Goal: Task Accomplishment & Management: Use online tool/utility

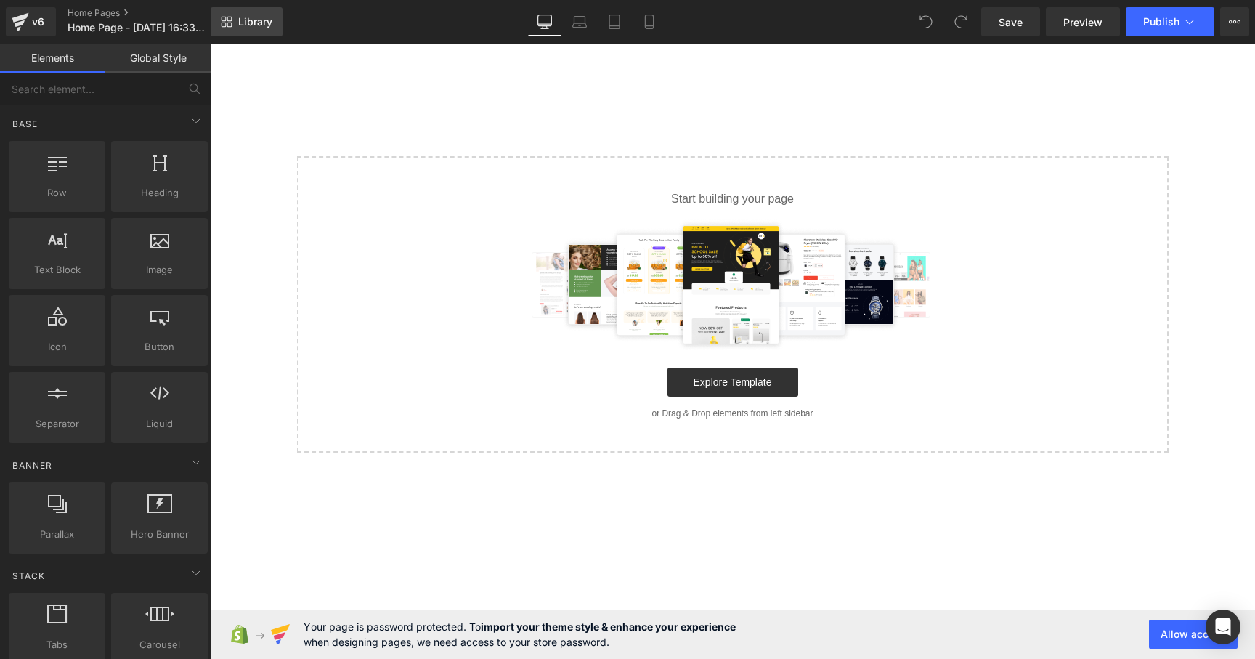
click at [259, 20] on span "Library" at bounding box center [255, 21] width 34 height 13
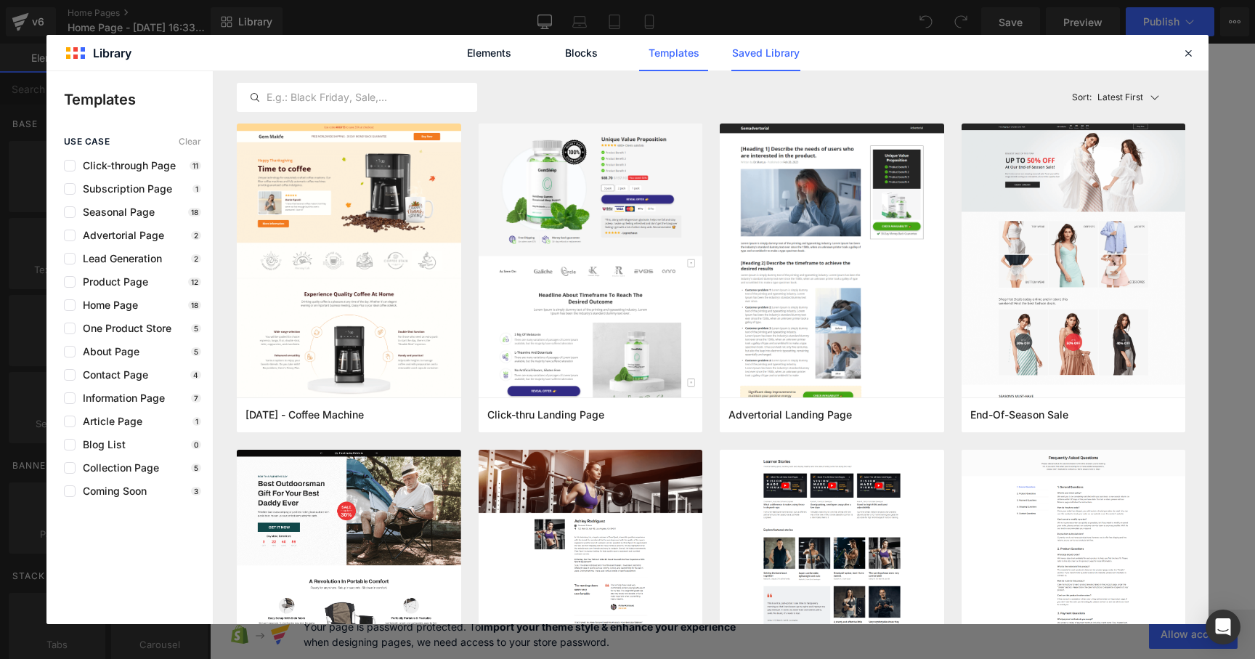
click at [768, 42] on link "Saved Library" at bounding box center [765, 53] width 69 height 36
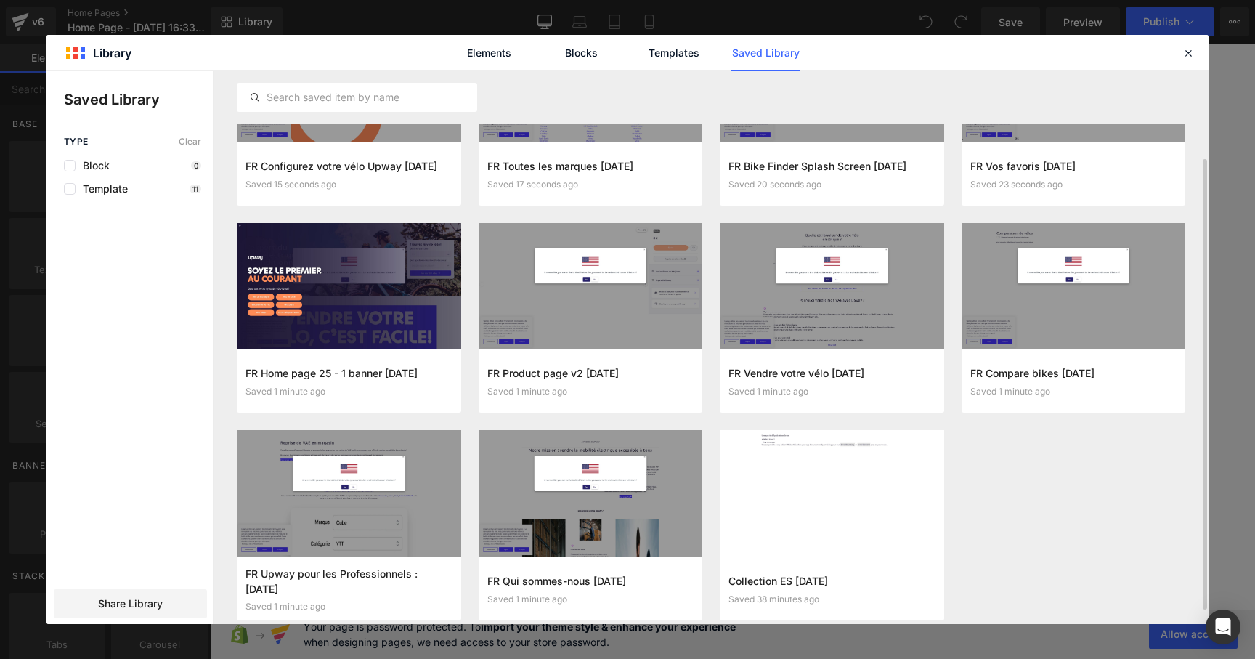
scroll to position [126, 0]
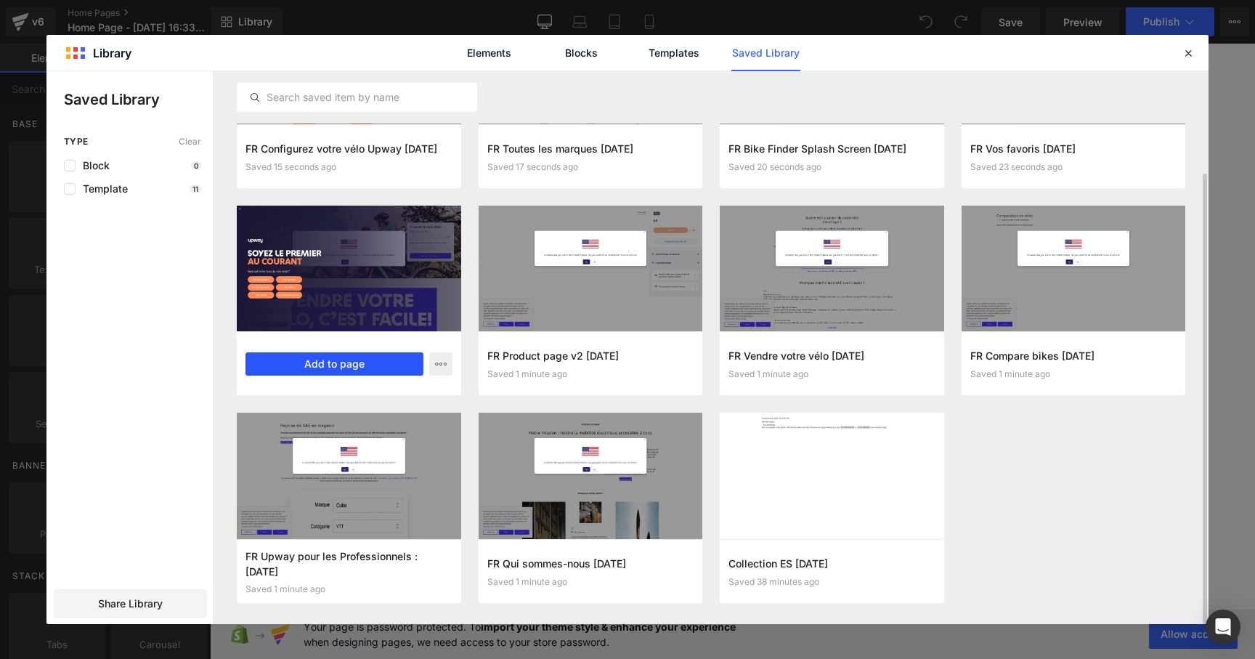
click at [363, 372] on button "Add to page" at bounding box center [334, 363] width 178 height 23
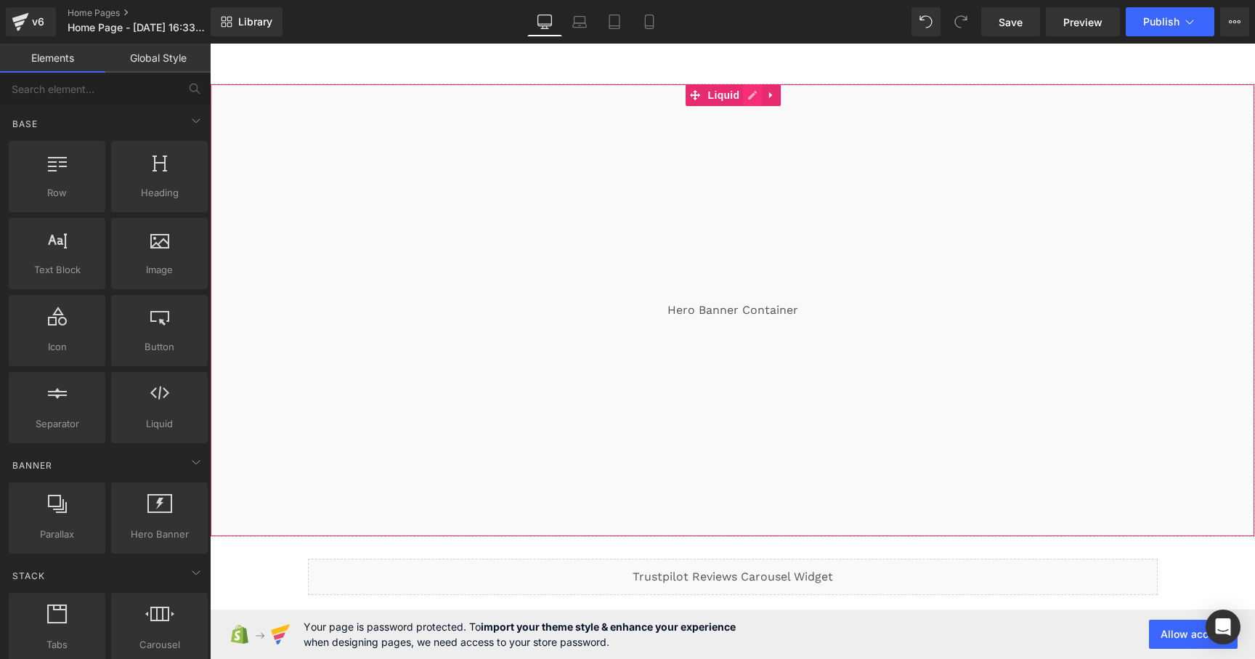
click at [749, 97] on div "Liquid" at bounding box center [732, 310] width 1045 height 453
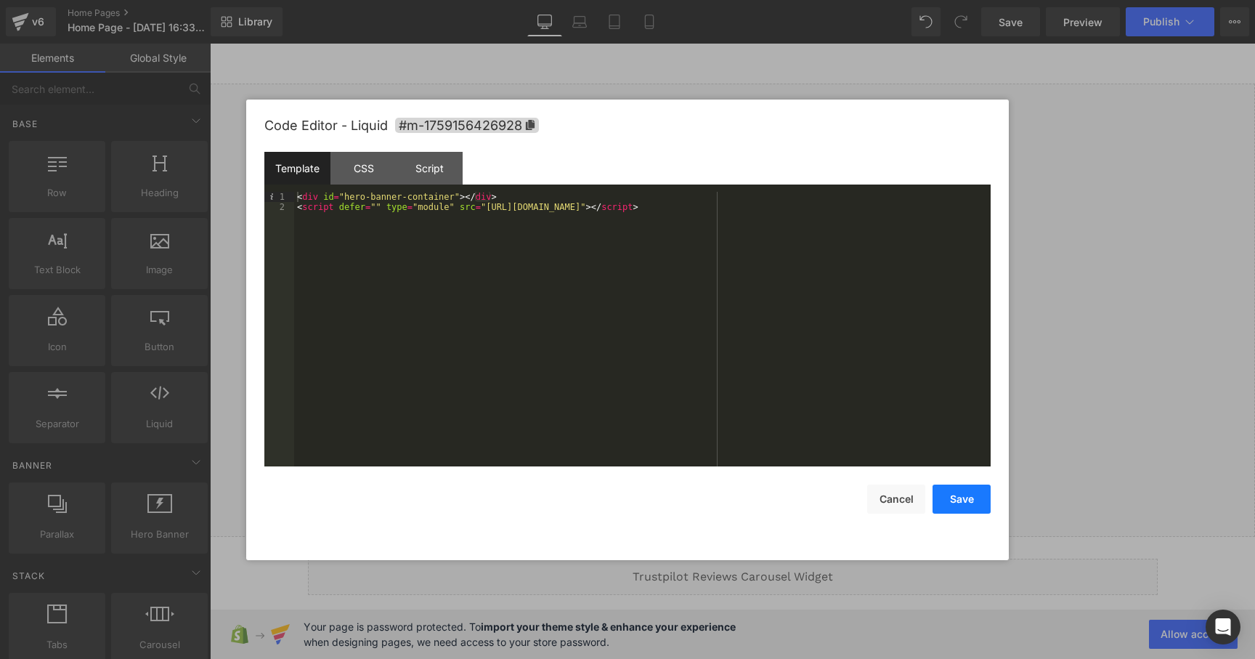
click at [954, 505] on button "Save" at bounding box center [962, 498] width 58 height 29
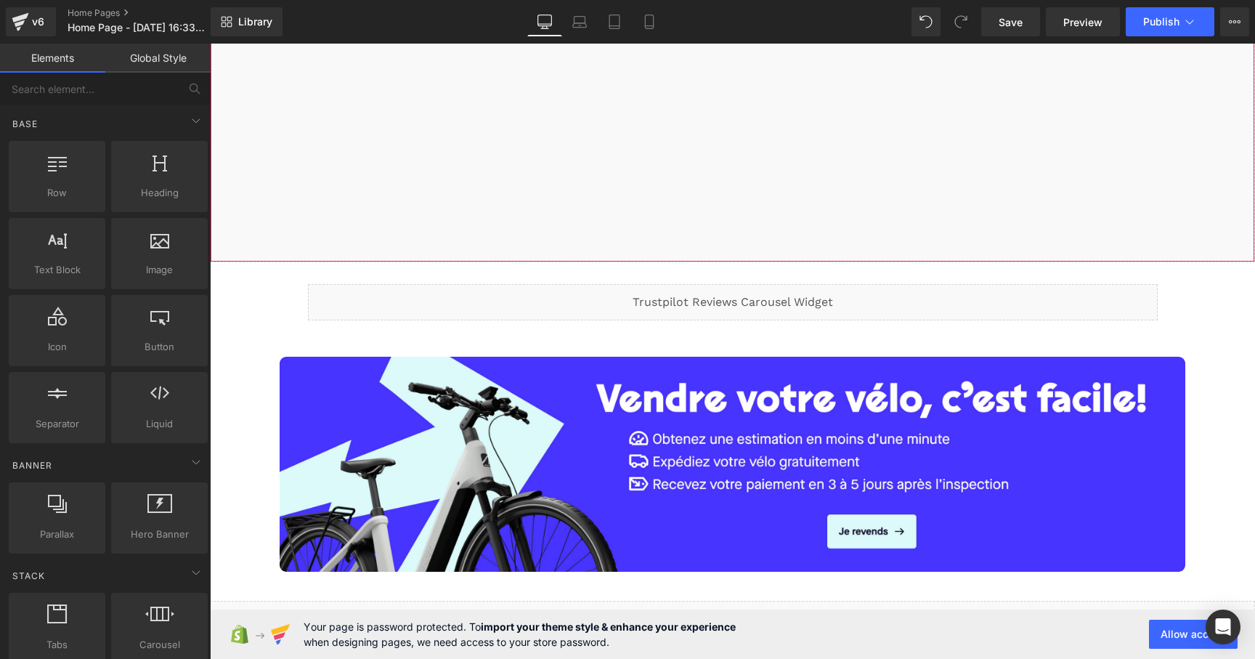
scroll to position [295, 0]
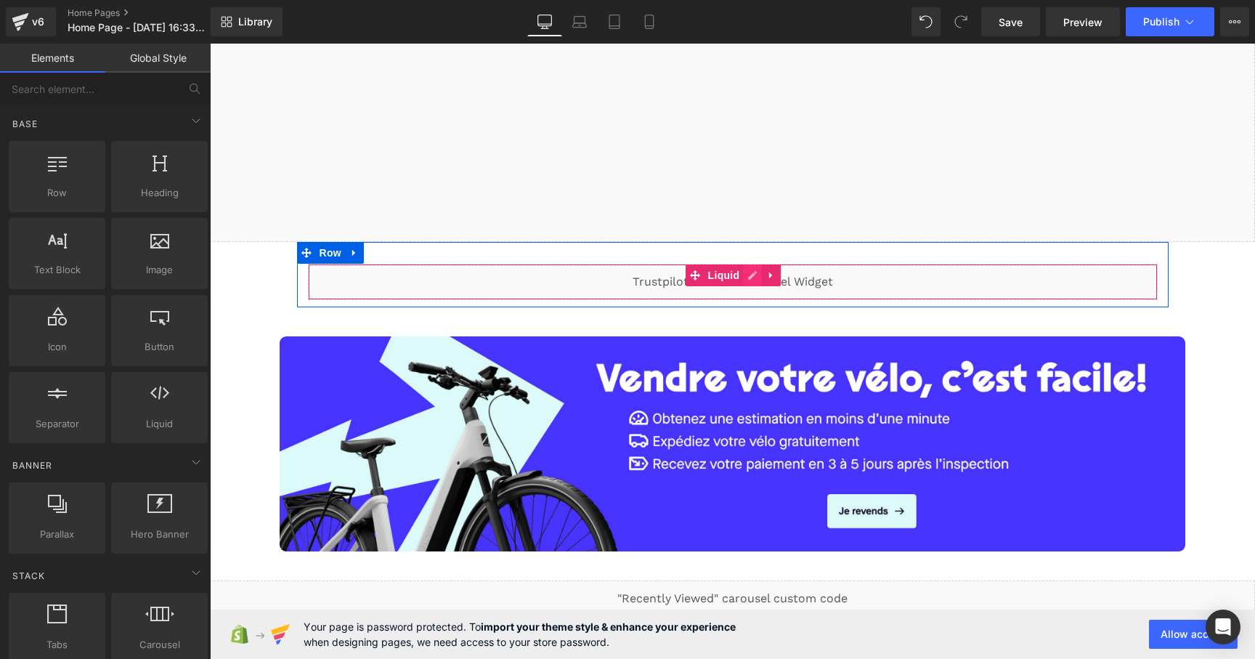
click at [747, 274] on div "Liquid" at bounding box center [733, 282] width 850 height 36
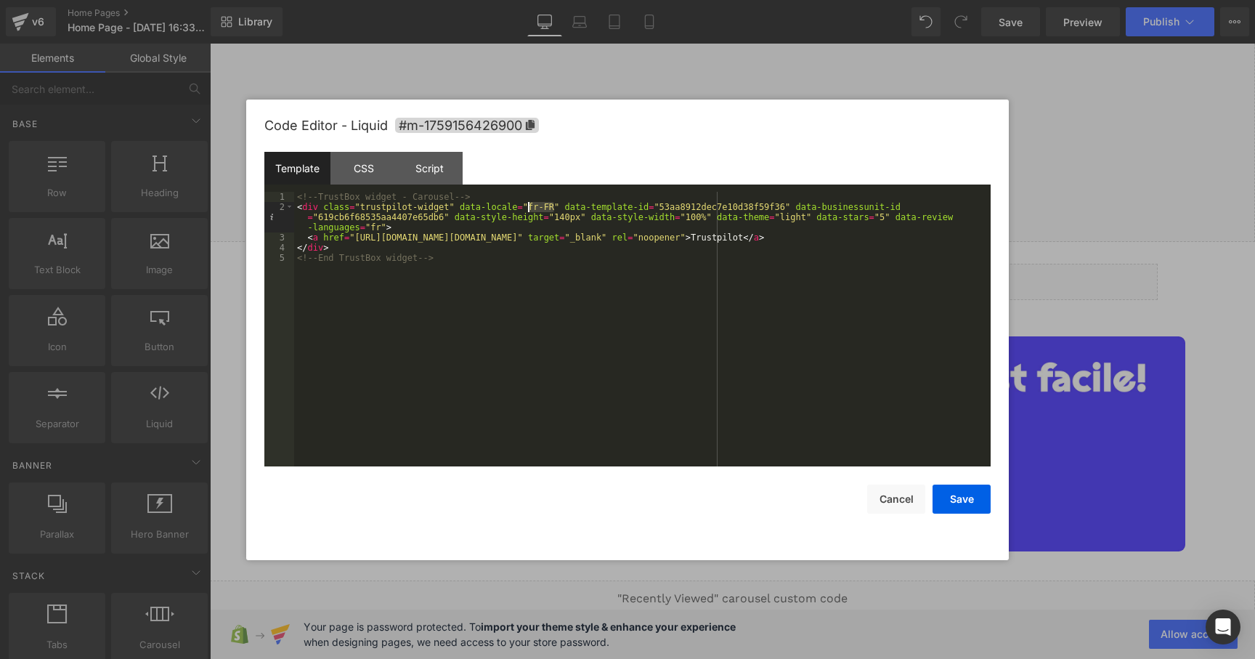
drag, startPoint x: 555, startPoint y: 207, endPoint x: 529, endPoint y: 208, distance: 26.2
click at [529, 208] on div "<!-- TrustBox widget - Carousel --> < div class = "trustpilot-widget" data-loca…" at bounding box center [642, 339] width 696 height 295
click at [381, 227] on div "<!-- TrustBox widget - Carousel --> < div class = "trustpilot-widget" data-loca…" at bounding box center [642, 339] width 696 height 295
click at [407, 243] on div "<!-- TrustBox widget - Carousel --> < div class = "trustpilot-widget" data-loca…" at bounding box center [642, 339] width 696 height 295
click at [405, 232] on div "<!-- TrustBox widget - Carousel --> < div class = "trustpilot-widget" data-loca…" at bounding box center [642, 339] width 696 height 295
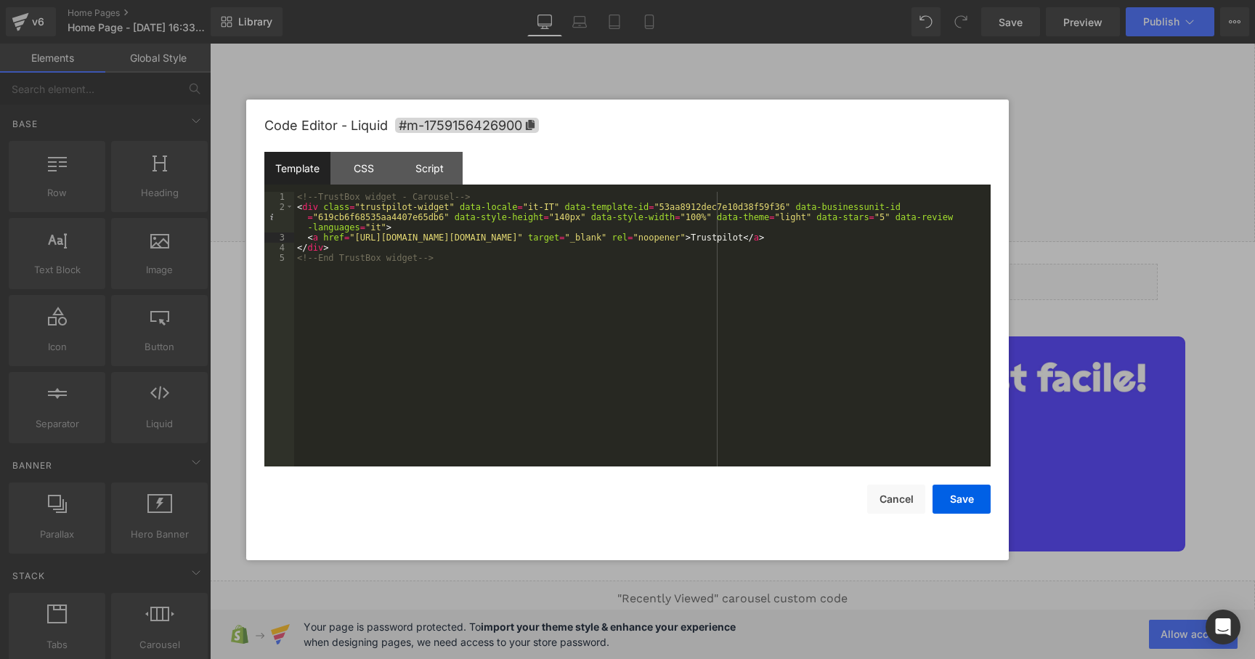
click at [638, 253] on div "<!-- TrustBox widget - Carousel --> < div class = "trustpilot-widget" data-loca…" at bounding box center [642, 339] width 696 height 295
click at [637, 271] on div "<!-- TrustBox widget - Carousel --> < div class = "trustpilot-widget" data-loca…" at bounding box center [642, 339] width 696 height 295
click at [692, 208] on div "<!-- TrustBox widget - Carousel --> < div class = "trustpilot-widget" data-loca…" at bounding box center [642, 339] width 696 height 295
click at [710, 508] on div "Save Cancel" at bounding box center [627, 489] width 726 height 47
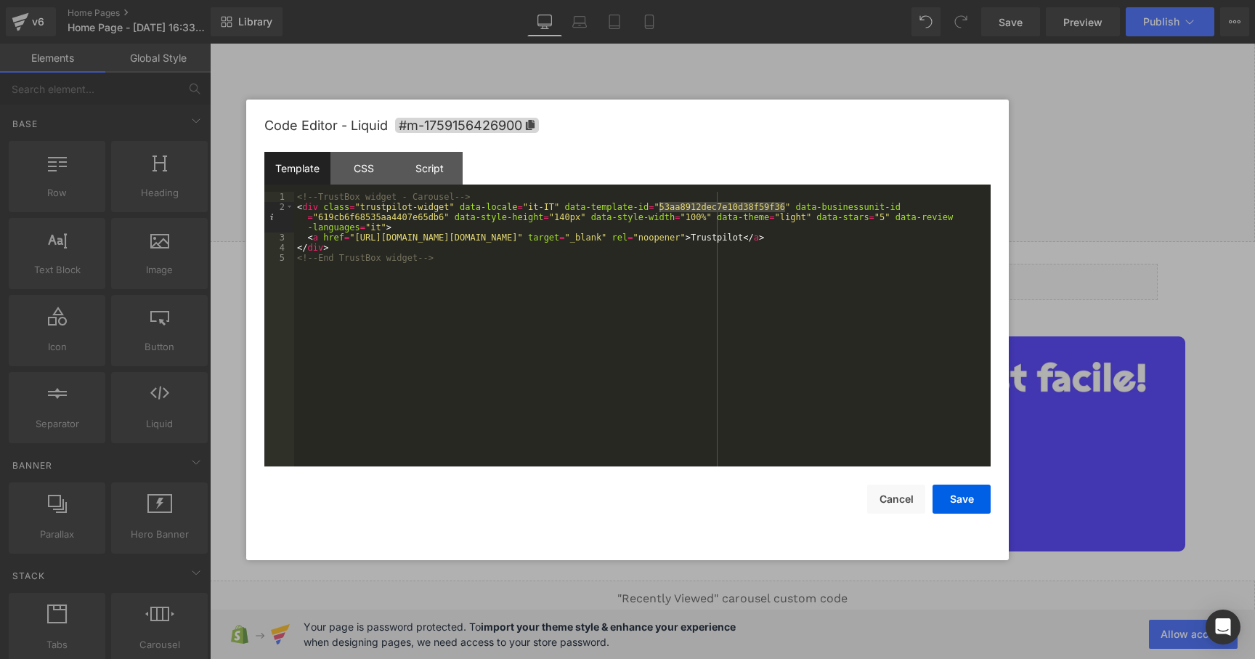
click at [726, 296] on div "<!-- TrustBox widget - Carousel --> < div class = "trustpilot-widget" data-loca…" at bounding box center [642, 339] width 696 height 295
click at [964, 504] on button "Save" at bounding box center [962, 498] width 58 height 29
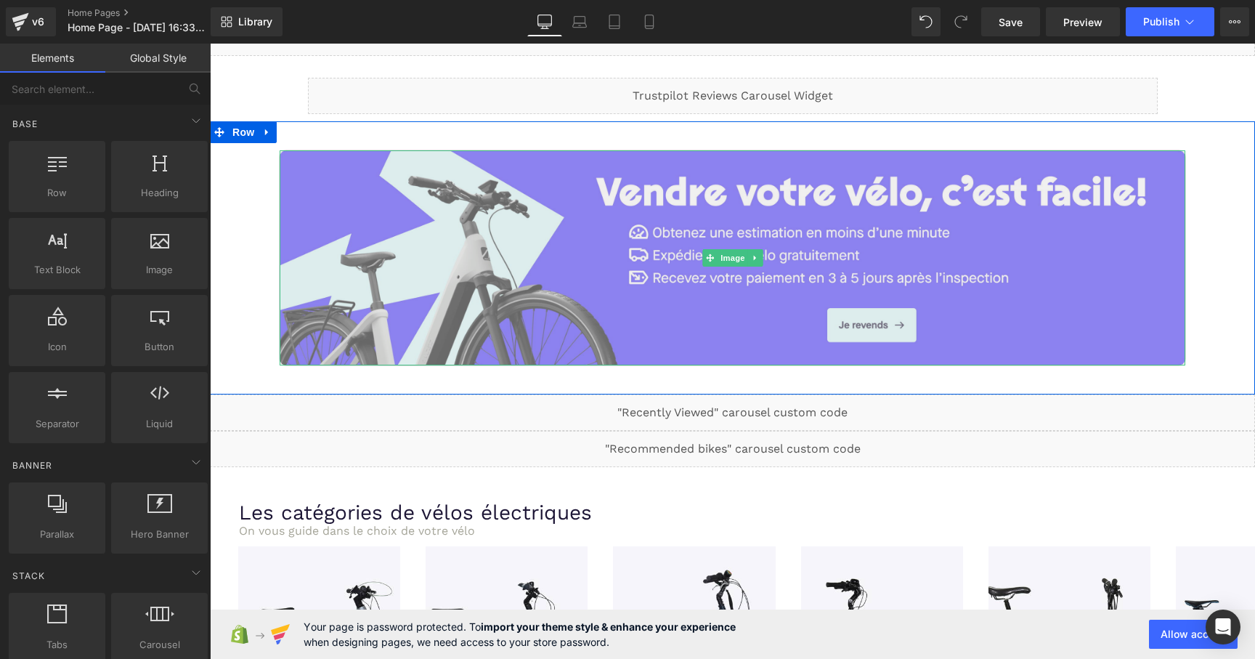
scroll to position [489, 0]
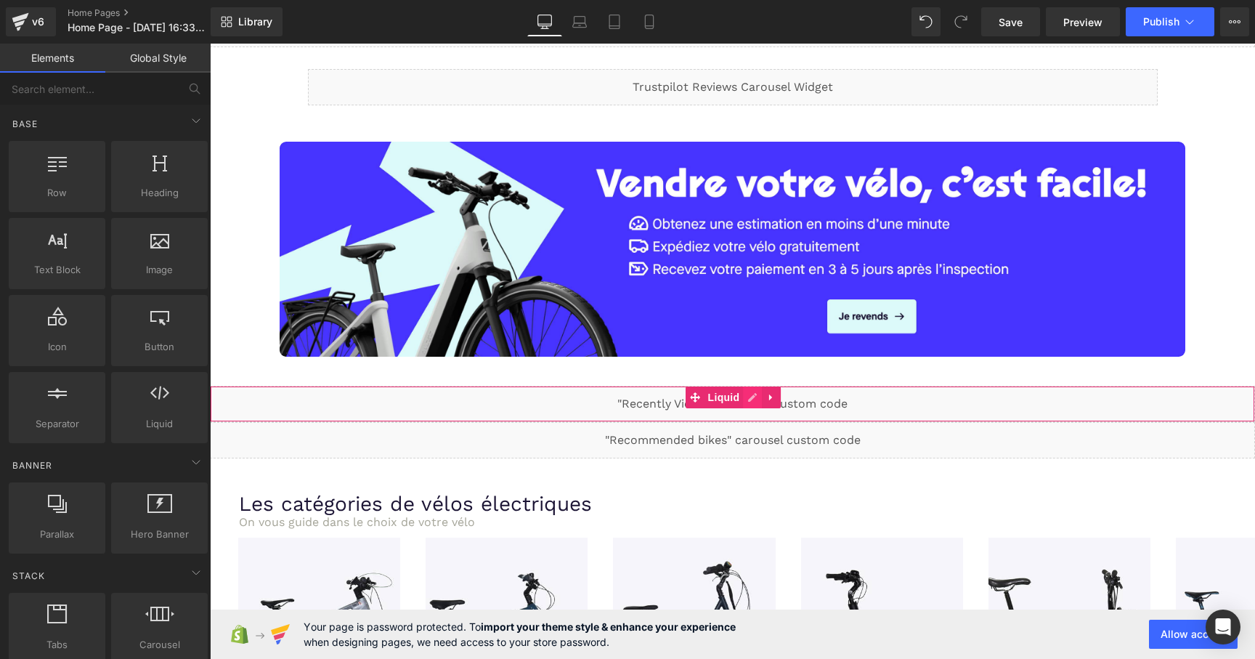
click at [754, 392] on div "Liquid" at bounding box center [732, 404] width 1045 height 36
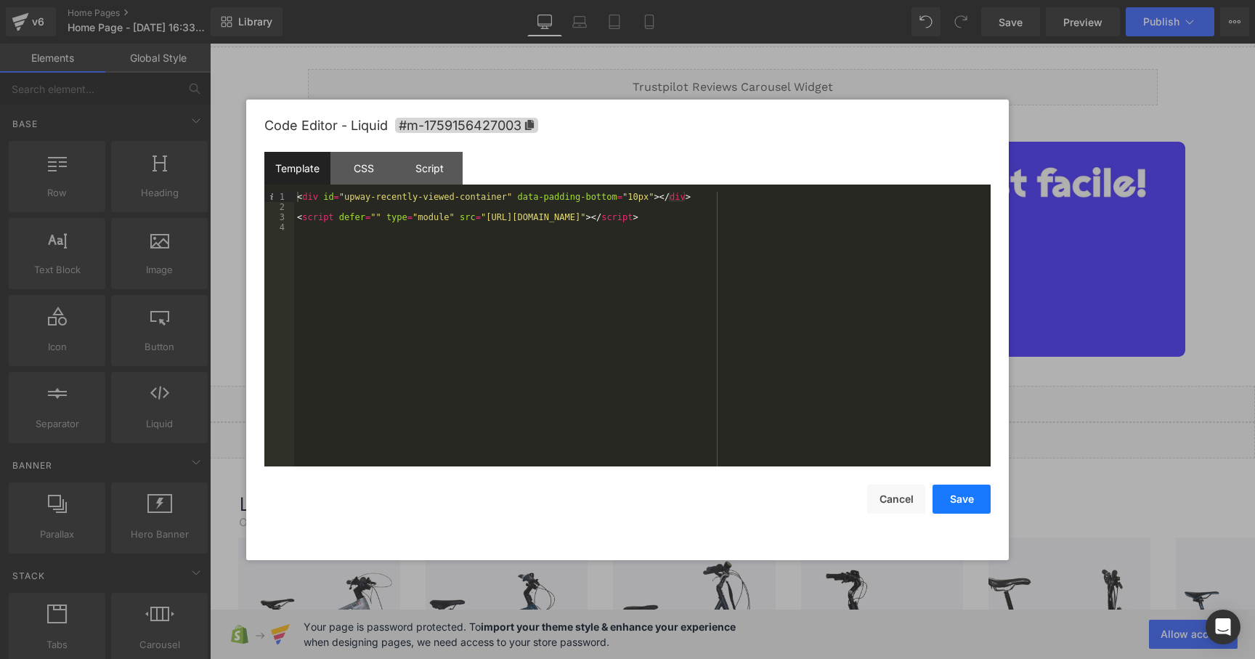
click at [961, 501] on button "Save" at bounding box center [962, 498] width 58 height 29
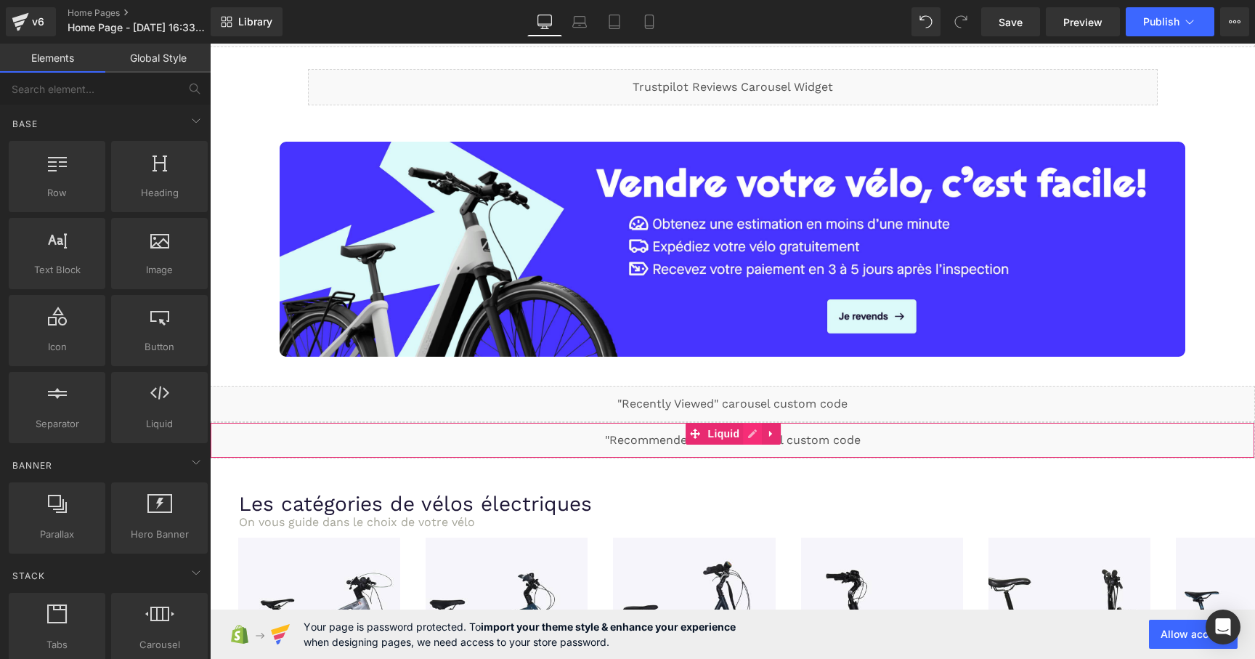
click at [745, 435] on div "Liquid" at bounding box center [732, 440] width 1045 height 36
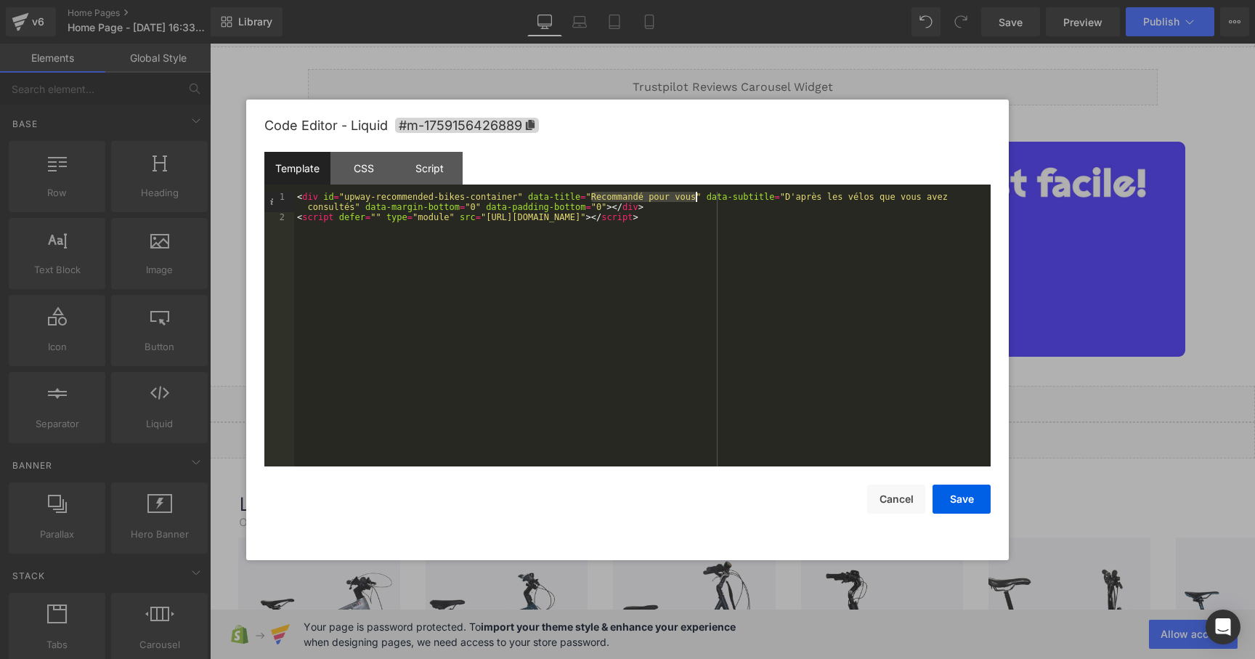
drag, startPoint x: 592, startPoint y: 198, endPoint x: 696, endPoint y: 198, distance: 104.6
click at [696, 198] on div "< div id = "upway-recommended-bikes-container" data-title = "Recommandé pour vo…" at bounding box center [642, 344] width 696 height 305
click at [621, 229] on div "< div id = "upway-recommended-bikes-container" data-title = "Recommandé pour vo…" at bounding box center [642, 344] width 696 height 305
drag, startPoint x: 592, startPoint y: 198, endPoint x: 697, endPoint y: 200, distance: 105.3
click at [697, 200] on div "< div id = "upway-recommended-bikes-container" data-title = "Recommandé pour vo…" at bounding box center [642, 344] width 696 height 305
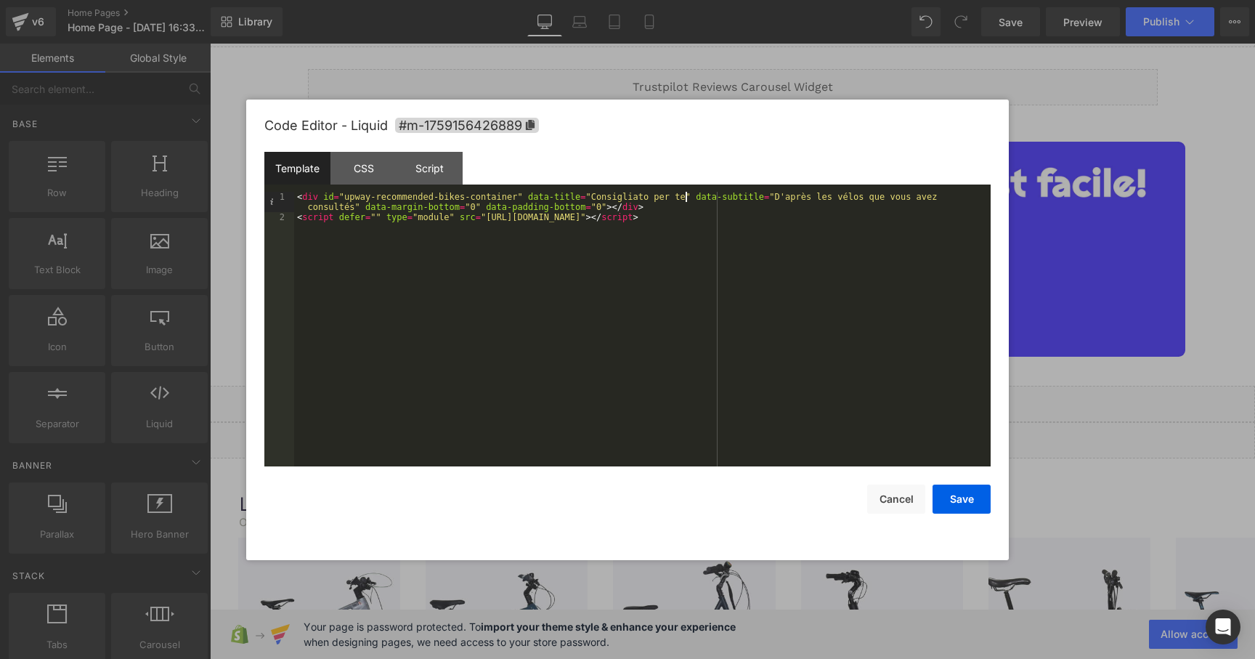
click at [691, 214] on div "< div id = "upway-recommended-bikes-container" data-title = "Consigliato per te…" at bounding box center [642, 344] width 696 height 305
drag, startPoint x: 774, startPoint y: 200, endPoint x: 354, endPoint y: 211, distance: 419.9
click at [354, 211] on div "< div id = "upway-recommended-bikes-container" data-title = "Consigliato per te…" at bounding box center [642, 344] width 696 height 305
click at [775, 200] on div "< div id = "upway-recommended-bikes-container" data-title = "Consigliato per te…" at bounding box center [642, 344] width 696 height 305
drag, startPoint x: 775, startPoint y: 195, endPoint x: 358, endPoint y: 211, distance: 417.2
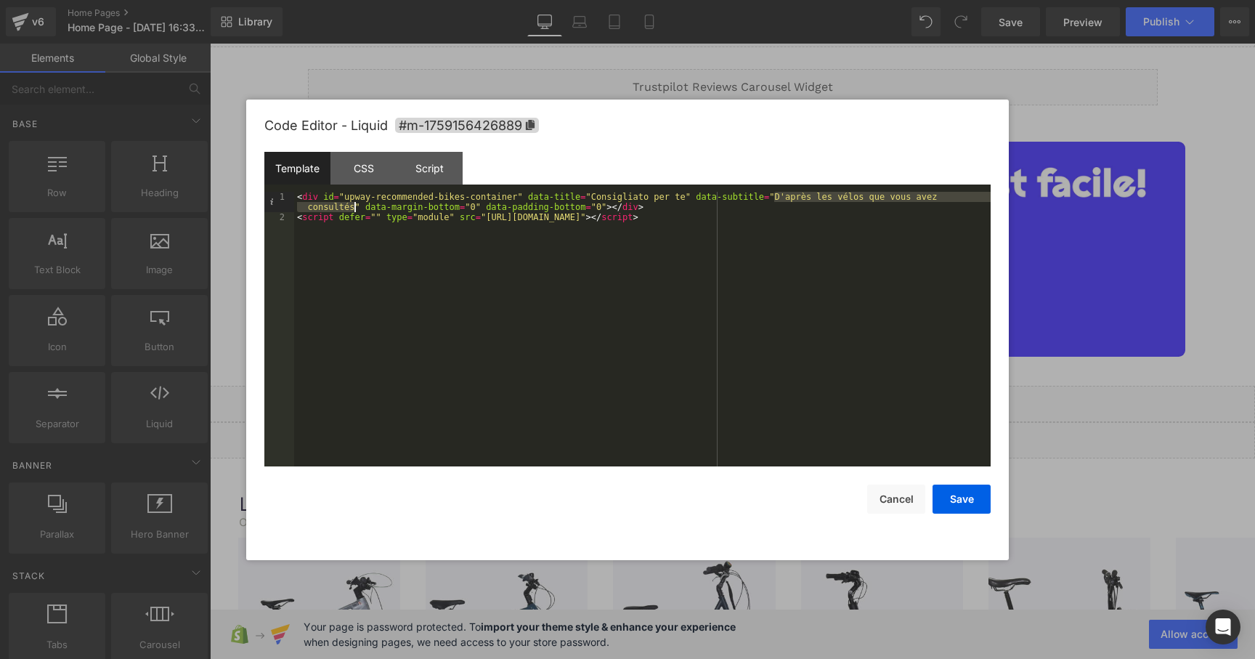
click at [358, 211] on div "< div id = "upway-recommended-bikes-container" data-title = "Consigliato per te…" at bounding box center [642, 344] width 696 height 305
drag, startPoint x: 593, startPoint y: 198, endPoint x: 685, endPoint y: 200, distance: 92.2
click at [685, 200] on div "< div id = "upway-recommended-bikes-container" data-title = "Consigliato per te…" at bounding box center [642, 344] width 696 height 305
click at [842, 250] on div "< div id = "upway-recommended-bikes-container" data-title = "Consigliato per te…" at bounding box center [642, 344] width 696 height 305
drag, startPoint x: 773, startPoint y: 197, endPoint x: 354, endPoint y: 209, distance: 419.2
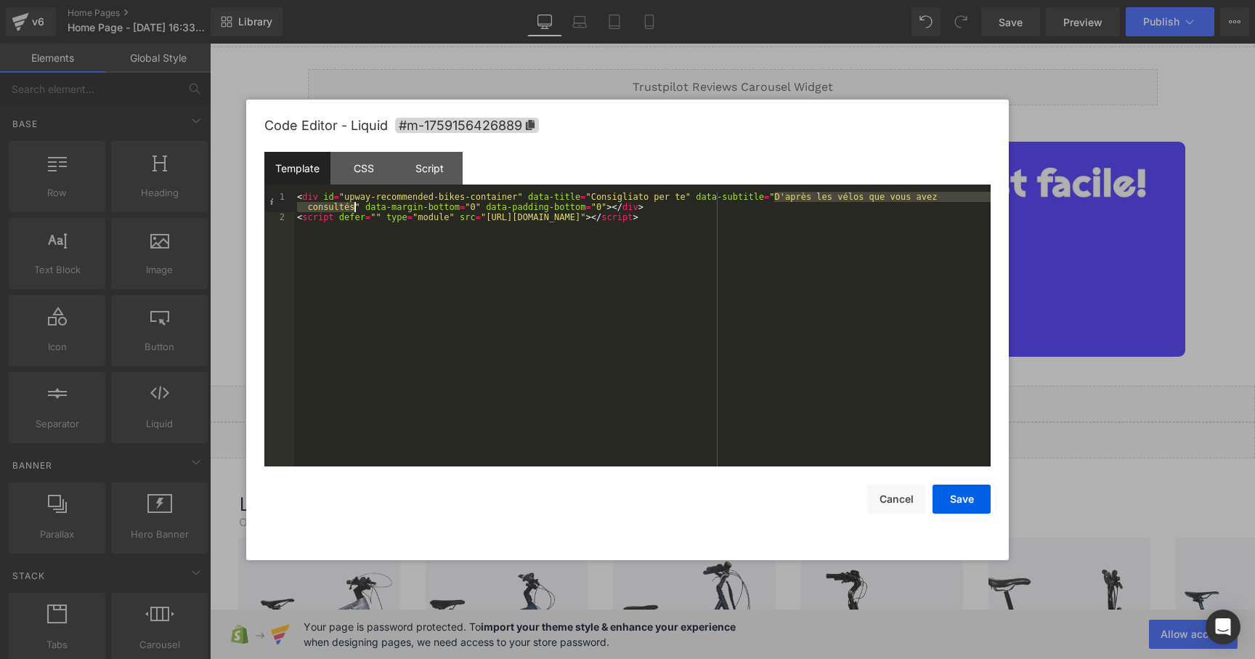
click at [354, 209] on div "< div id = "upway-recommended-bikes-container" data-title = "Consigliato per te…" at bounding box center [642, 344] width 696 height 305
click at [431, 219] on div "< div id = "upway-recommended-bikes-container" data-title = "Consigliato per te…" at bounding box center [642, 344] width 696 height 305
click at [962, 502] on button "Save" at bounding box center [962, 498] width 58 height 29
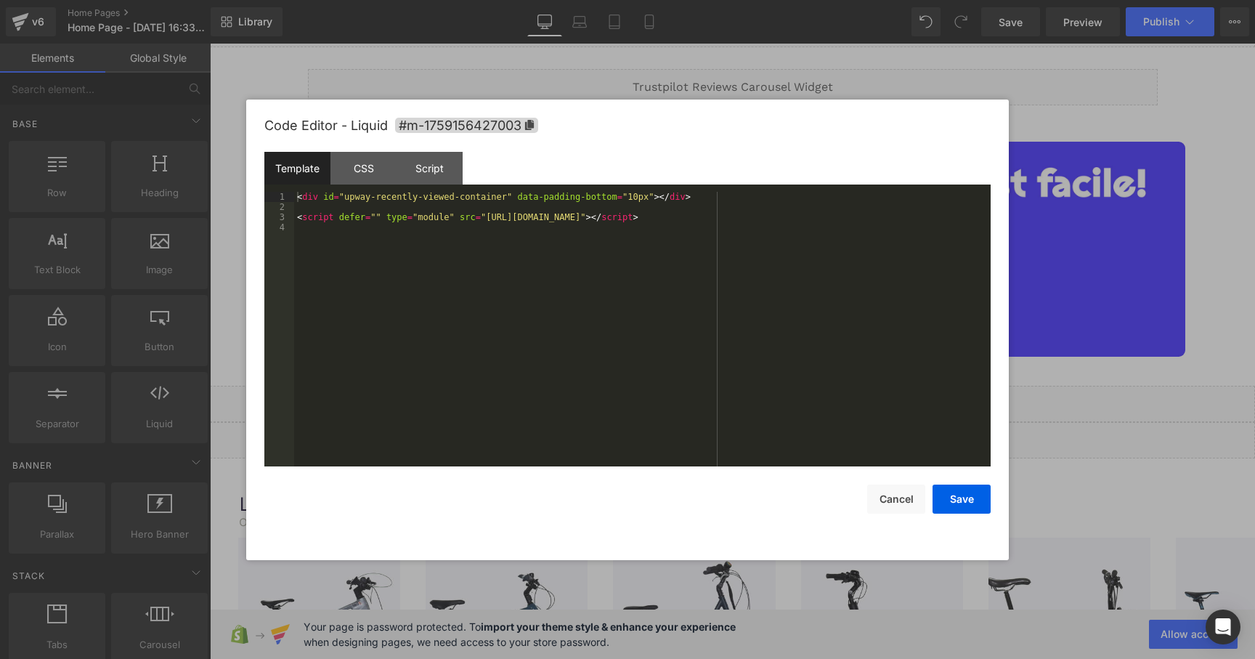
click at [747, 396] on div "Liquid" at bounding box center [732, 404] width 1045 height 36
click at [969, 498] on button "Save" at bounding box center [962, 498] width 58 height 29
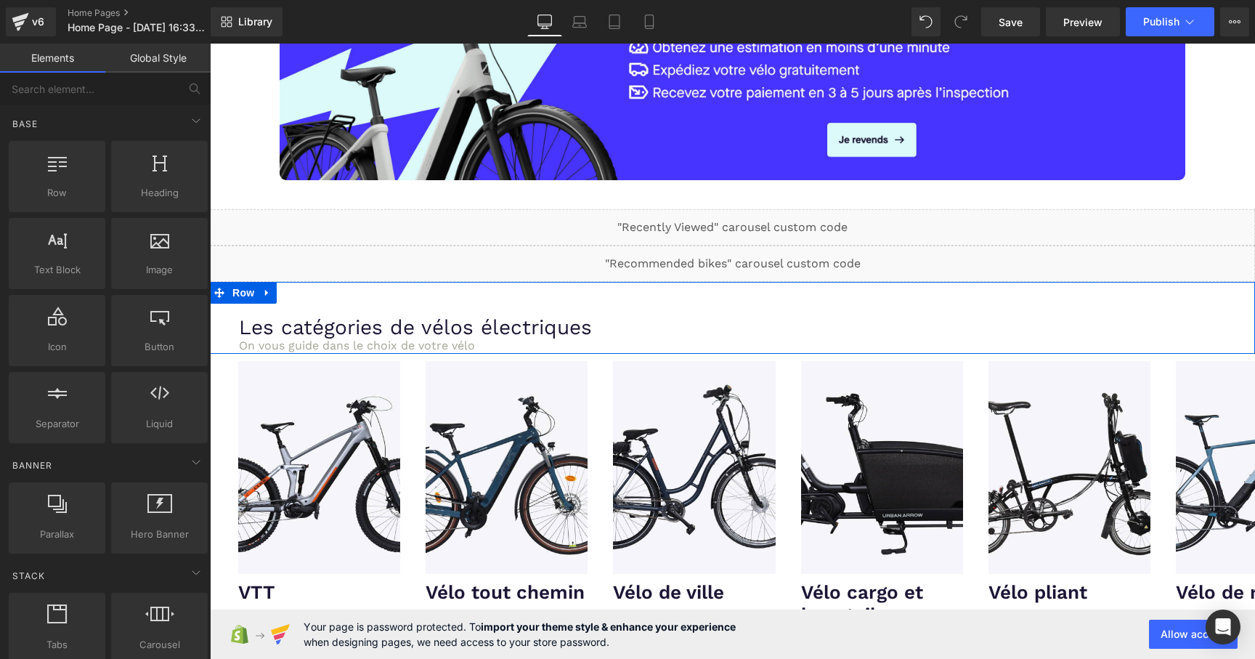
scroll to position [678, 0]
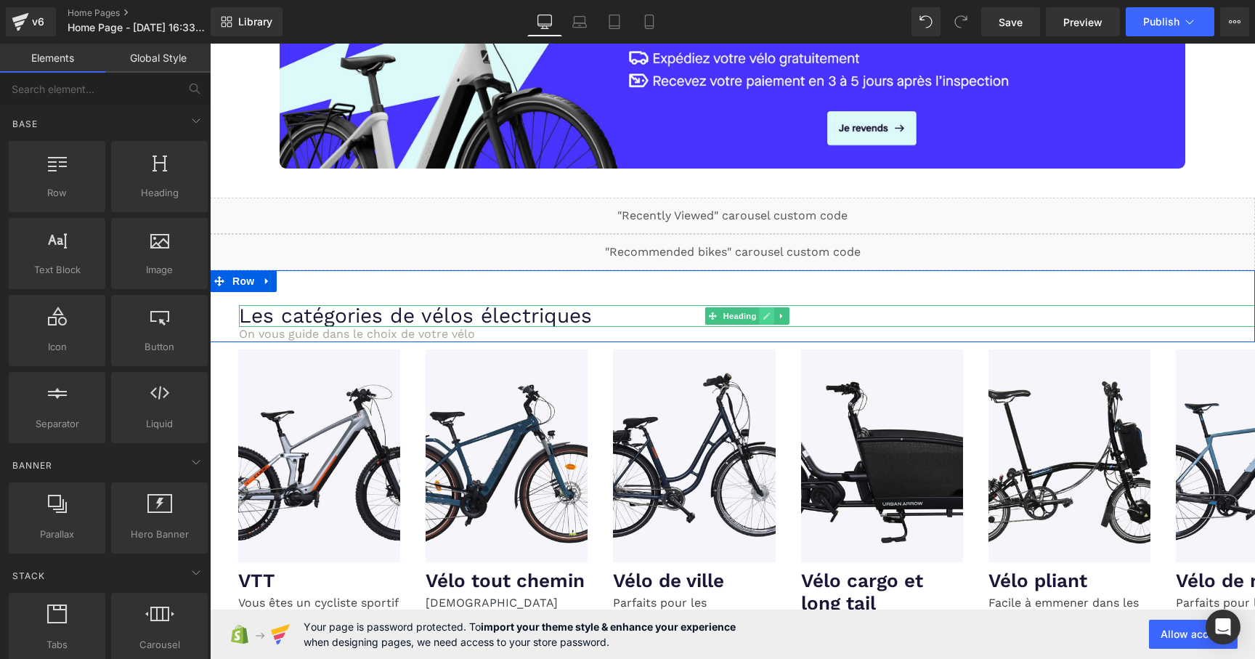
click at [769, 312] on icon at bounding box center [767, 316] width 8 height 9
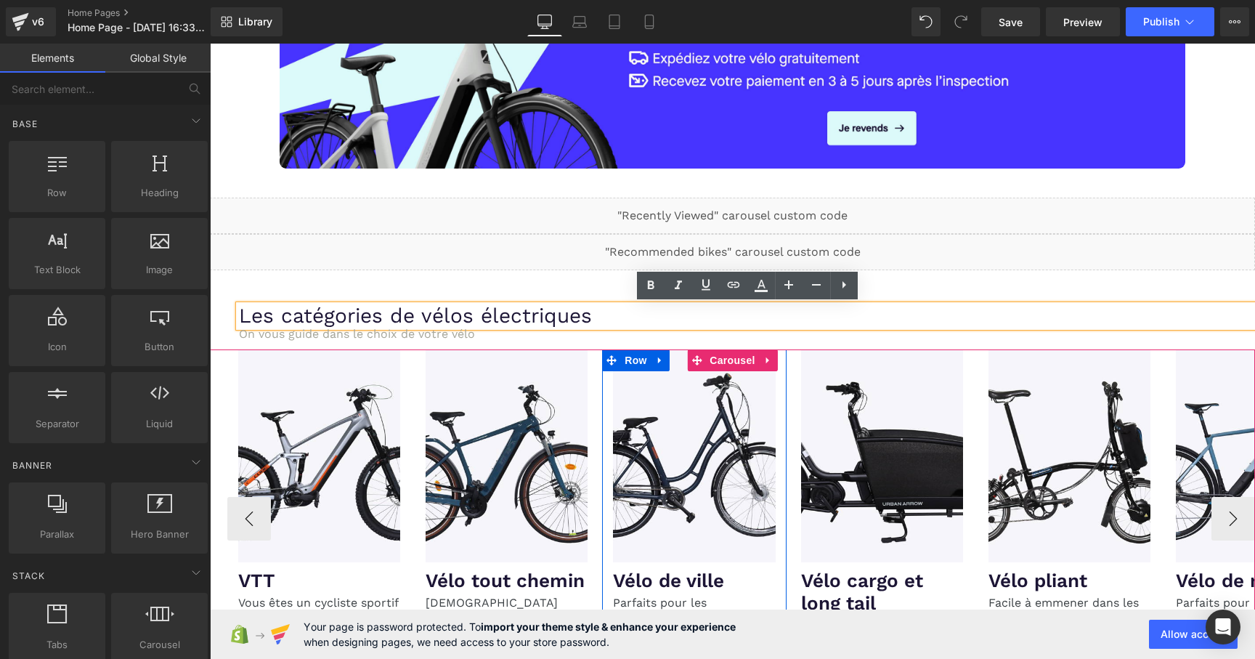
click at [782, 360] on div "Image Vélo de ville Heading Parfaits pour les déplacements urbains sur route ou…" at bounding box center [694, 510] width 184 height 322
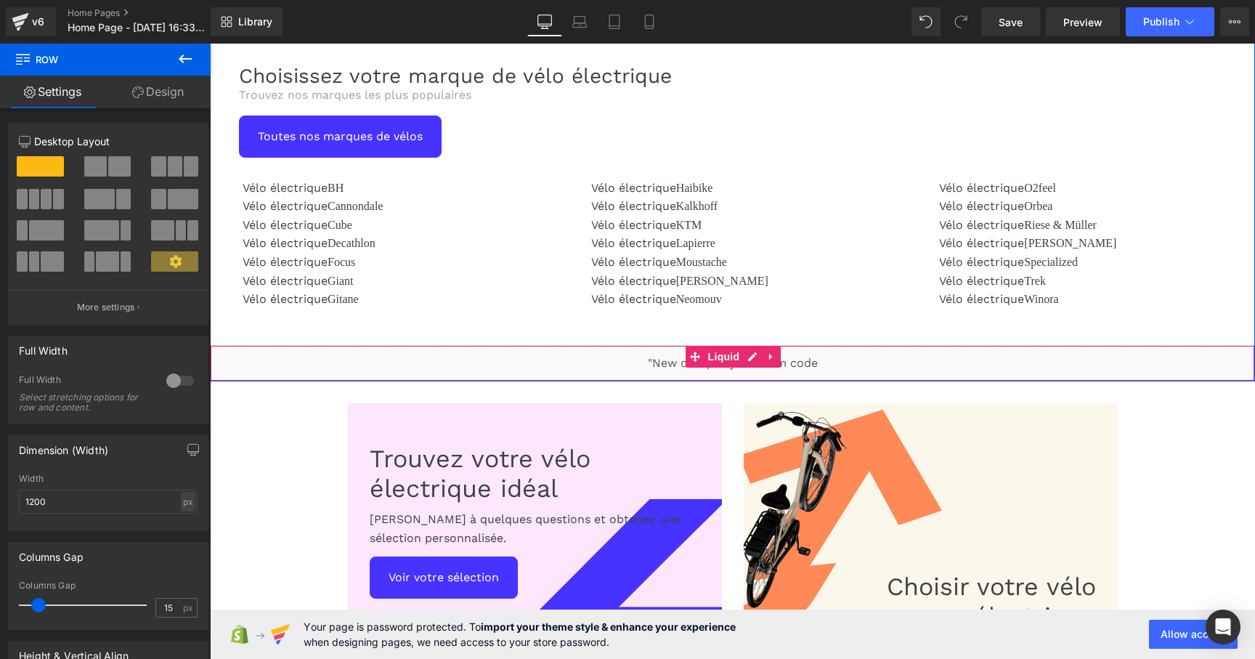
scroll to position [1564, 0]
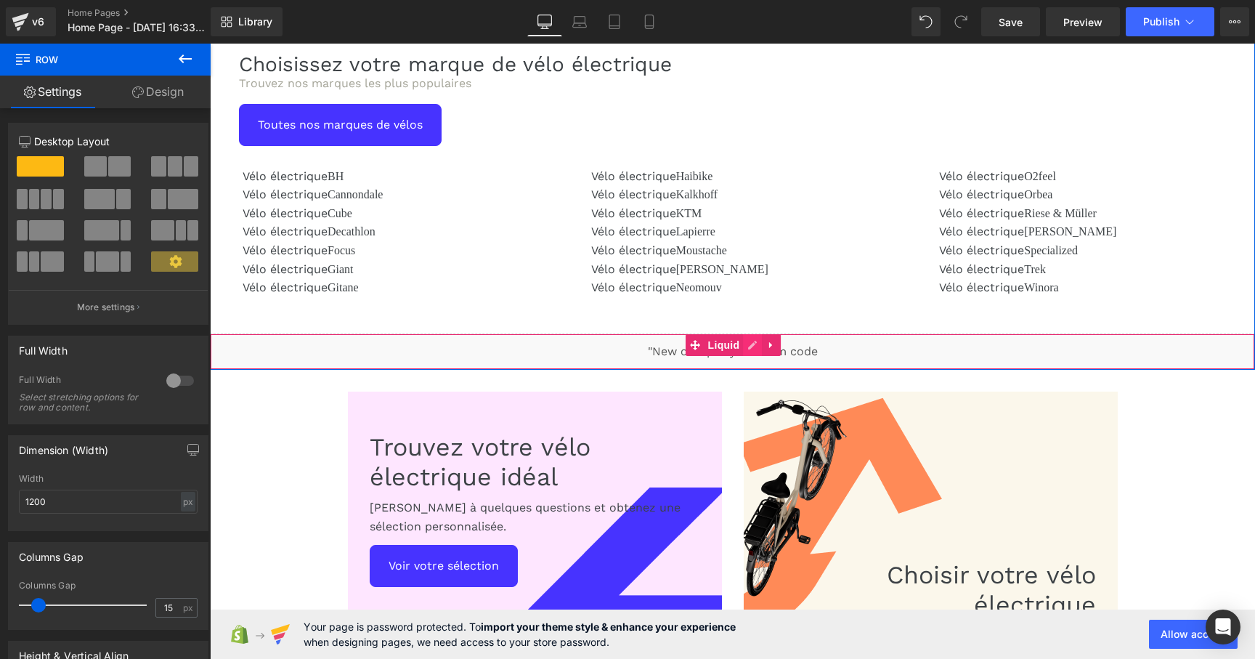
click at [750, 341] on div "Liquid" at bounding box center [732, 351] width 1045 height 36
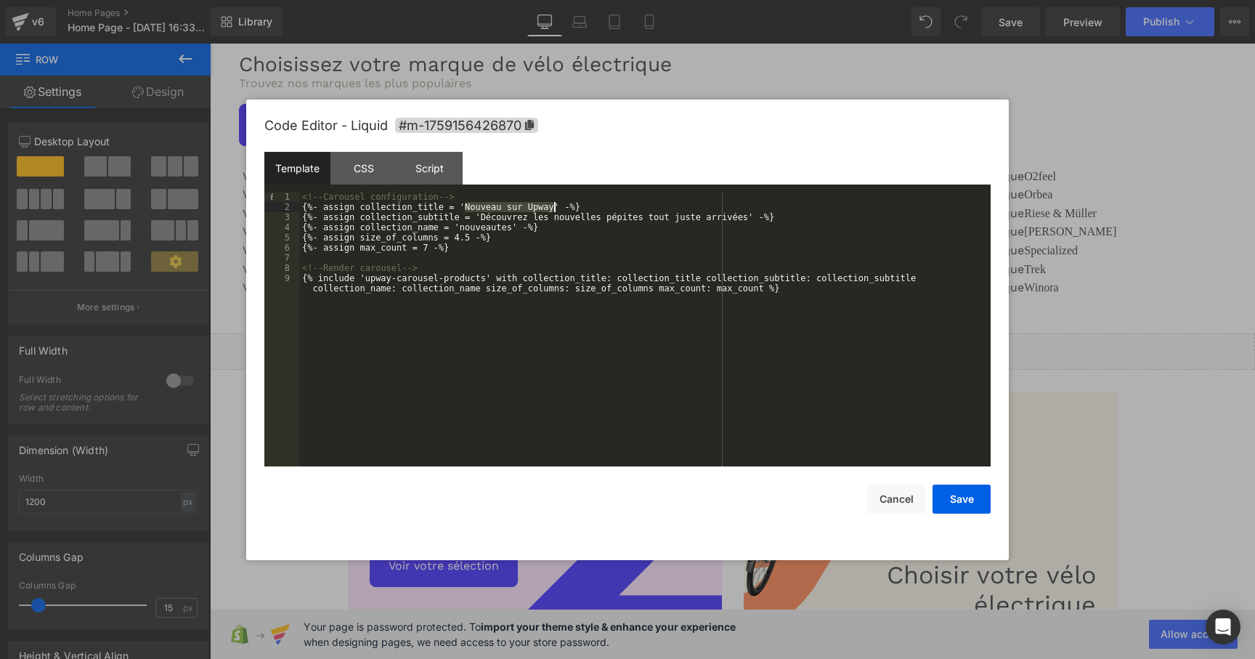
drag, startPoint x: 466, startPoint y: 206, endPoint x: 552, endPoint y: 208, distance: 86.4
click at [552, 208] on div "<!-- Carousel configuration --> {%- assign collection_title = 'Nouveau sur Upwa…" at bounding box center [644, 344] width 691 height 305
click at [569, 222] on div "<!-- Carousel configuration --> {%- assign collection_title = 'Novità su Upway'…" at bounding box center [644, 344] width 691 height 305
drag, startPoint x: 482, startPoint y: 217, endPoint x: 748, endPoint y: 219, distance: 265.8
click at [748, 219] on div "<!-- Carousel configuration --> {%- assign collection_title = 'Novità su Upway'…" at bounding box center [644, 344] width 691 height 305
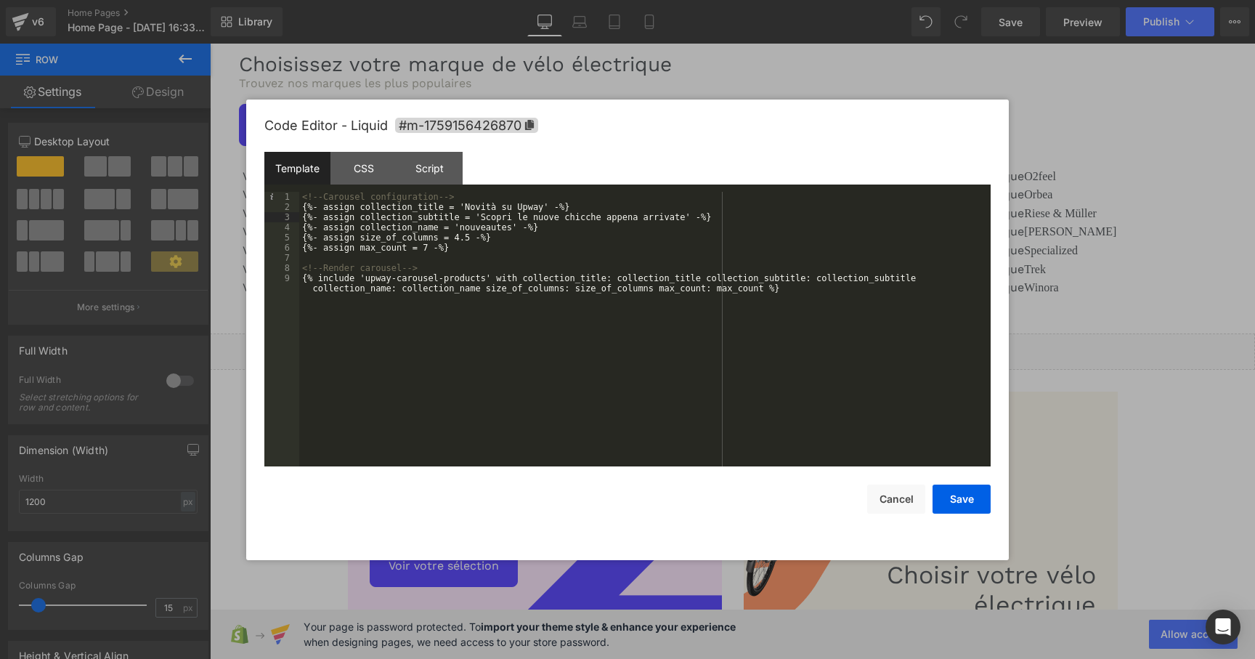
click at [564, 235] on div "<!-- Carousel configuration --> {%- assign collection_title = 'Novità su Upway'…" at bounding box center [644, 344] width 691 height 305
click at [487, 231] on div "<!-- Carousel configuration --> {%- assign collection_title = 'Novità su Upway'…" at bounding box center [644, 344] width 691 height 305
click at [532, 235] on div "<!-- Carousel configuration --> {%- assign collection_title = 'Novità su Upway'…" at bounding box center [644, 344] width 691 height 305
click at [523, 258] on div "<!-- Carousel configuration --> {%- assign collection_title = 'Novità su Upway'…" at bounding box center [644, 344] width 691 height 305
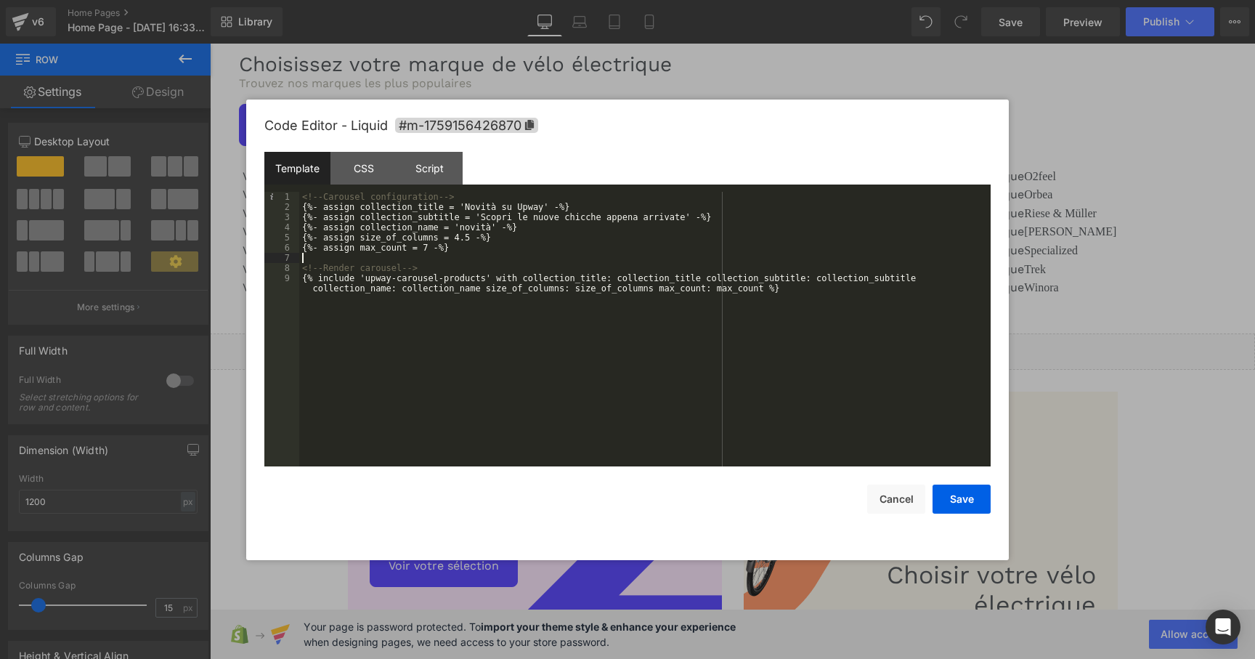
click at [518, 312] on div "<!-- Carousel configuration --> {%- assign collection_title = 'Novità su Upway'…" at bounding box center [644, 344] width 691 height 305
click at [458, 168] on div "Script" at bounding box center [430, 168] width 66 height 33
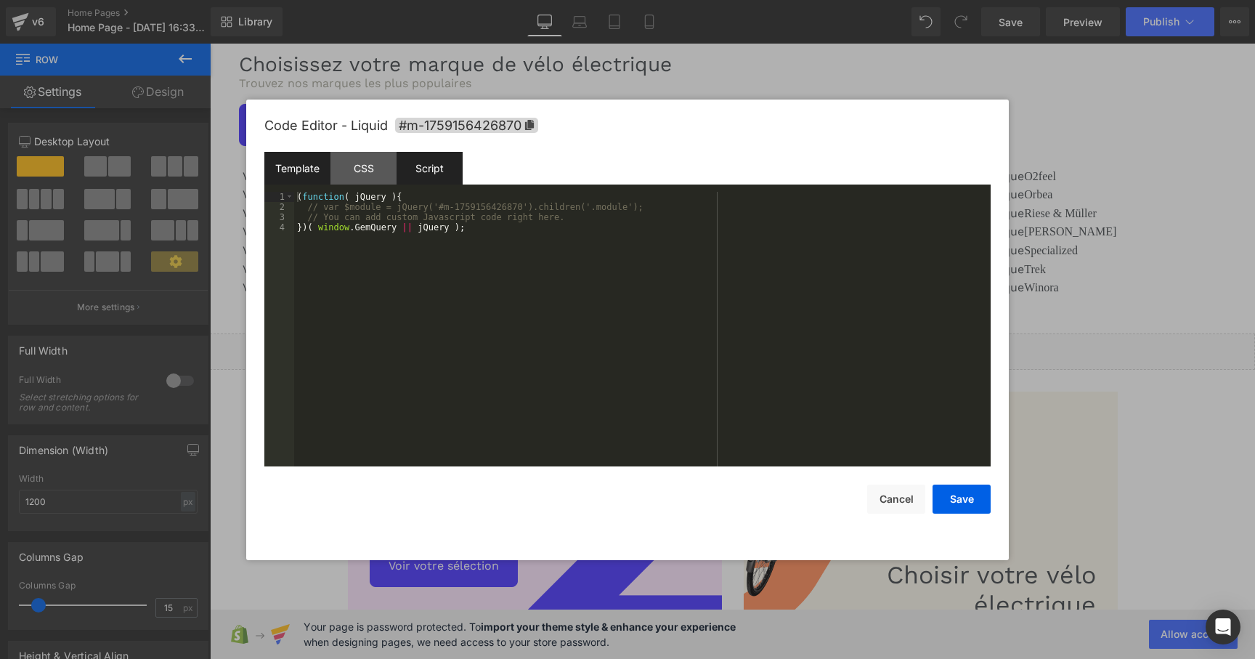
click at [306, 161] on div "Template" at bounding box center [297, 168] width 66 height 33
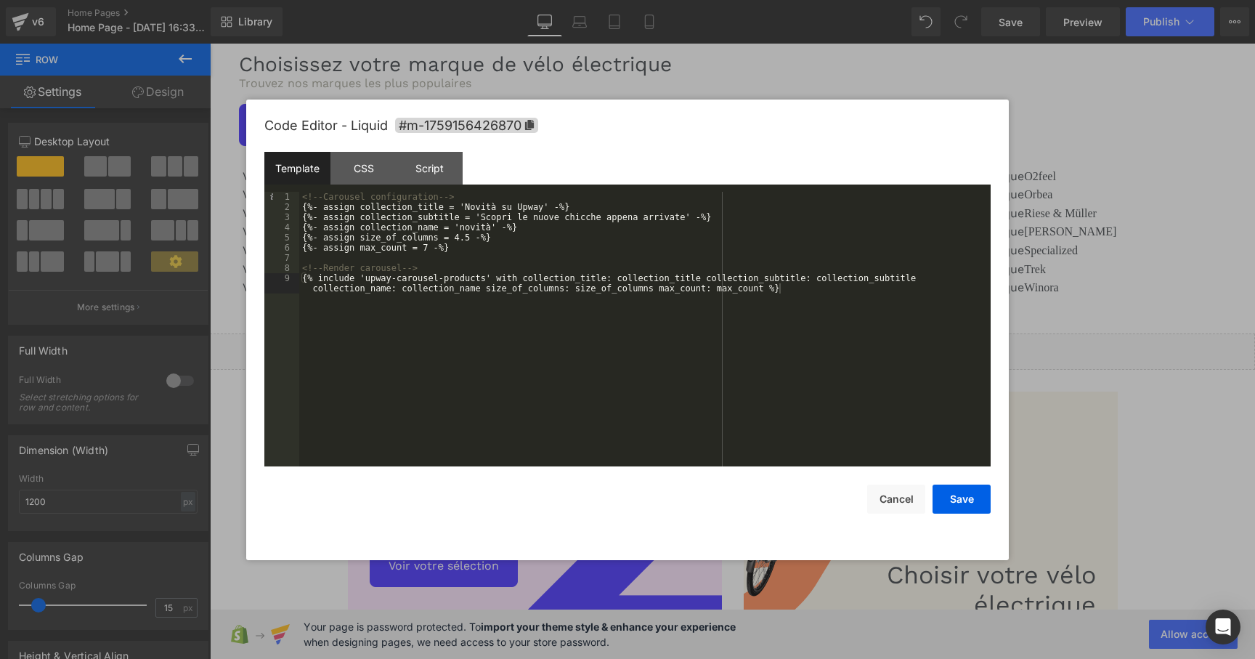
click at [676, 259] on div "<!-- Carousel configuration --> {%- assign collection_title = 'Novità su Upway'…" at bounding box center [644, 344] width 691 height 305
click at [964, 500] on button "Save" at bounding box center [962, 498] width 58 height 29
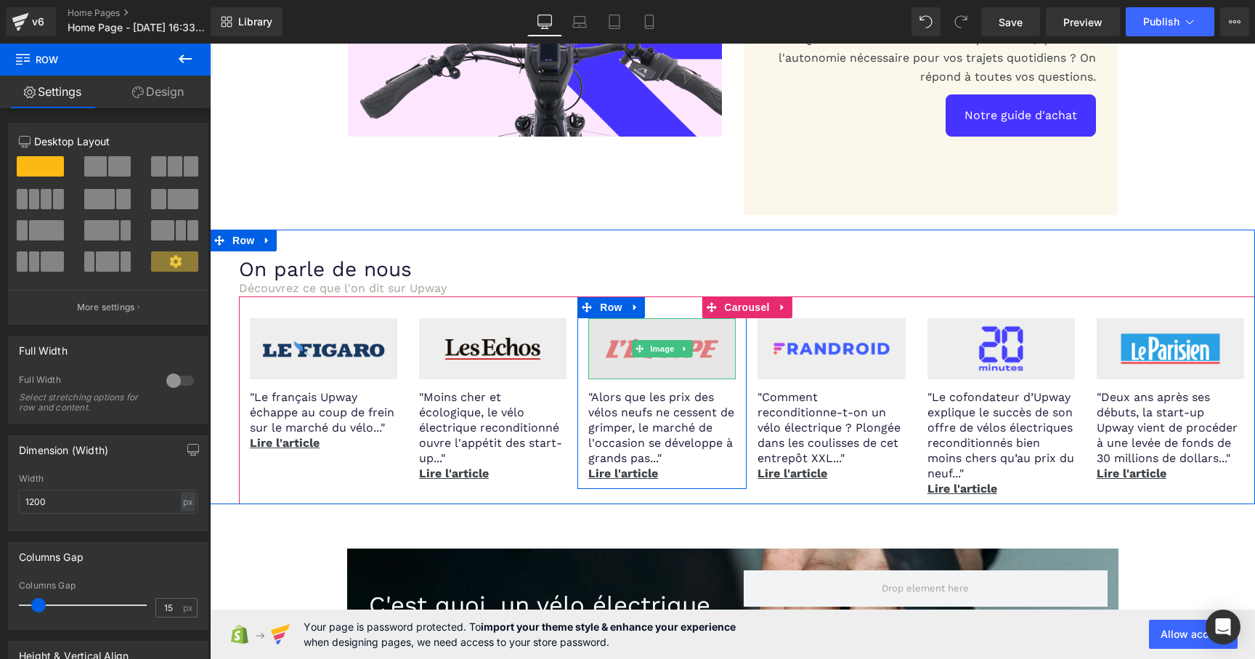
scroll to position [2164, 0]
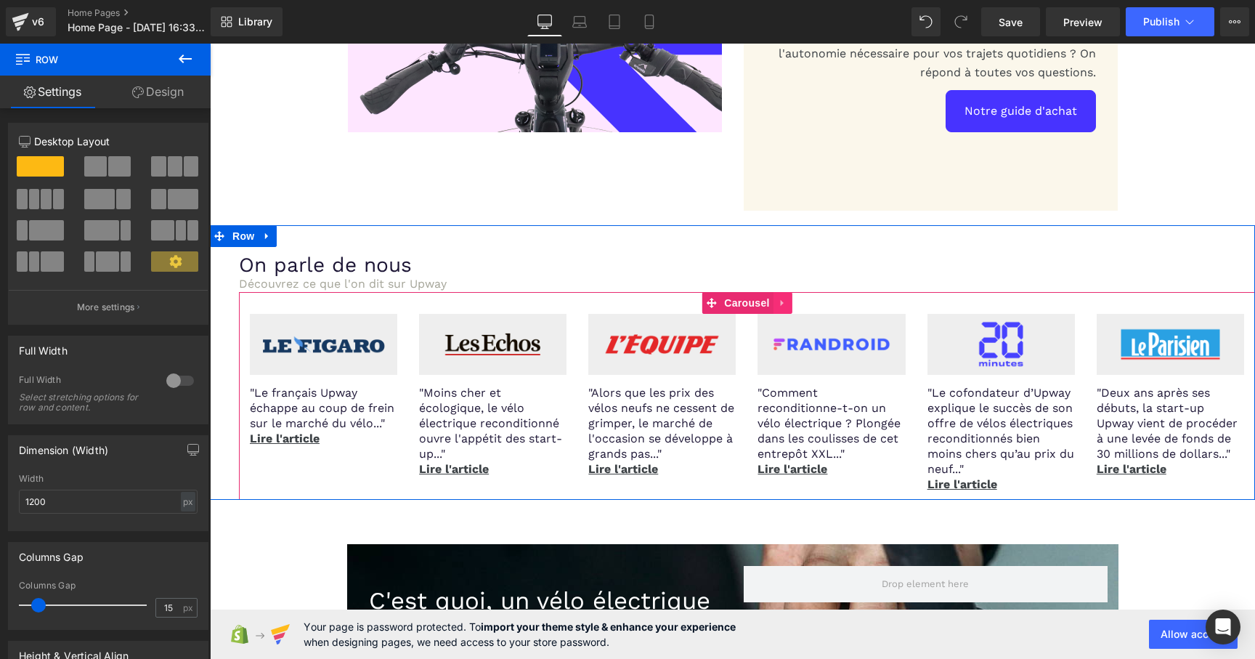
click at [778, 300] on icon at bounding box center [783, 302] width 10 height 11
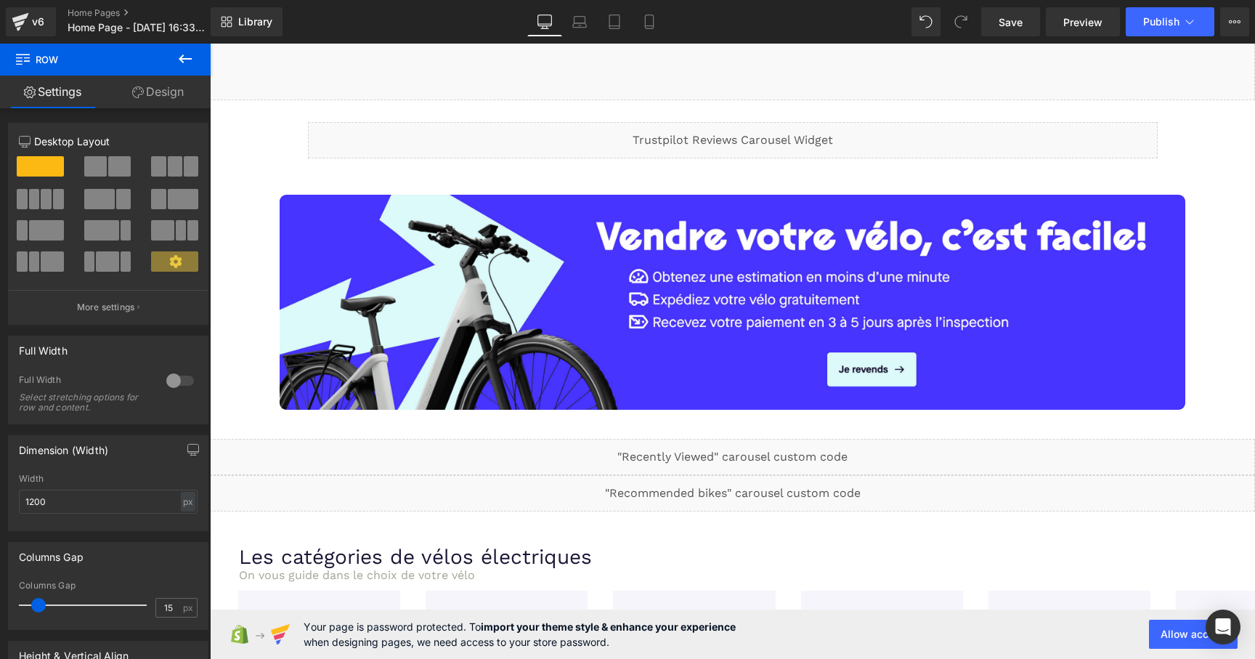
scroll to position [0, 0]
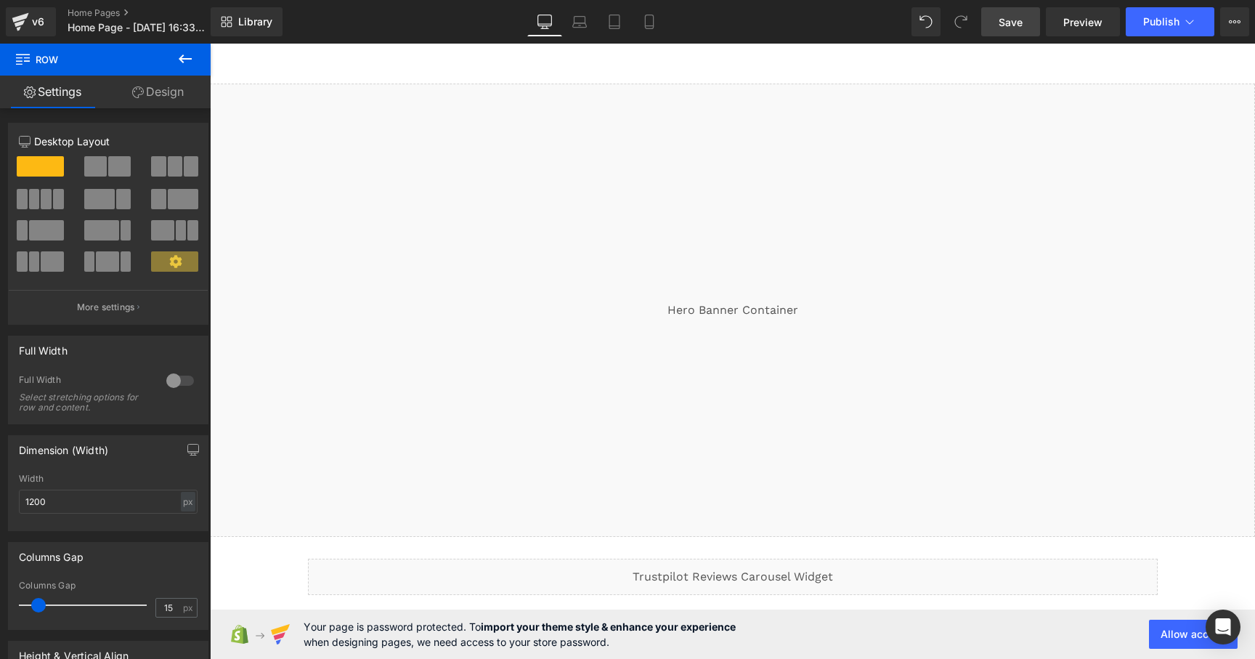
click at [1029, 23] on link "Save" at bounding box center [1010, 21] width 59 height 29
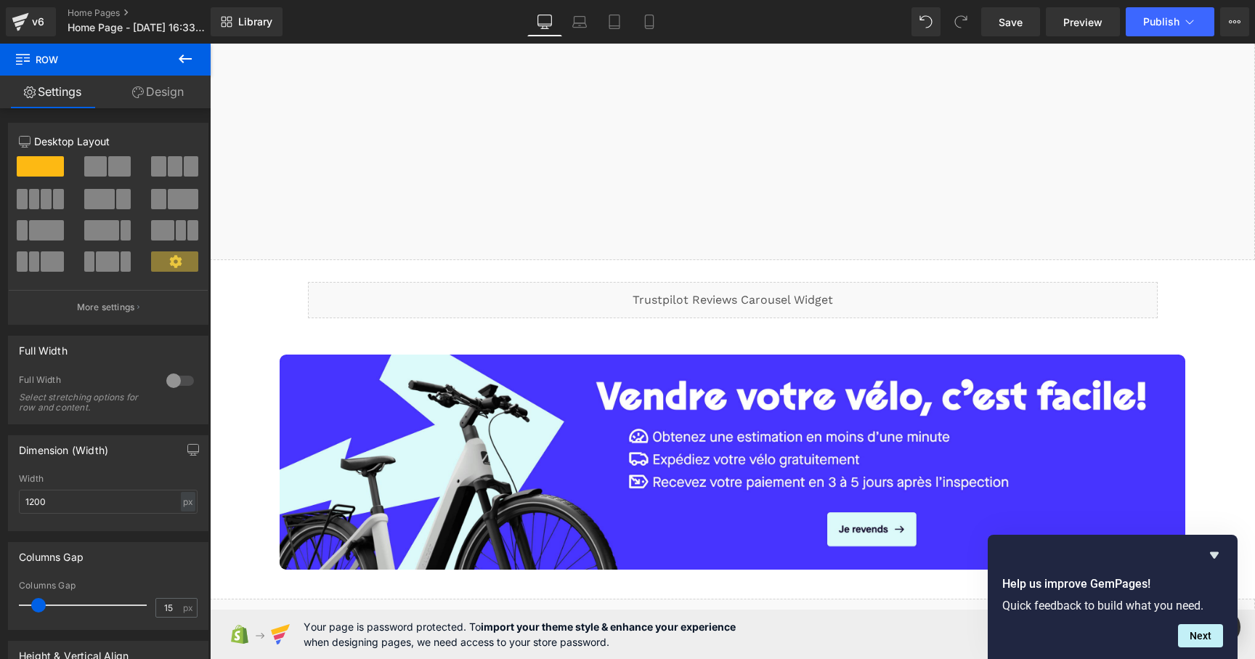
scroll to position [282, 0]
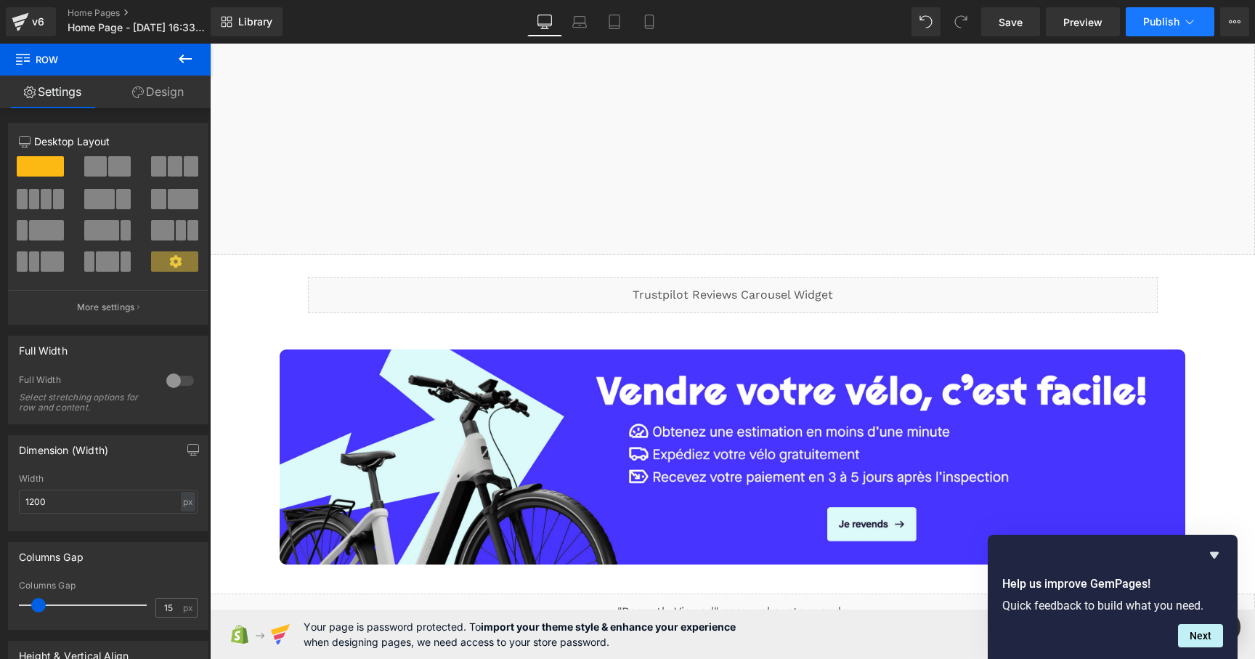
click at [1159, 31] on button "Publish" at bounding box center [1170, 21] width 89 height 29
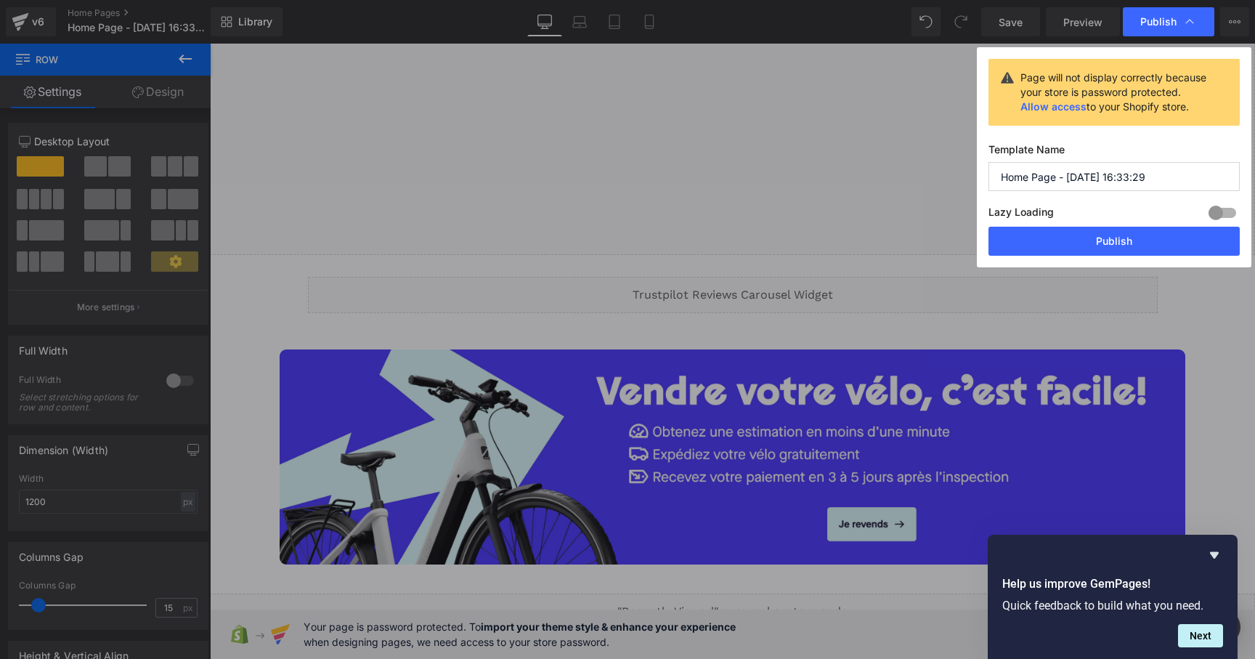
click at [1068, 105] on link "Allow access" at bounding box center [1053, 106] width 66 height 12
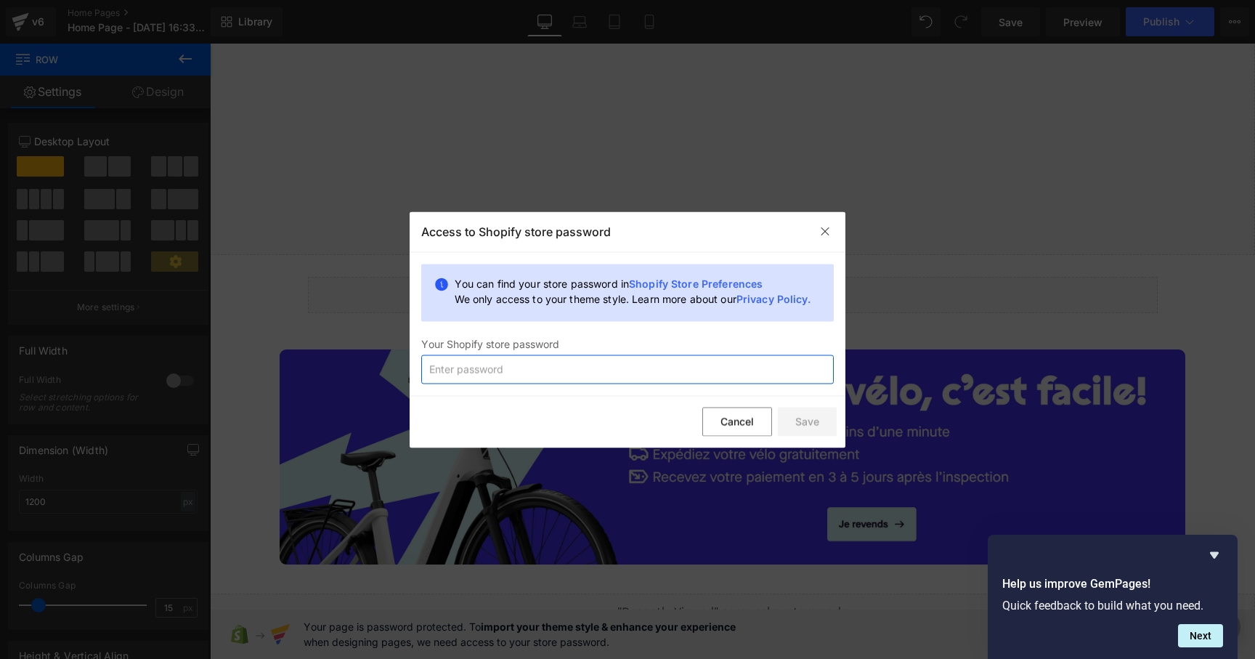
click at [699, 359] on input "text" at bounding box center [627, 368] width 413 height 29
click at [824, 231] on img at bounding box center [825, 232] width 12 height 12
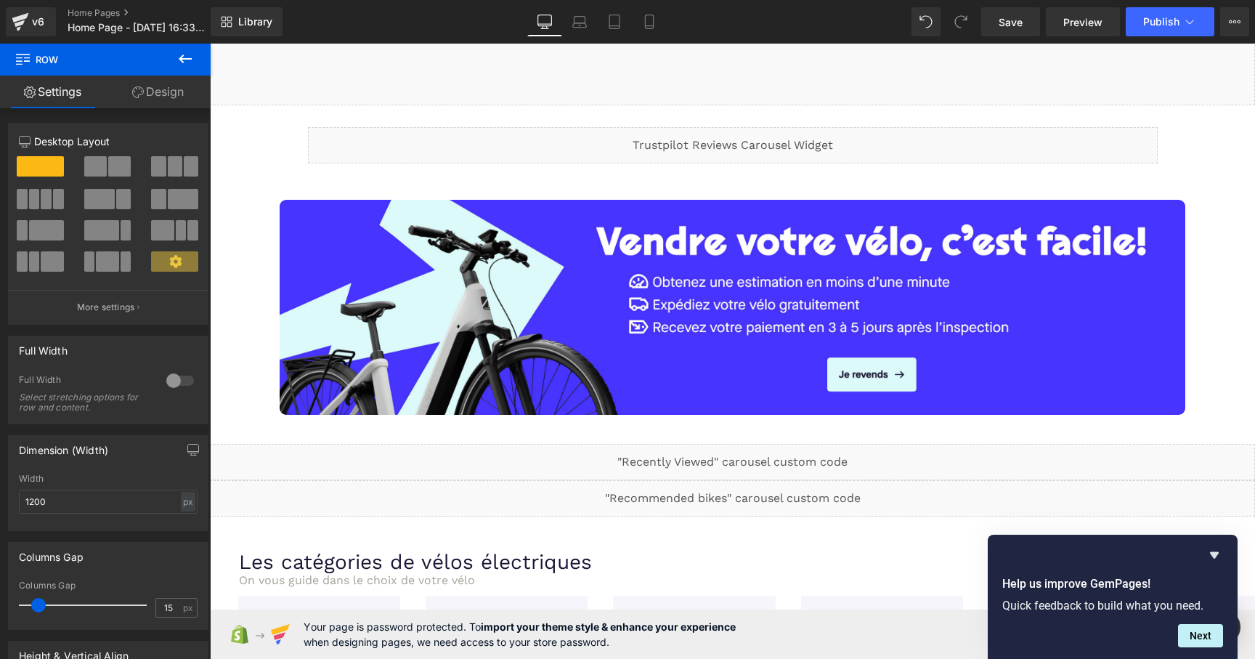
scroll to position [423, 0]
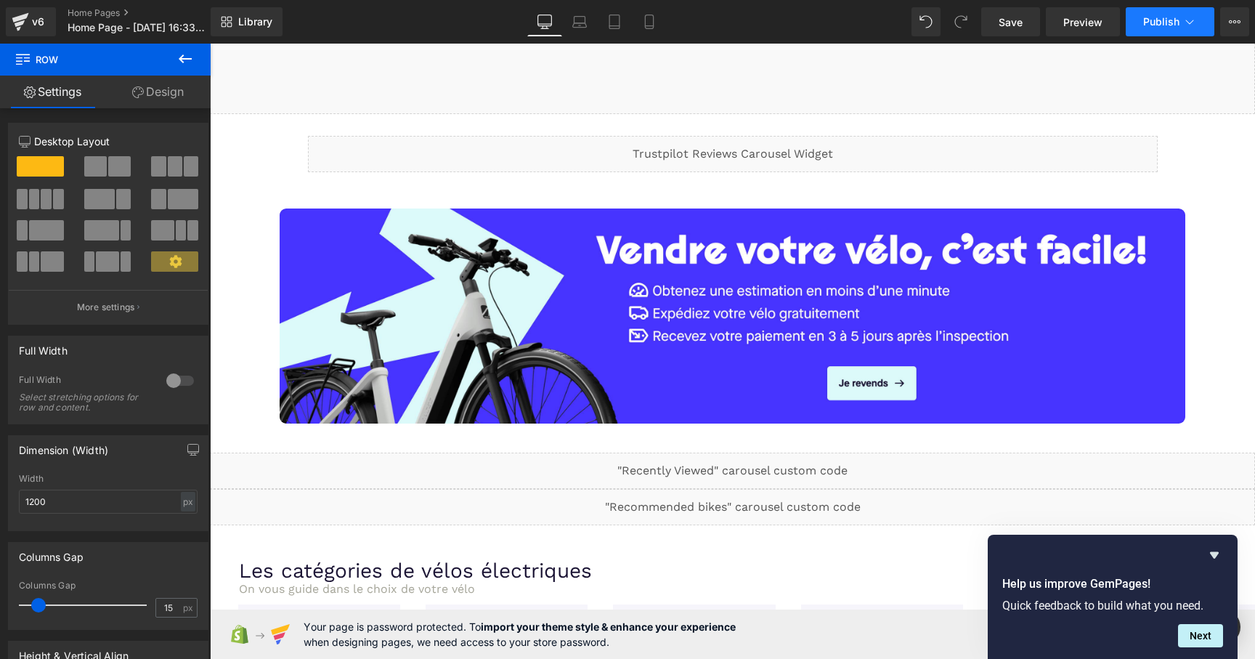
click at [1169, 27] on span "Publish" at bounding box center [1161, 22] width 36 height 12
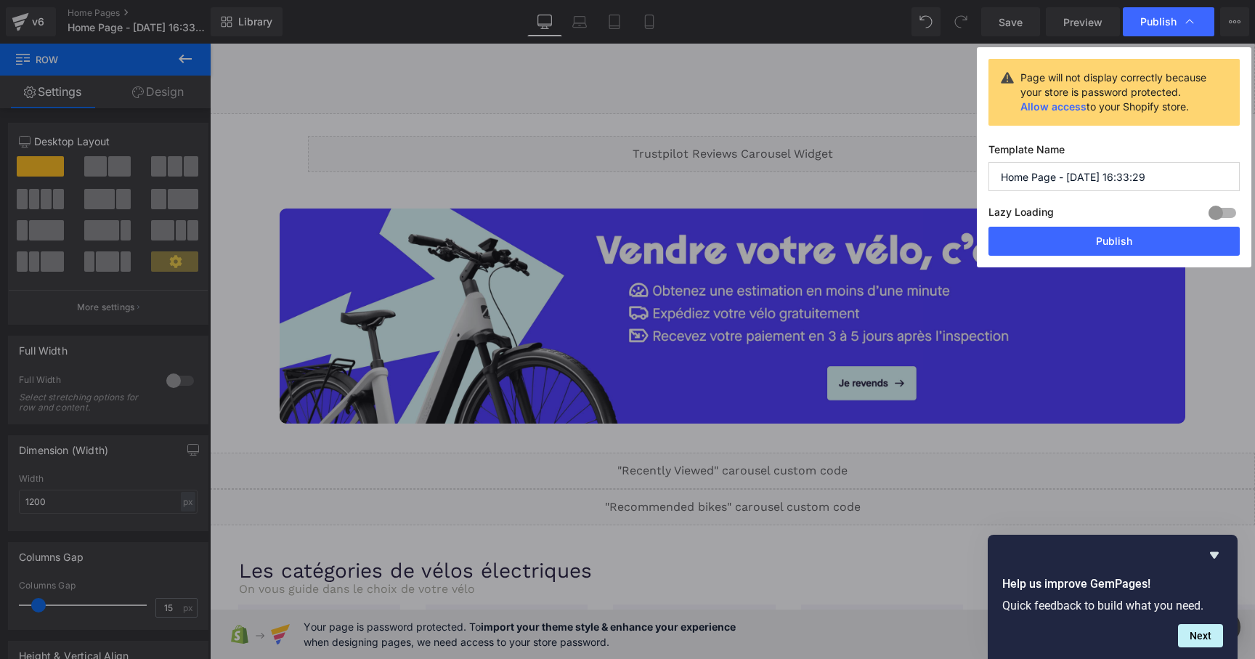
click at [1162, 105] on div "Page will not display correctly because your store is password protected. Allow…" at bounding box center [1116, 92] width 192 height 44
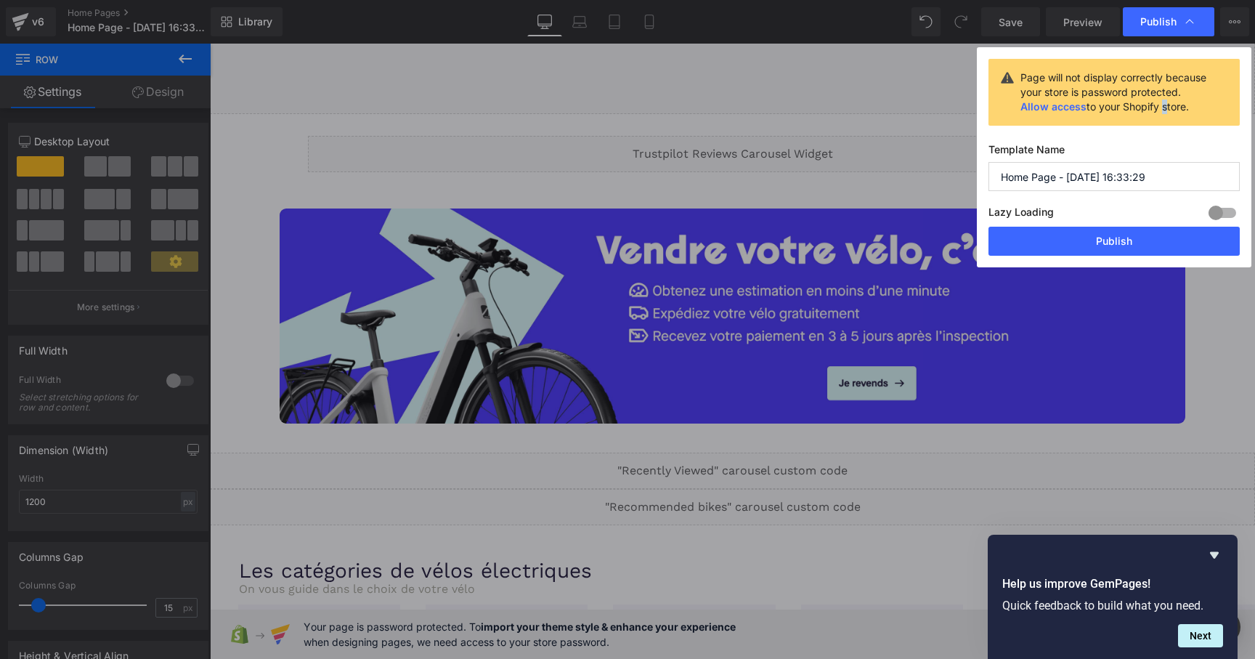
click at [1162, 105] on div "Page will not display correctly because your store is password protected. Allow…" at bounding box center [1116, 92] width 192 height 44
click at [1177, 99] on div "Page will not display correctly because your store is password protected. Allow…" at bounding box center [1116, 92] width 192 height 44
click at [1111, 237] on button "Publish" at bounding box center [1113, 241] width 251 height 29
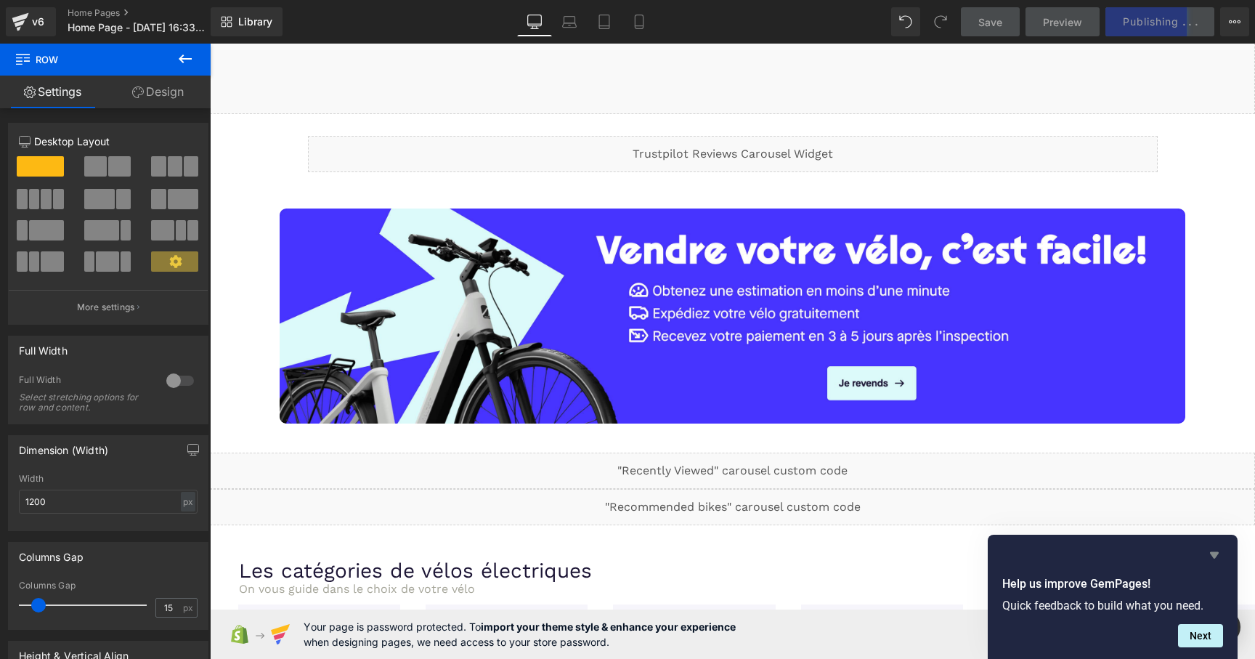
click at [1213, 555] on icon "Hide survey" at bounding box center [1214, 555] width 9 height 7
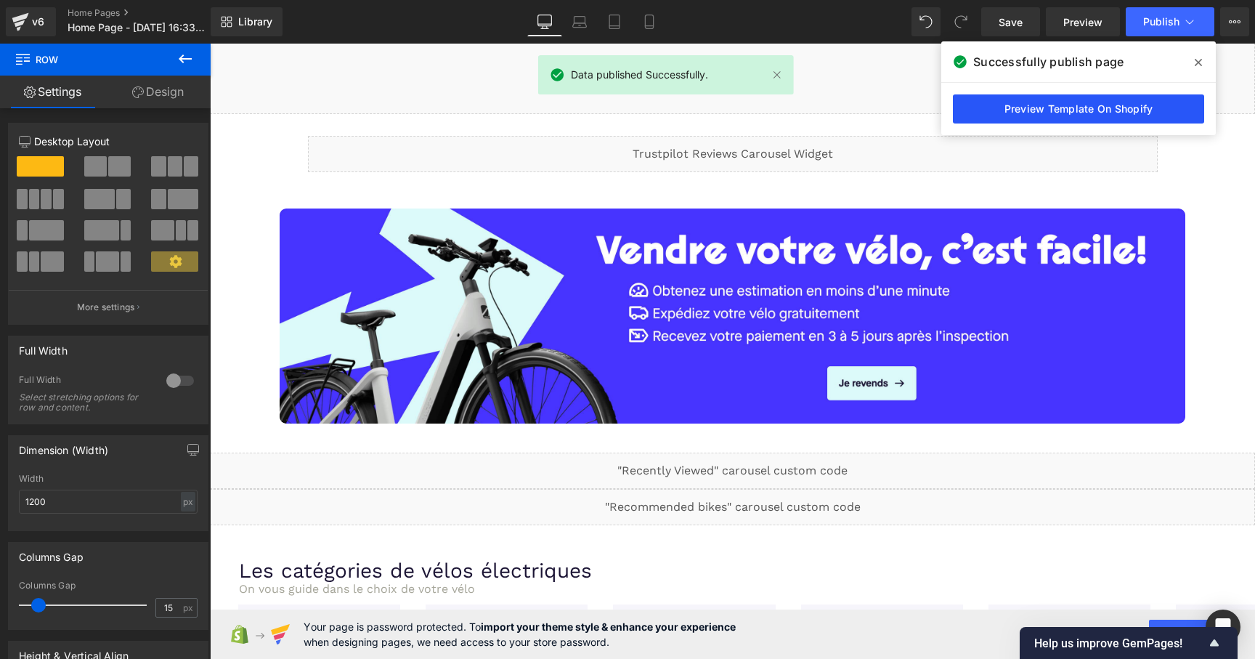
click at [1104, 113] on link "Preview Template On Shopify" at bounding box center [1078, 108] width 251 height 29
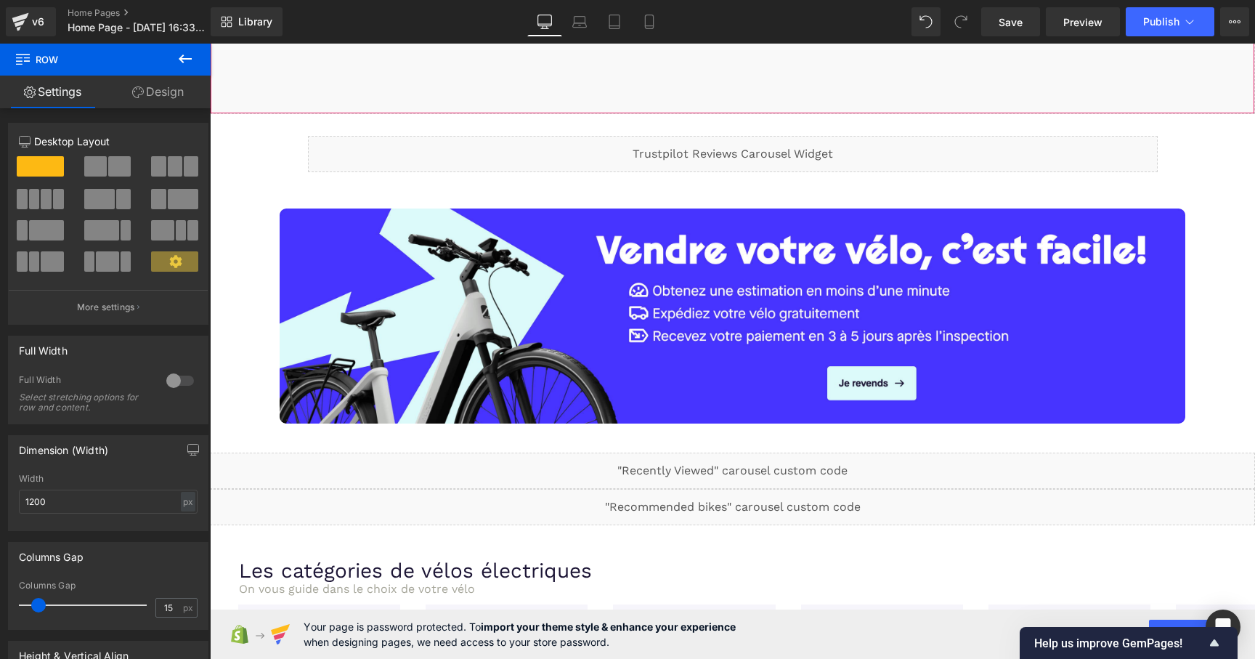
scroll to position [0, 0]
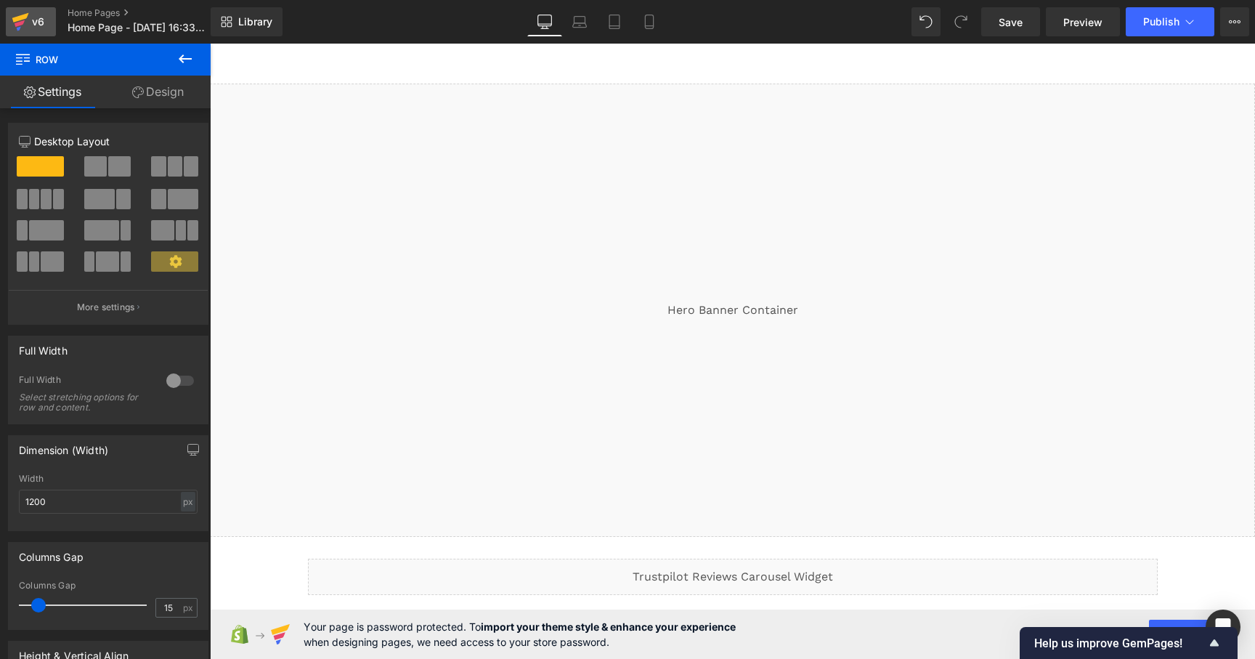
click at [18, 25] on icon at bounding box center [20, 23] width 10 height 7
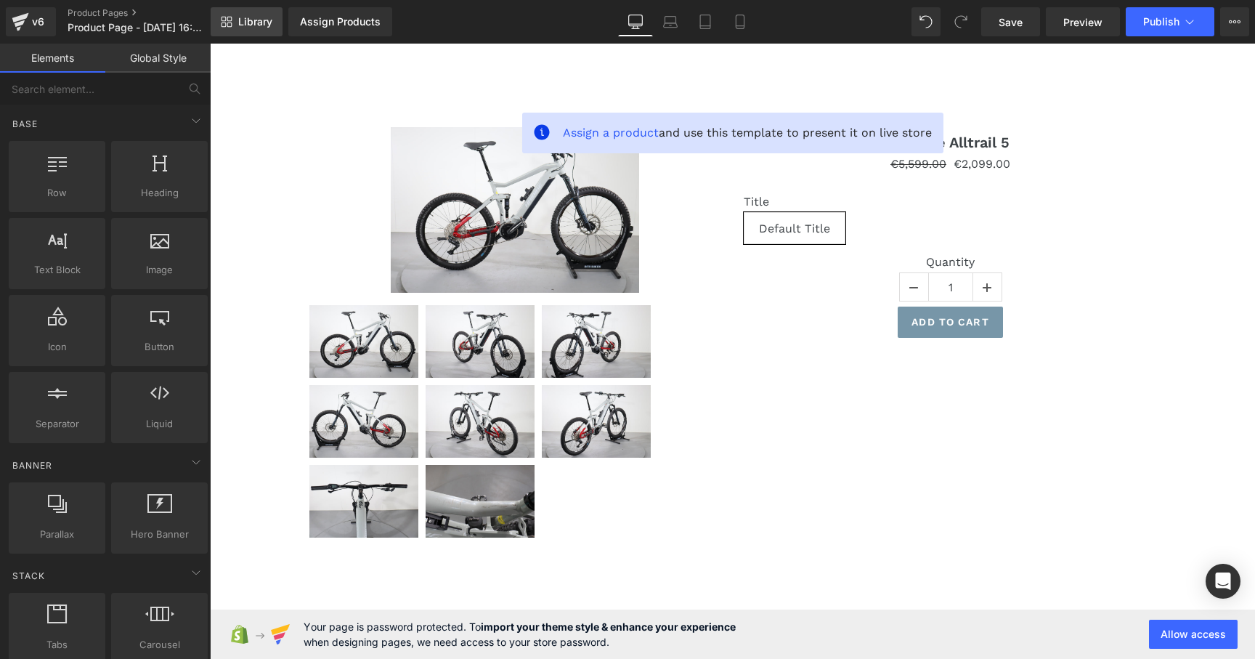
click at [257, 26] on span "Library" at bounding box center [255, 21] width 34 height 13
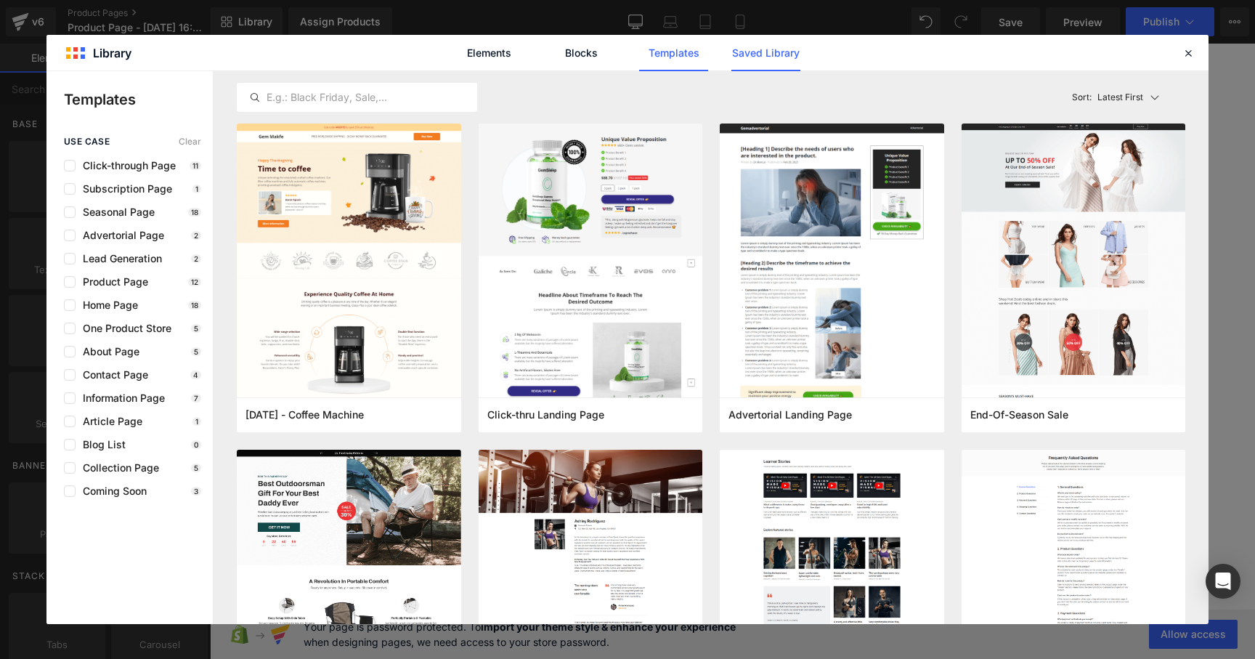
click at [733, 65] on link "Saved Library" at bounding box center [765, 53] width 69 height 36
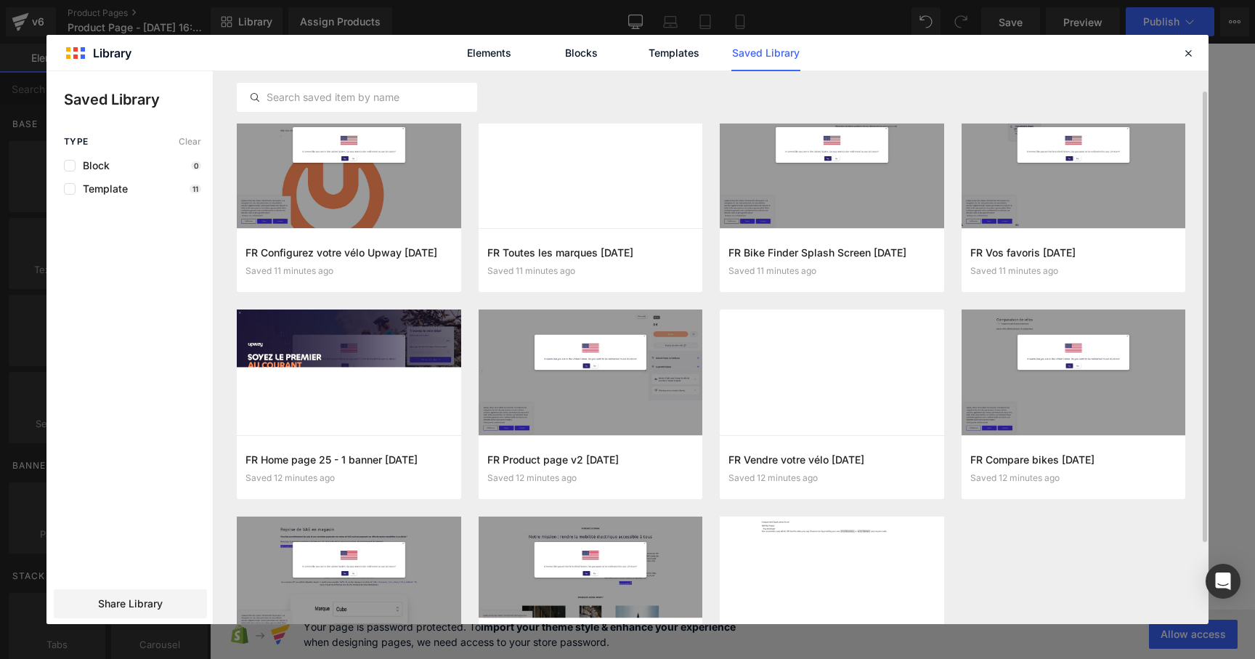
scroll to position [24, 0]
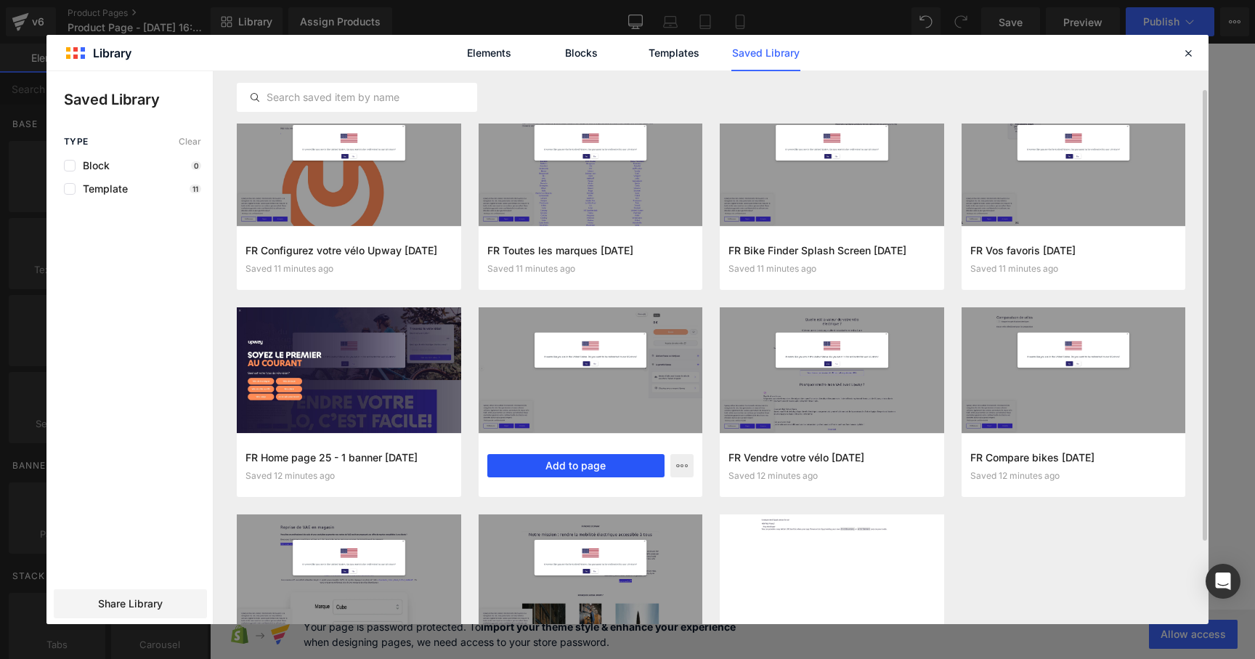
click at [620, 466] on button "Add to page" at bounding box center [576, 465] width 178 height 23
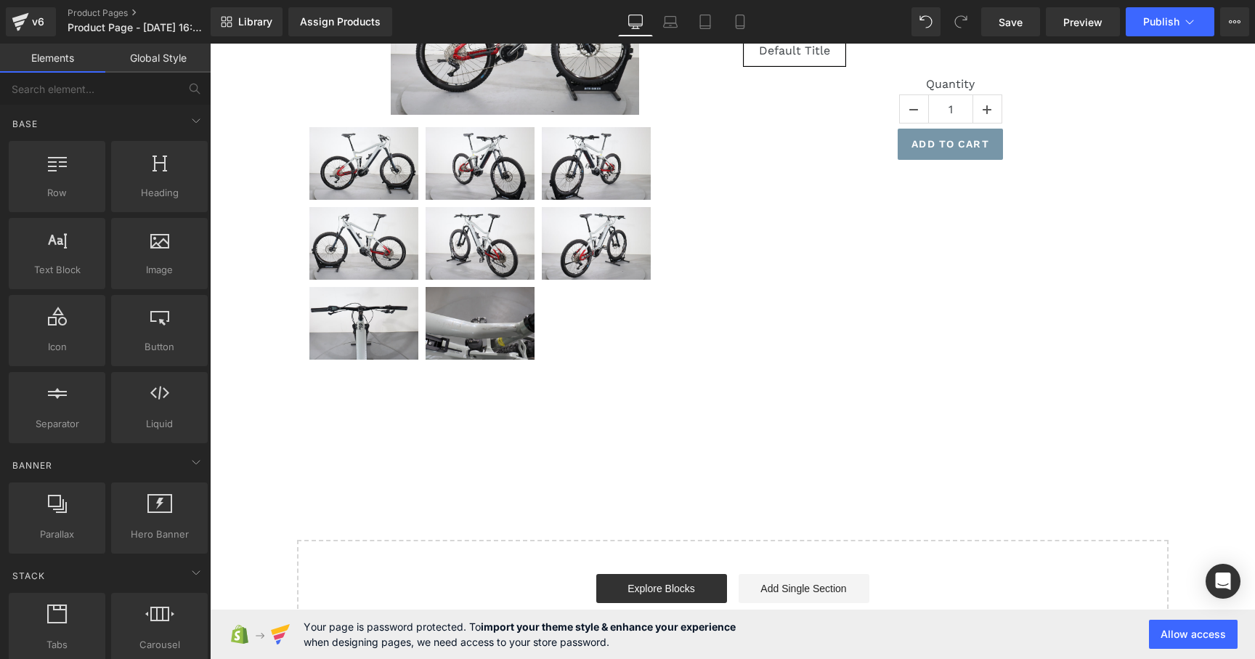
scroll to position [200, 0]
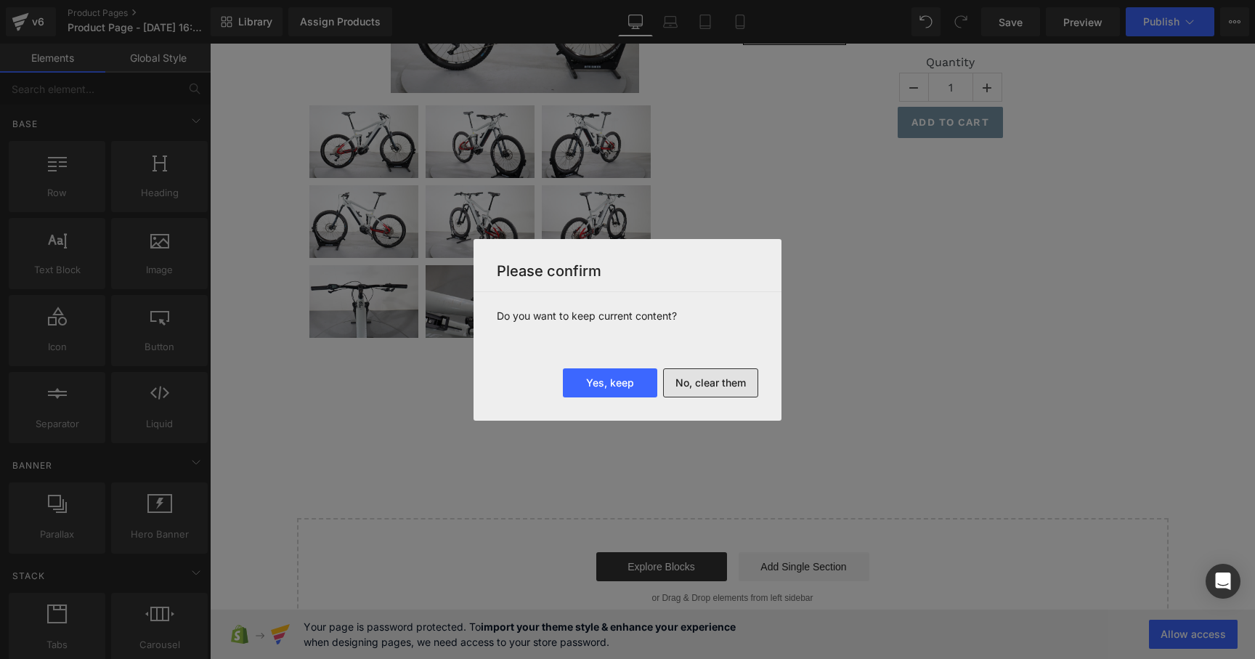
click at [691, 383] on button "No, clear them" at bounding box center [710, 382] width 95 height 29
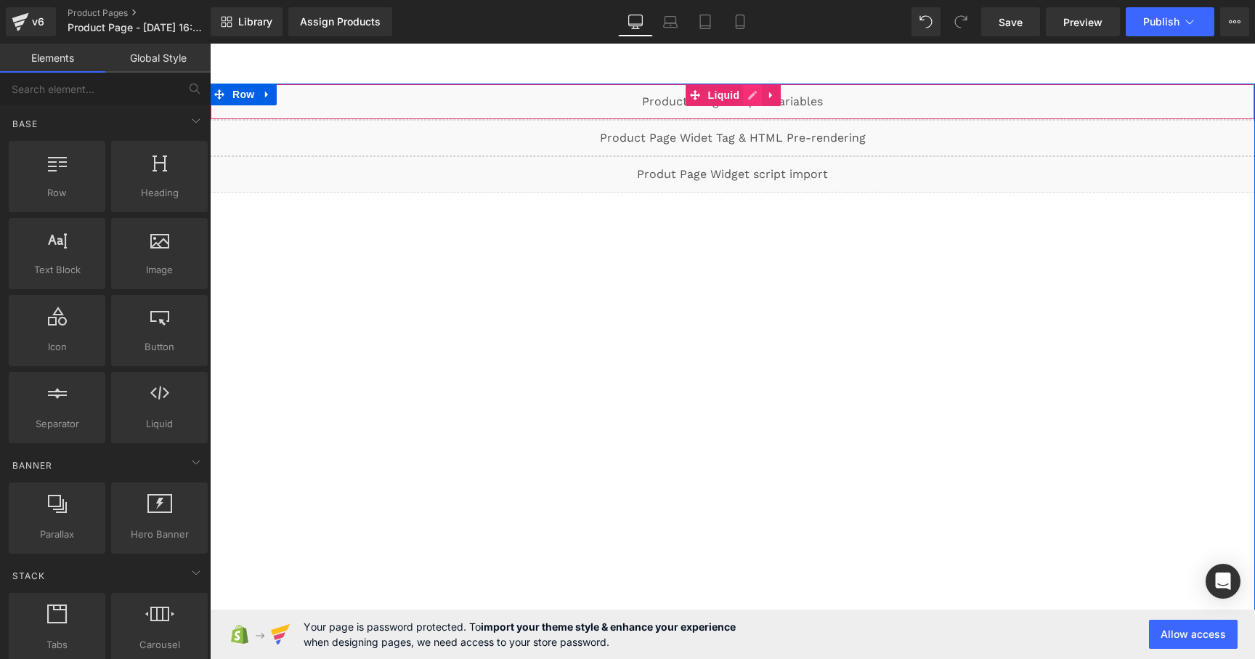
click at [749, 94] on div "Liquid" at bounding box center [732, 102] width 1045 height 36
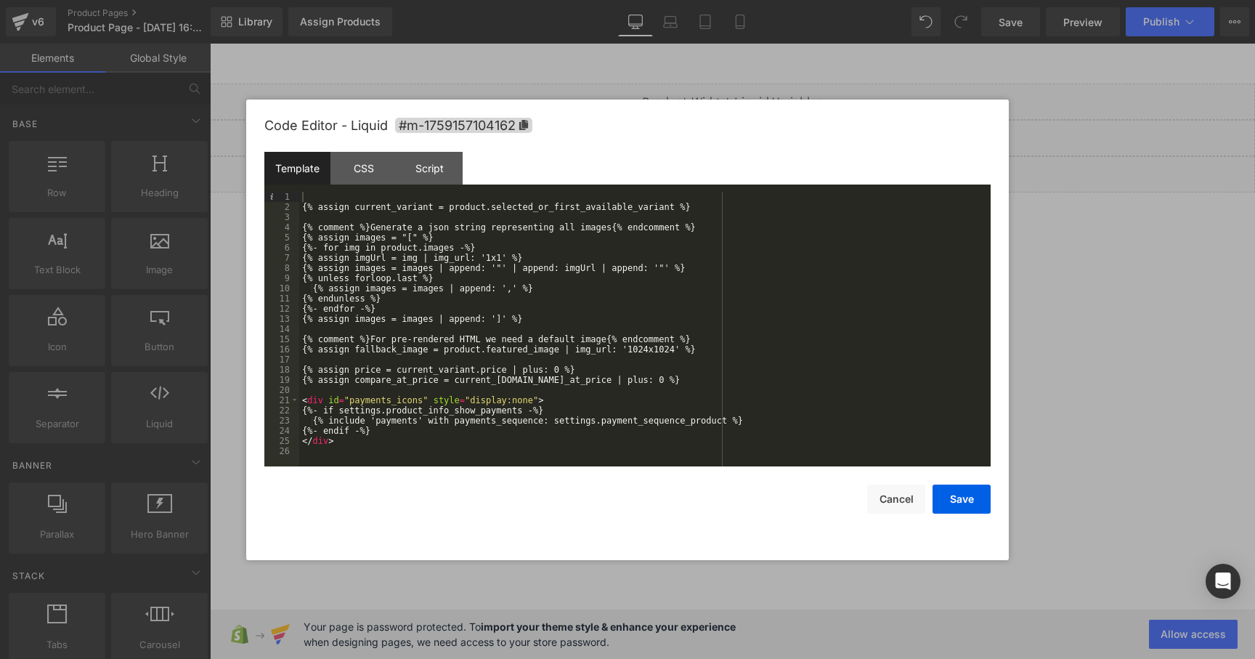
click at [458, 237] on div "{% assign current_variant = product.selected_or_first_available_variant %} {% c…" at bounding box center [644, 339] width 691 height 295
click at [460, 279] on div "{% assign current_variant = product.selected_or_first_available_variant %} {% c…" at bounding box center [644, 339] width 691 height 295
click at [455, 303] on div "{% assign current_variant = product.selected_or_first_available_variant %} {% c…" at bounding box center [644, 339] width 691 height 295
click at [452, 325] on div "{% assign current_variant = product.selected_or_first_available_variant %} {% c…" at bounding box center [644, 339] width 691 height 295
click at [452, 351] on div "{% assign current_variant = product.selected_or_first_available_variant %} {% c…" at bounding box center [644, 339] width 691 height 295
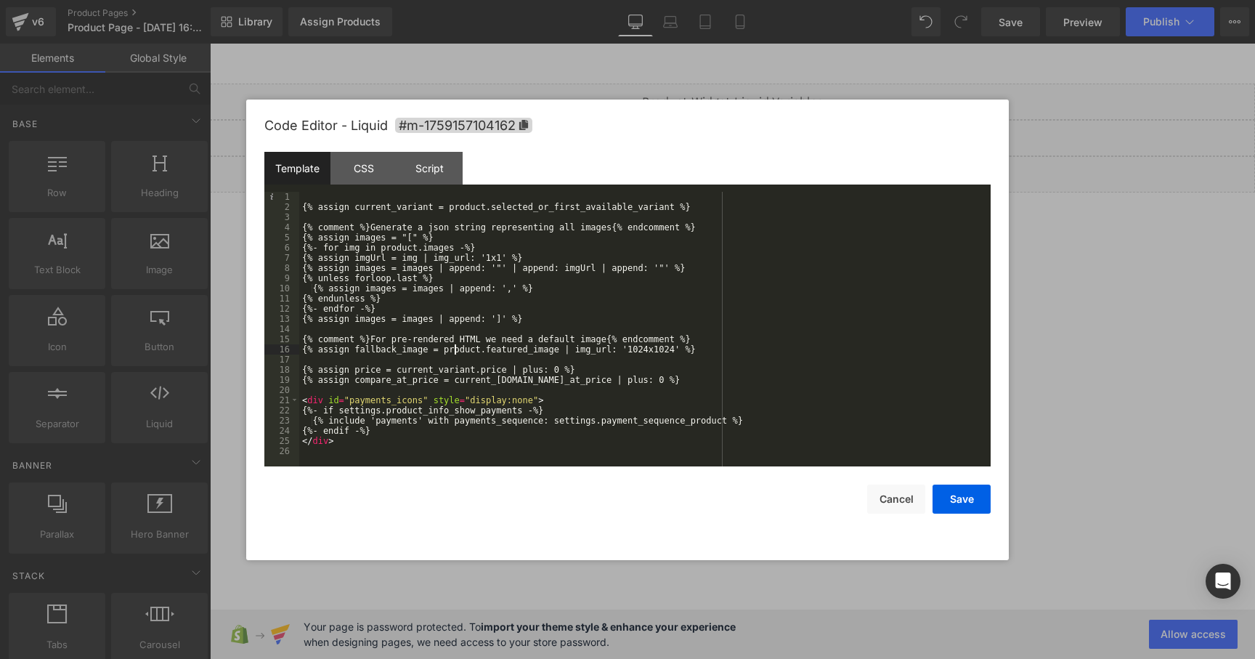
click at [450, 367] on div "{% assign current_variant = product.selected_or_first_available_variant %} {% c…" at bounding box center [644, 339] width 691 height 295
click at [450, 384] on div "{% assign current_variant = product.selected_or_first_available_variant %} {% c…" at bounding box center [644, 339] width 691 height 295
click at [450, 410] on div "{% assign current_variant = product.selected_or_first_available_variant %} {% c…" at bounding box center [644, 339] width 691 height 295
click at [449, 426] on div "{% assign current_variant = product.selected_or_first_available_variant %} {% c…" at bounding box center [644, 339] width 691 height 295
click at [446, 442] on div "{% assign current_variant = product.selected_or_first_available_variant %} {% c…" at bounding box center [644, 339] width 691 height 295
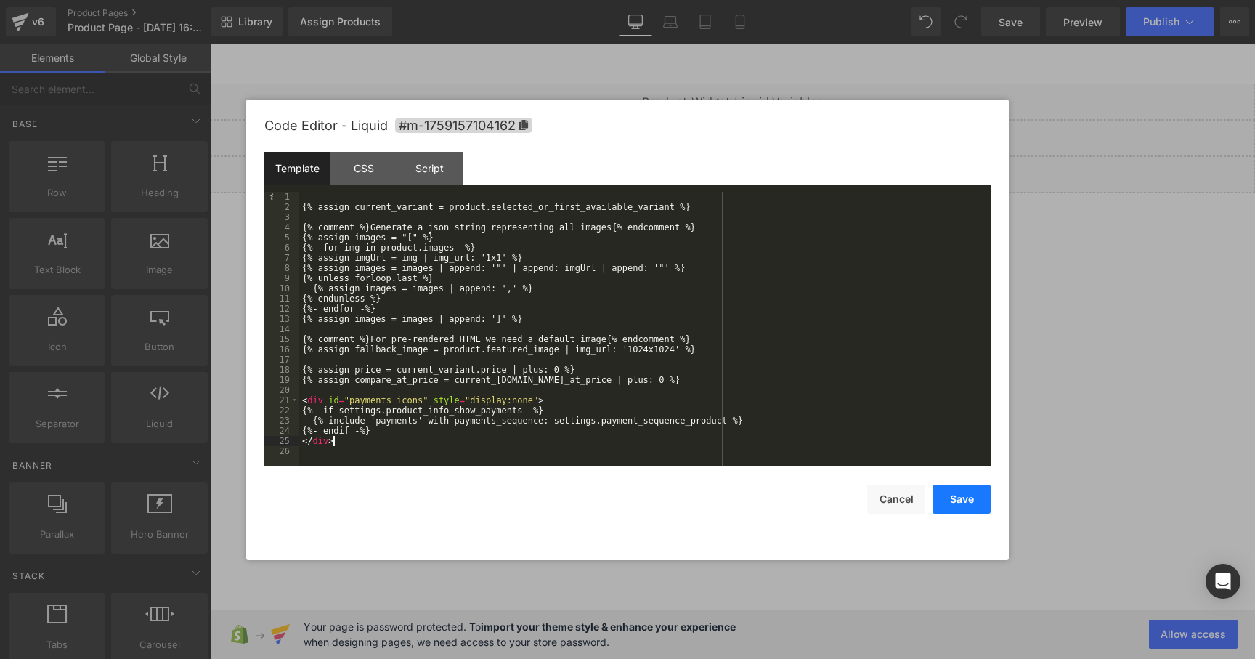
click at [971, 502] on button "Save" at bounding box center [962, 498] width 58 height 29
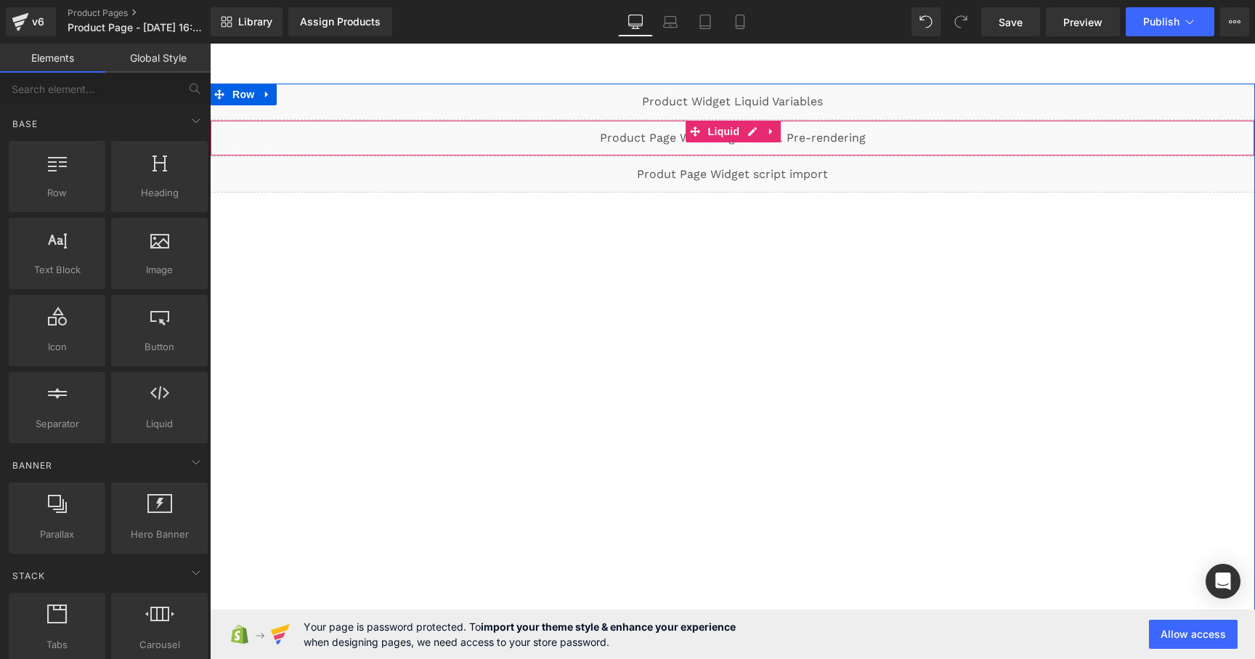
click at [747, 130] on div "Liquid" at bounding box center [732, 138] width 1045 height 36
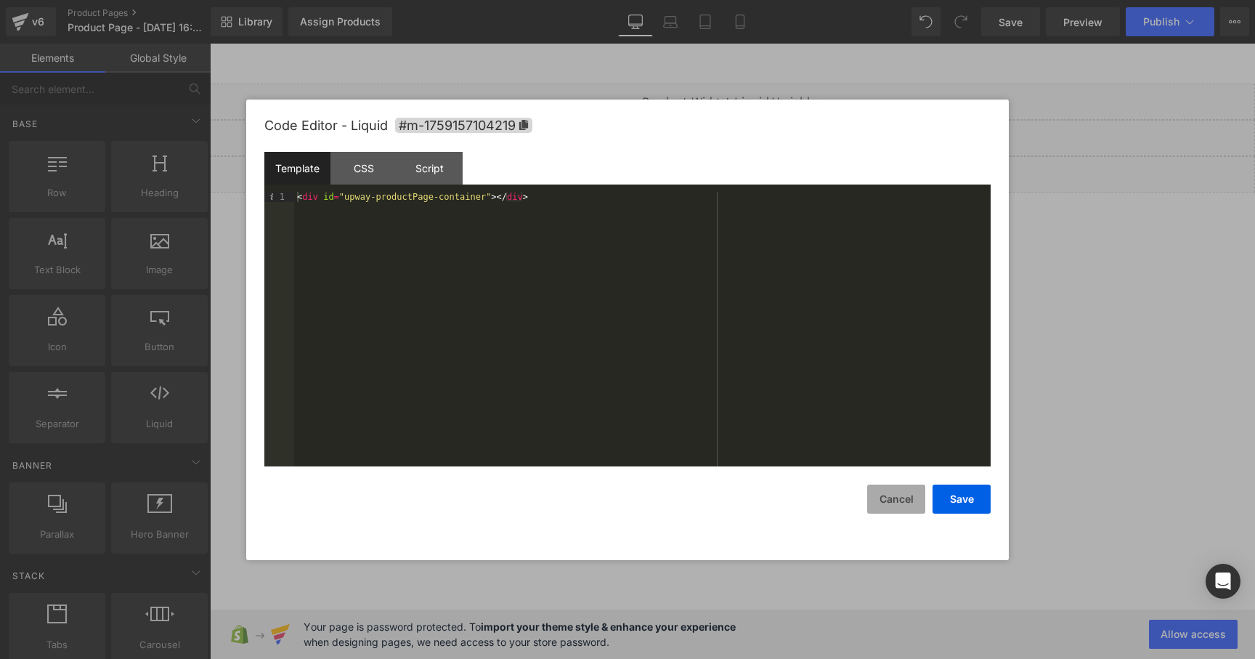
click at [897, 490] on button "Cancel" at bounding box center [896, 498] width 58 height 29
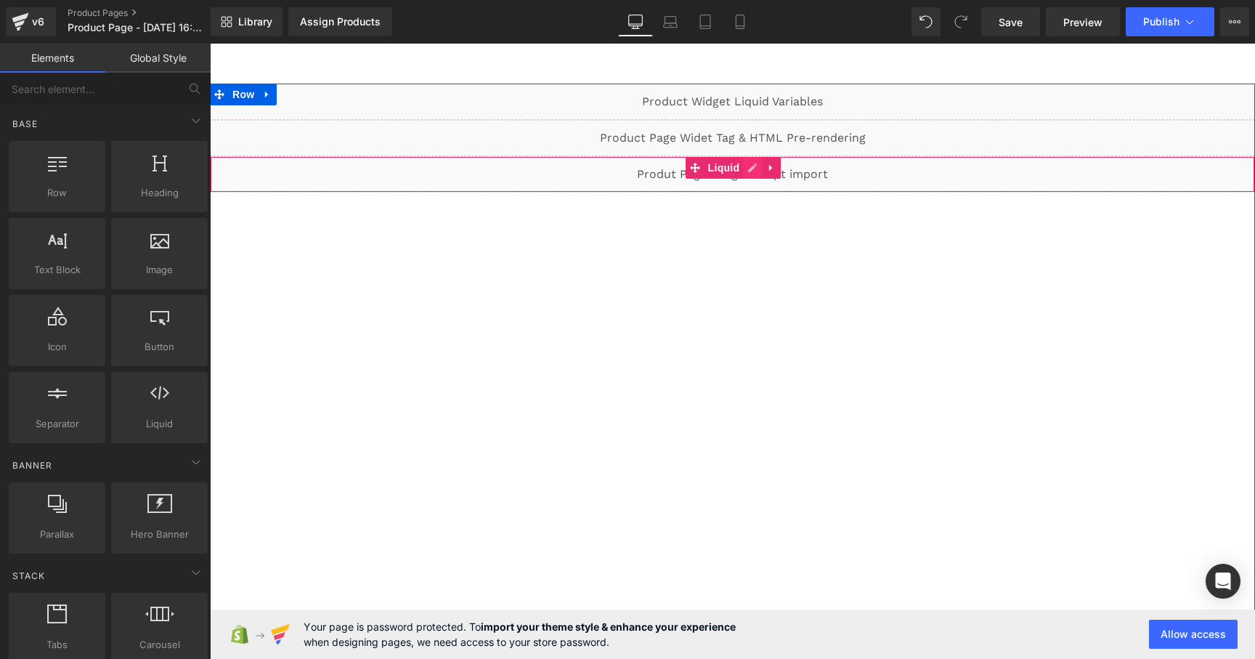
click at [753, 167] on div "Liquid" at bounding box center [732, 174] width 1045 height 36
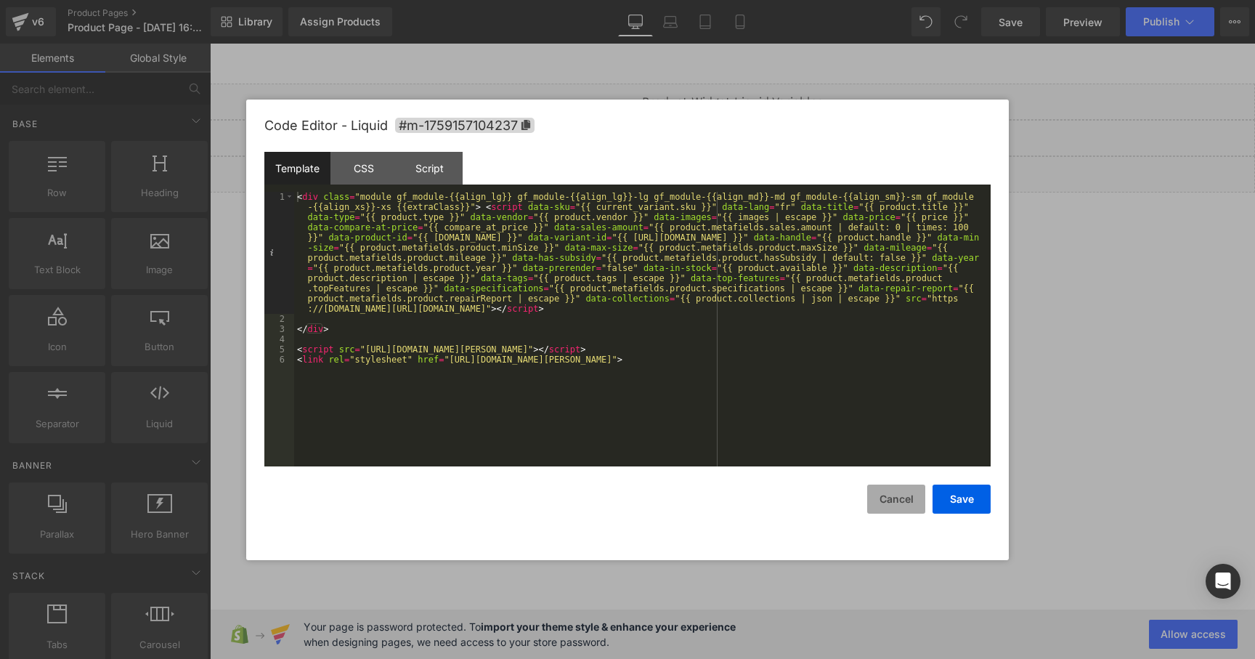
click at [895, 504] on button "Cancel" at bounding box center [896, 498] width 58 height 29
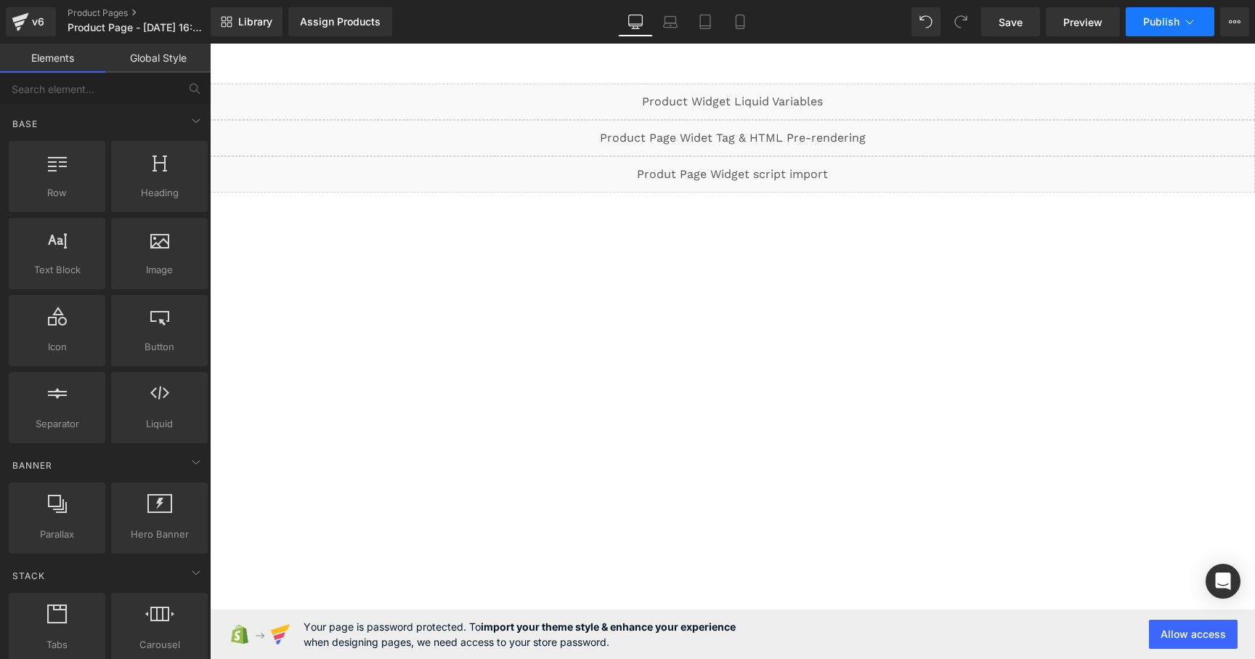
click at [1161, 23] on span "Publish" at bounding box center [1161, 22] width 36 height 12
click at [1174, 636] on button "Allow access" at bounding box center [1193, 633] width 89 height 29
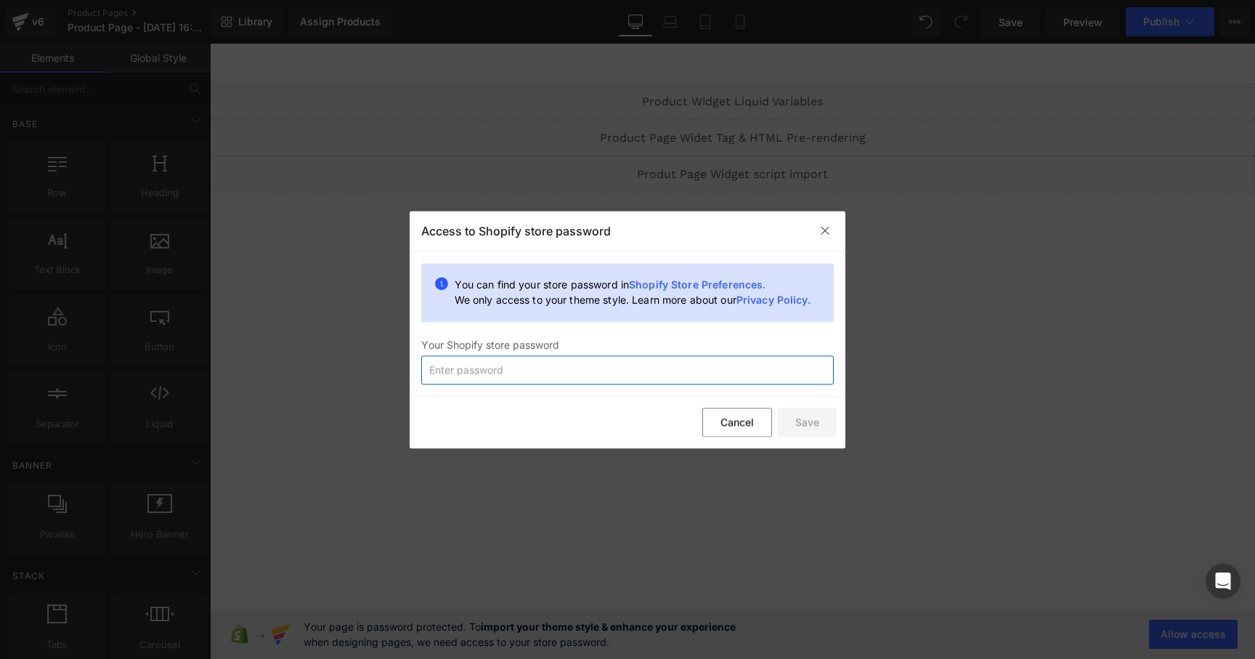
click at [610, 365] on input "text" at bounding box center [627, 369] width 413 height 29
paste input "shoflo"
type input "shoflo"
click at [801, 424] on button "Save" at bounding box center [807, 422] width 59 height 29
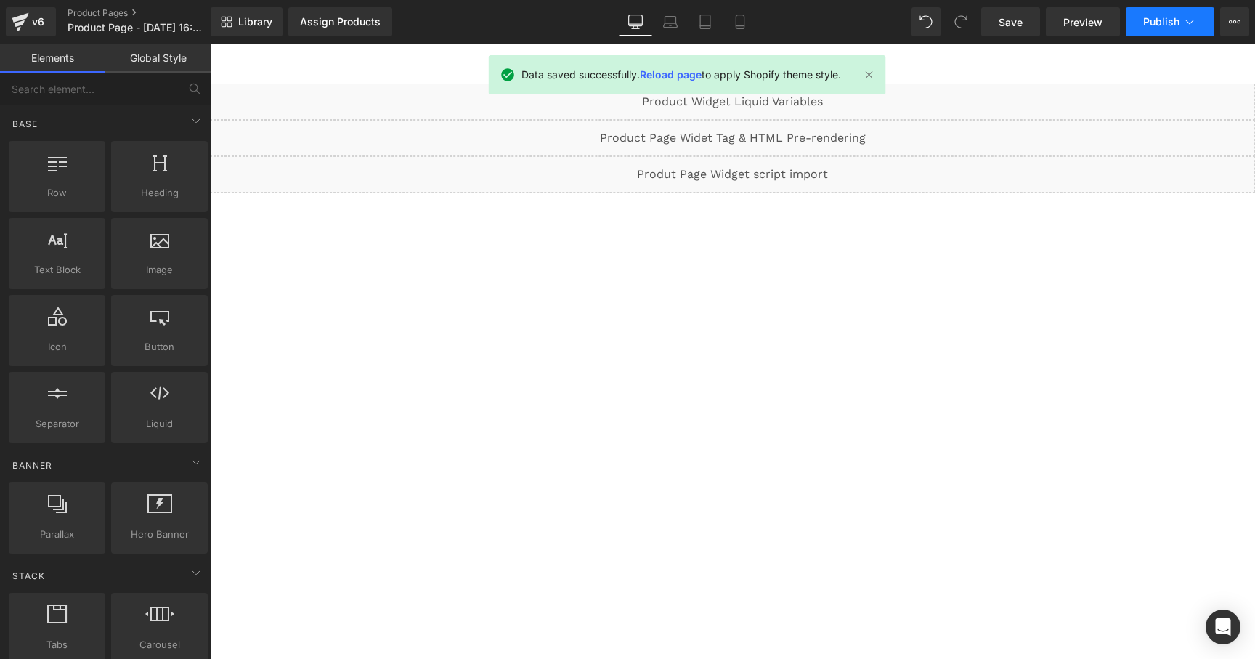
click at [1171, 31] on button "Publish" at bounding box center [1170, 21] width 89 height 29
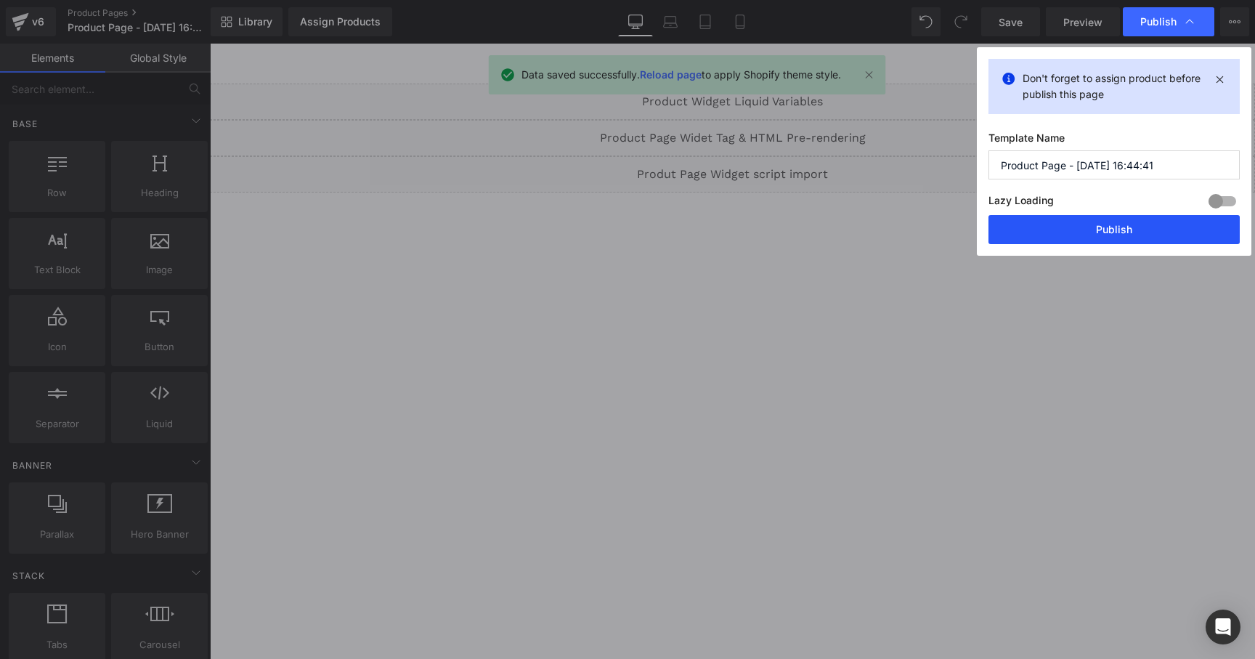
click at [1060, 230] on button "Publish" at bounding box center [1113, 229] width 251 height 29
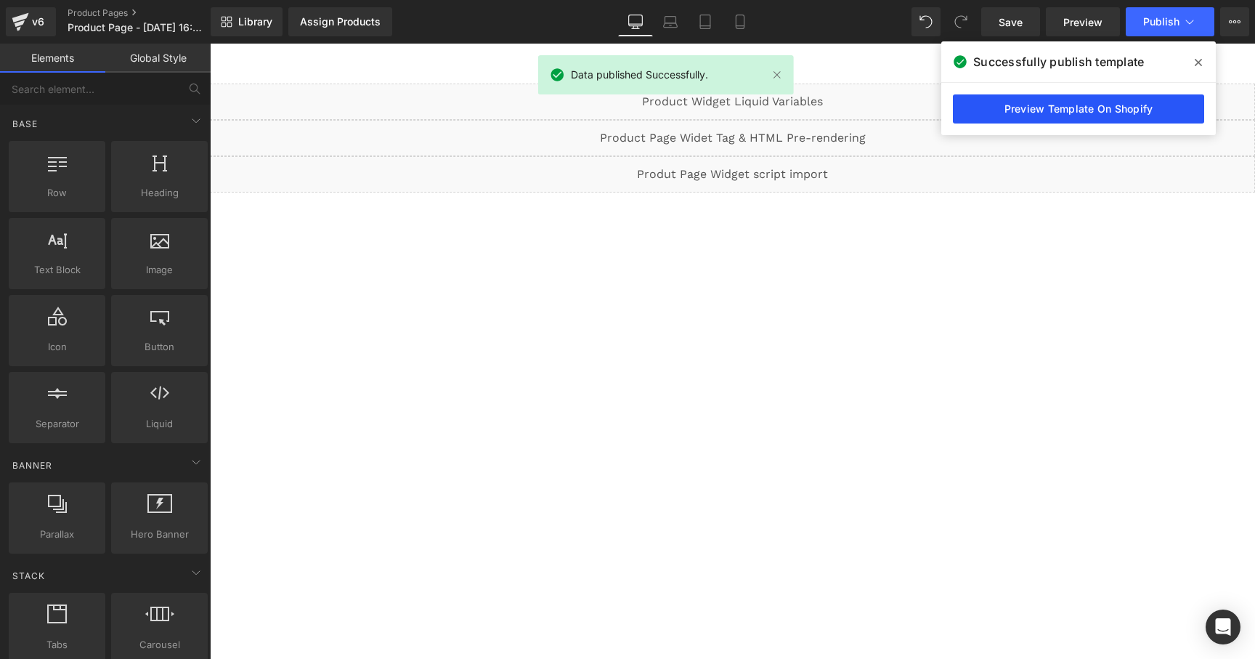
click at [1006, 109] on link "Preview Template On Shopify" at bounding box center [1078, 108] width 251 height 29
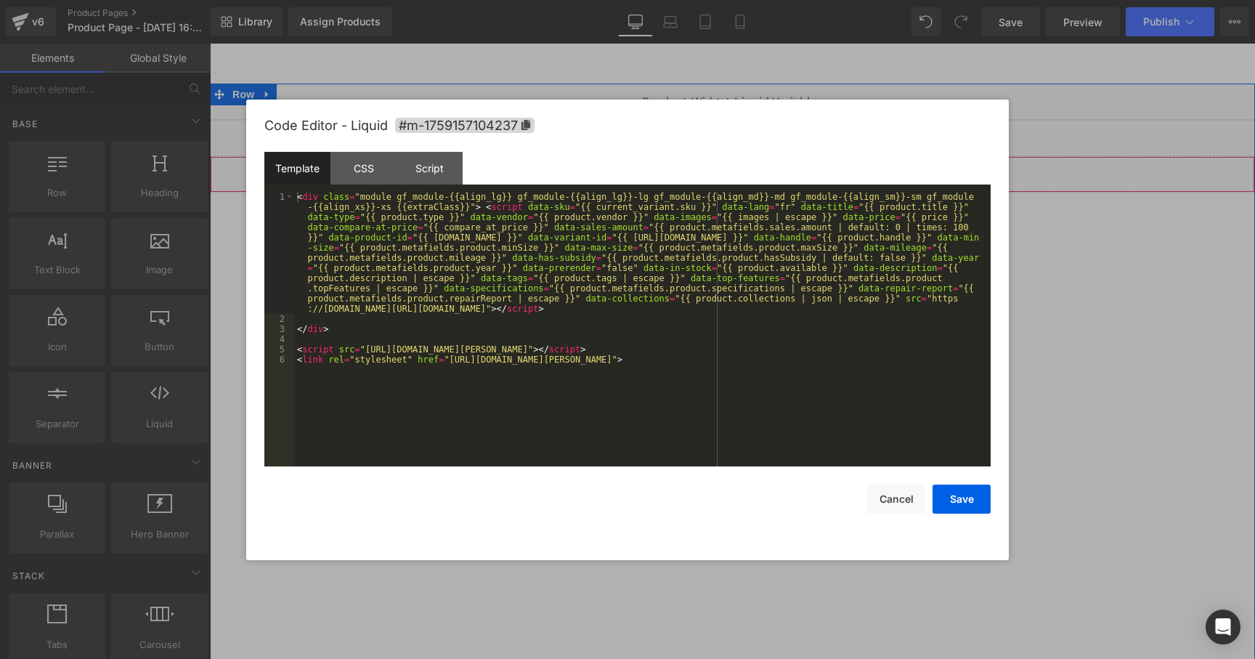
click at [750, 164] on div "Liquid" at bounding box center [732, 174] width 1045 height 36
click at [887, 499] on button "Cancel" at bounding box center [896, 498] width 58 height 29
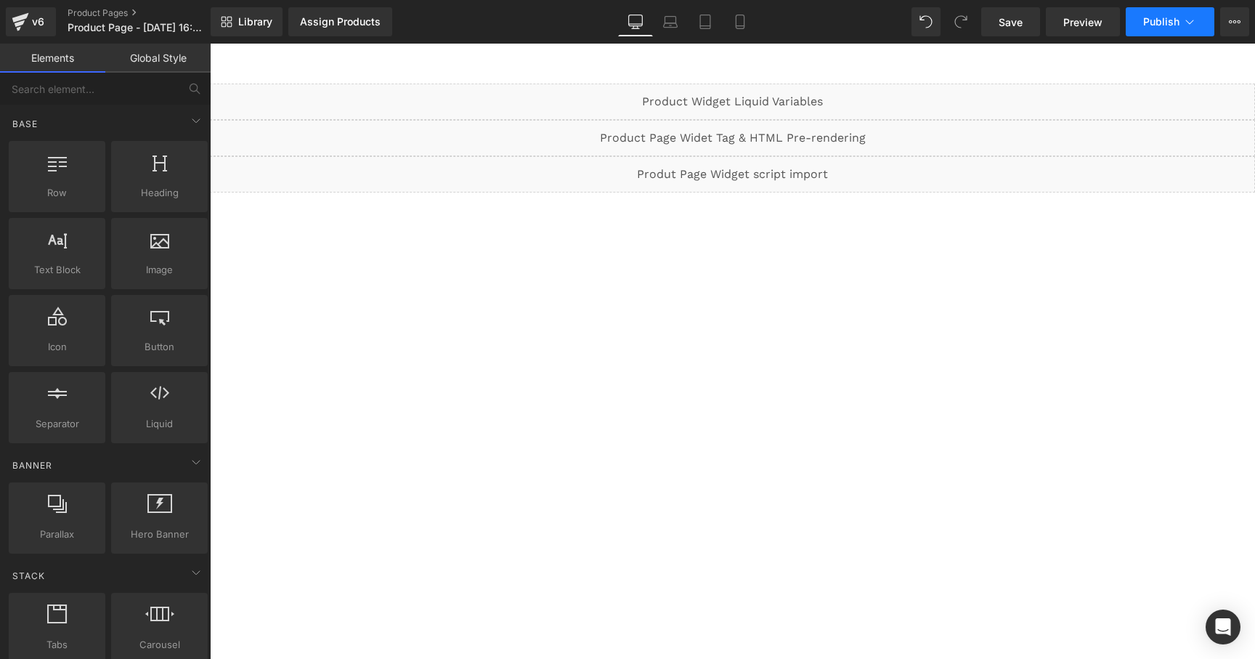
click at [1185, 21] on icon at bounding box center [1189, 22] width 15 height 15
click at [313, 25] on div "Assign Products" at bounding box center [340, 22] width 81 height 12
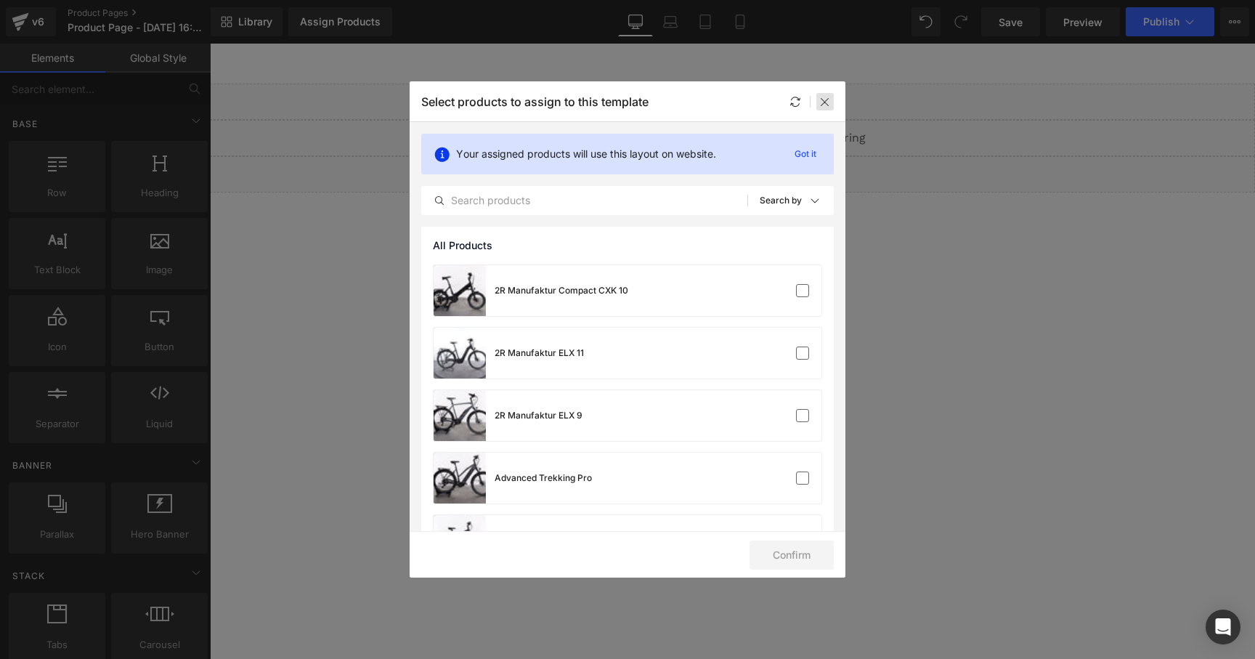
click at [823, 107] on icon at bounding box center [825, 102] width 12 height 12
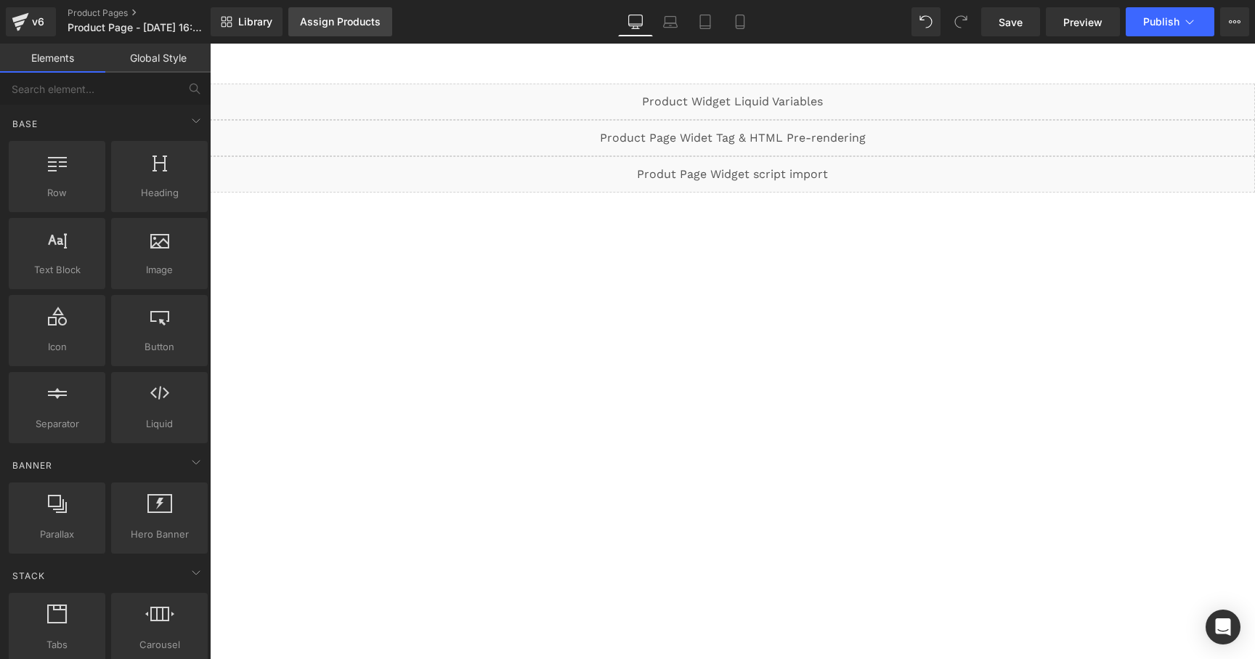
click at [368, 24] on div "Assign Products" at bounding box center [340, 22] width 81 height 12
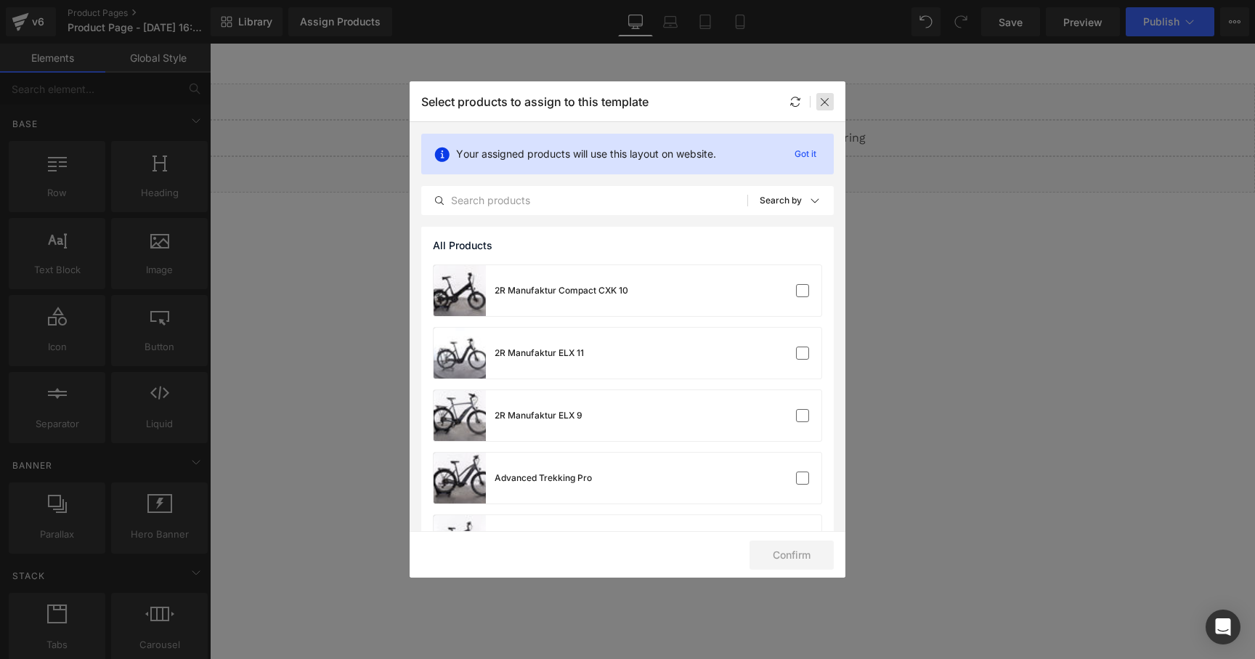
click at [827, 96] on icon at bounding box center [825, 102] width 12 height 12
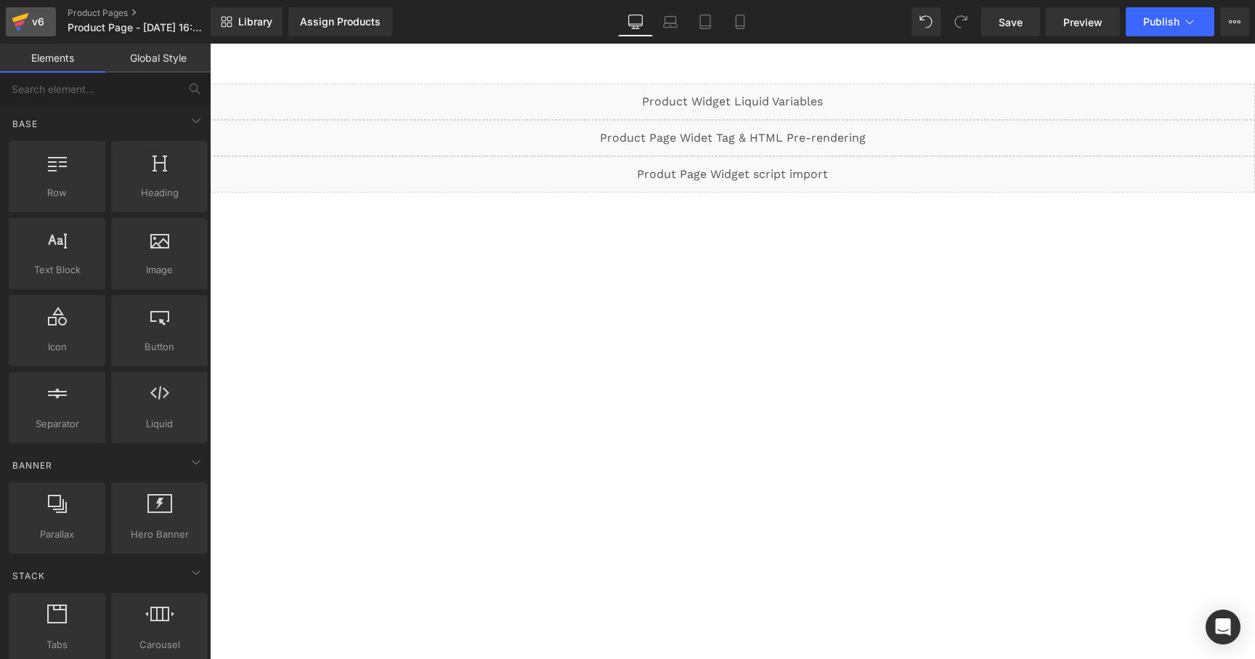
click at [32, 26] on div "v6" at bounding box center [38, 21] width 18 height 19
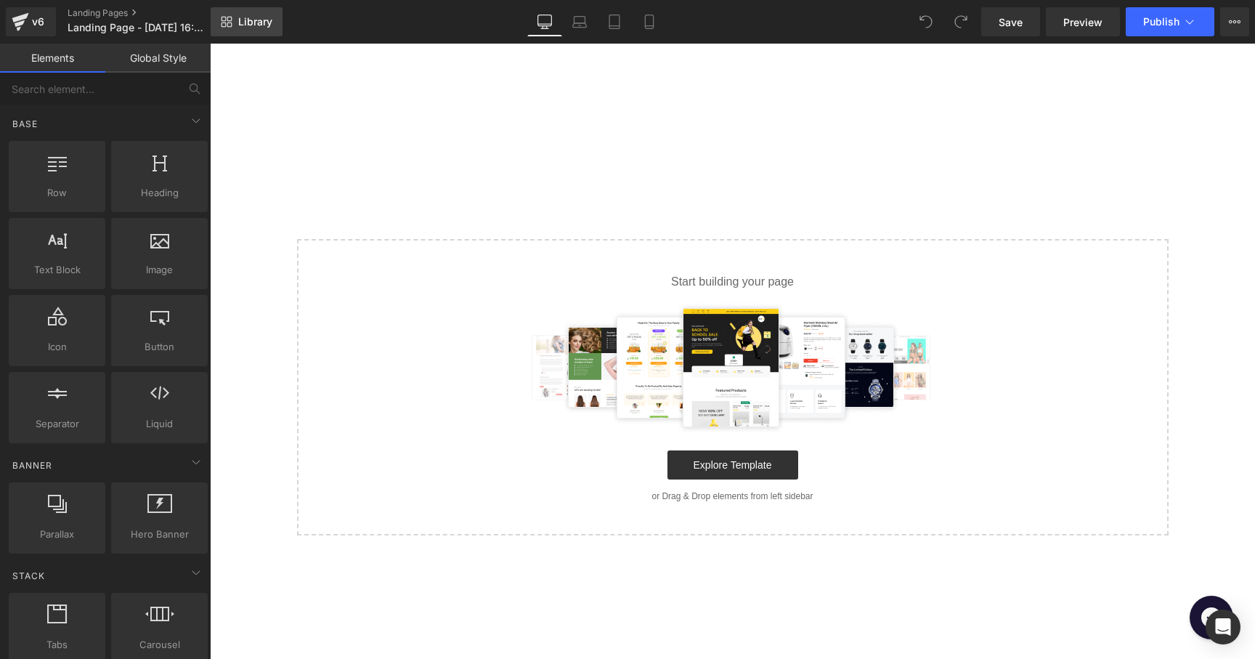
click at [261, 25] on span "Library" at bounding box center [255, 21] width 34 height 13
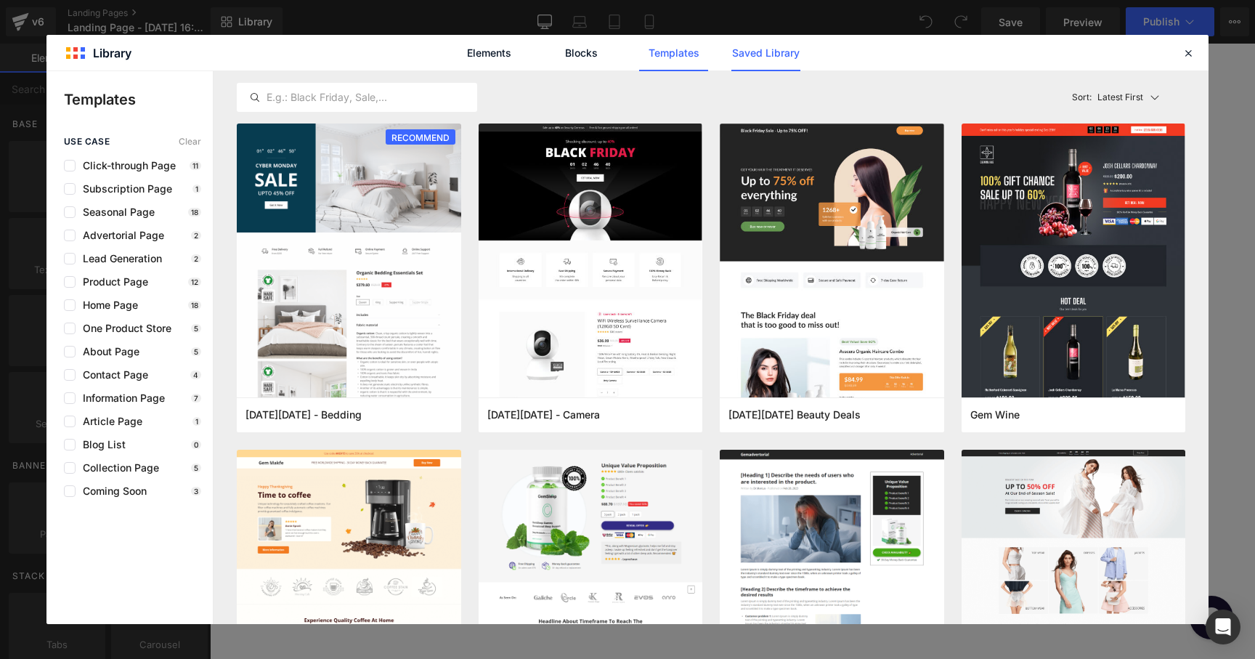
click at [741, 46] on link "Saved Library" at bounding box center [765, 53] width 69 height 36
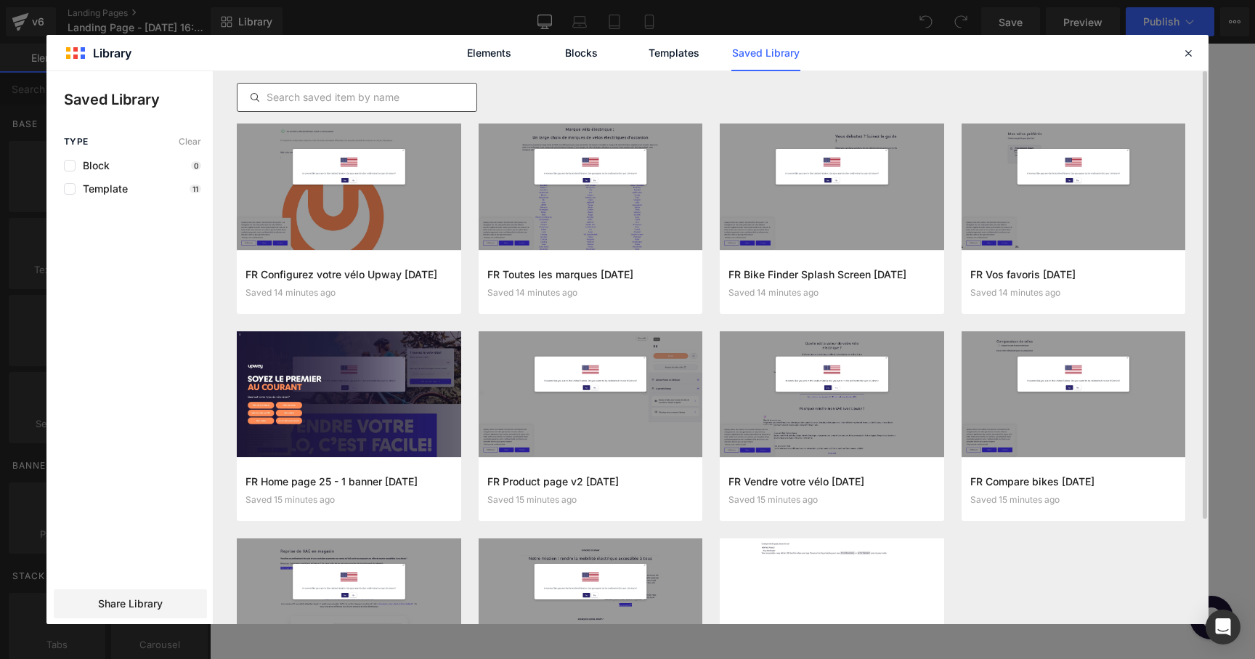
click at [374, 91] on input "text" at bounding box center [356, 97] width 239 height 17
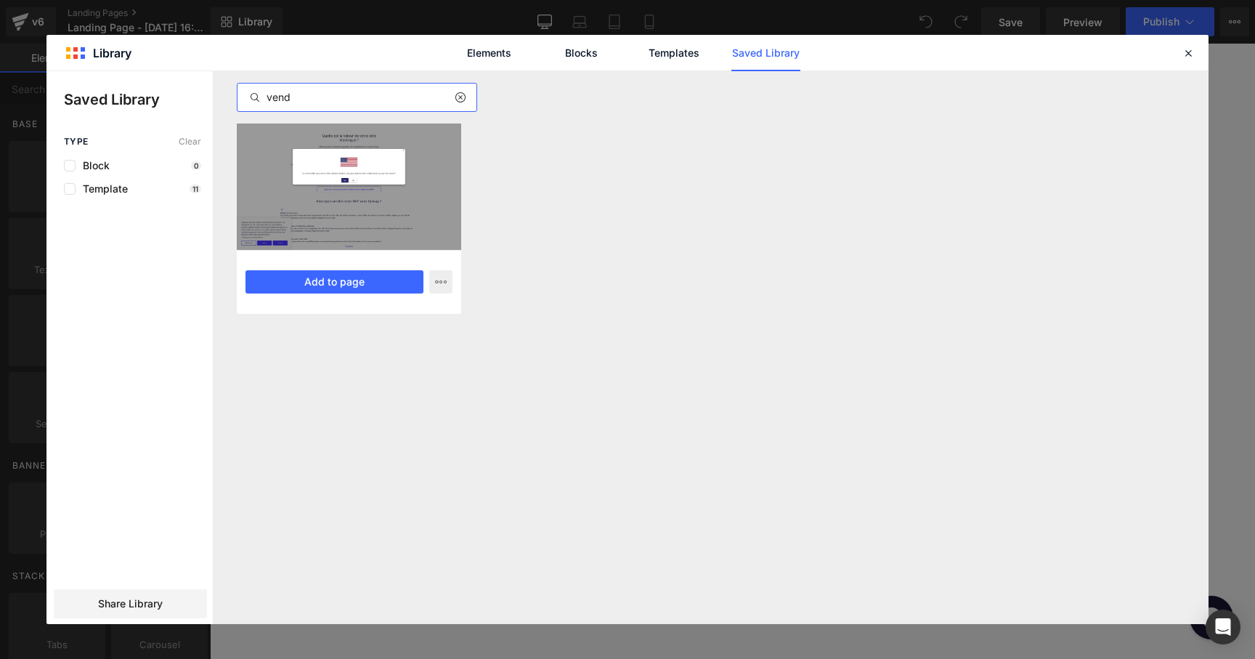
type input "vend"
click at [384, 173] on div at bounding box center [349, 186] width 224 height 126
click at [366, 279] on button "Add to page" at bounding box center [334, 281] width 178 height 23
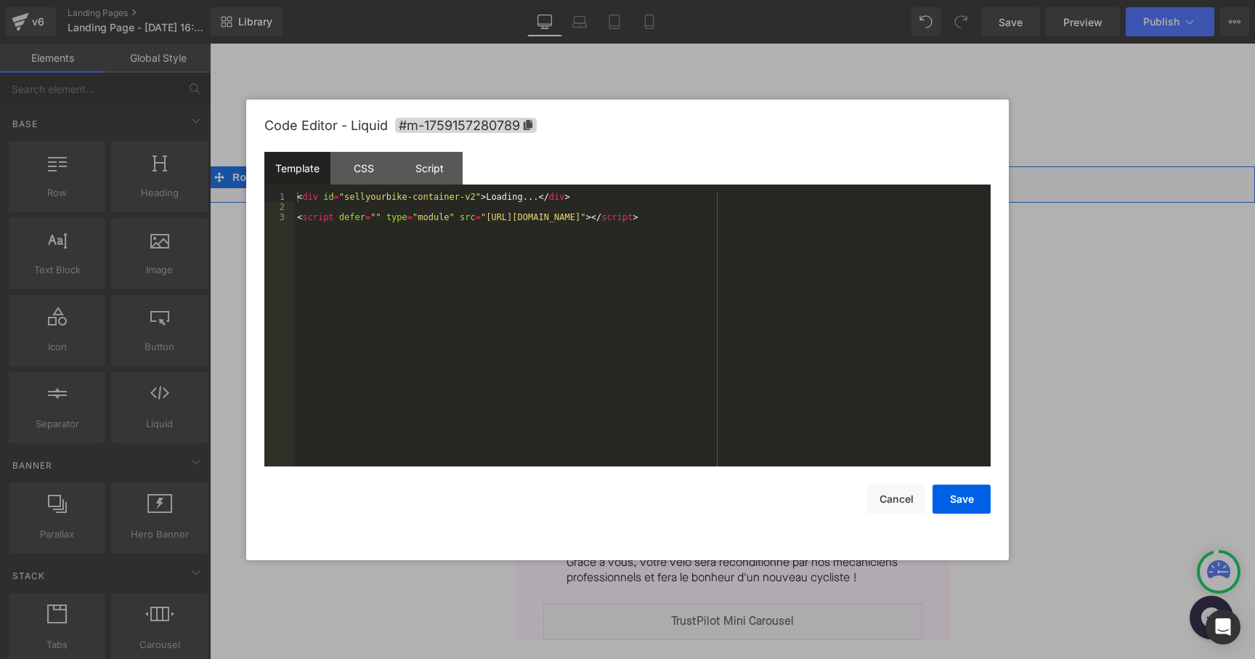
click at [745, 176] on div "Liquid" at bounding box center [732, 184] width 1045 height 36
click at [897, 505] on button "Cancel" at bounding box center [896, 498] width 58 height 29
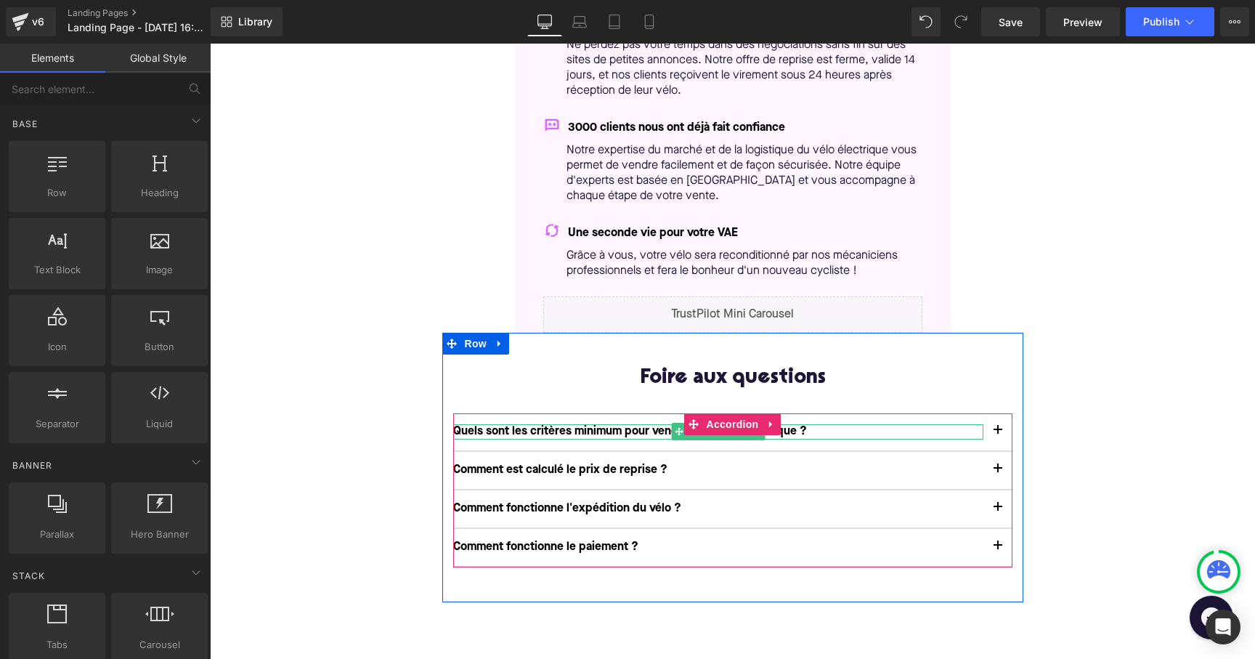
scroll to position [330, 0]
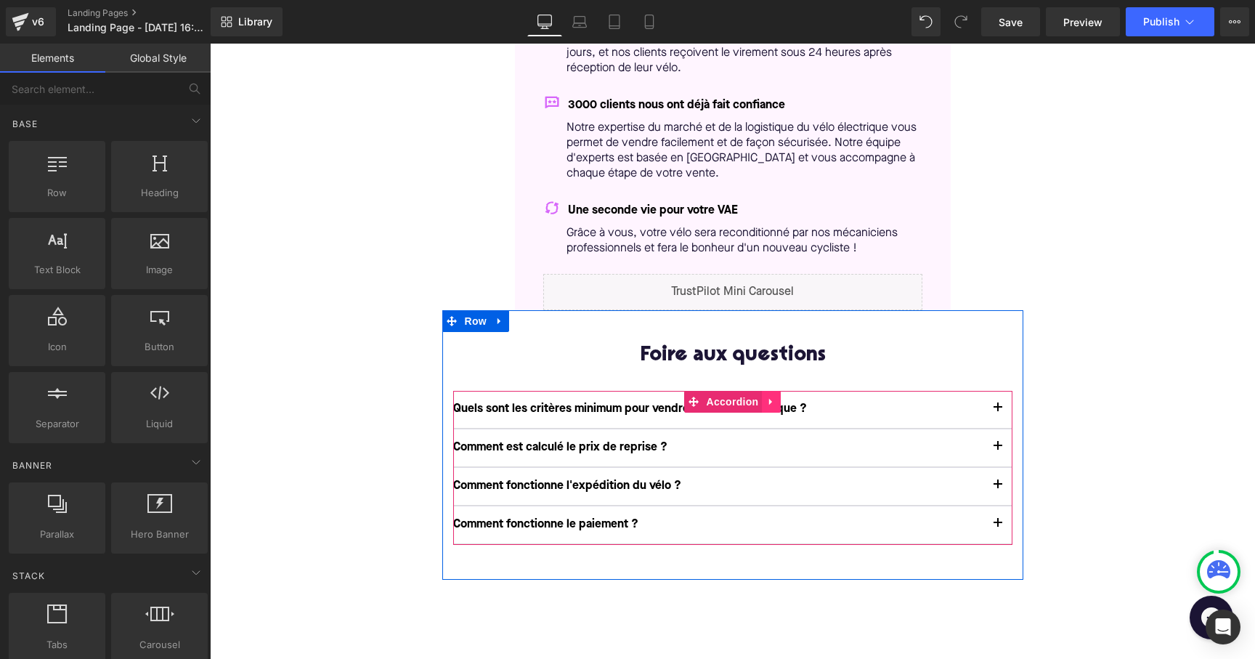
click at [762, 401] on link at bounding box center [771, 402] width 19 height 22
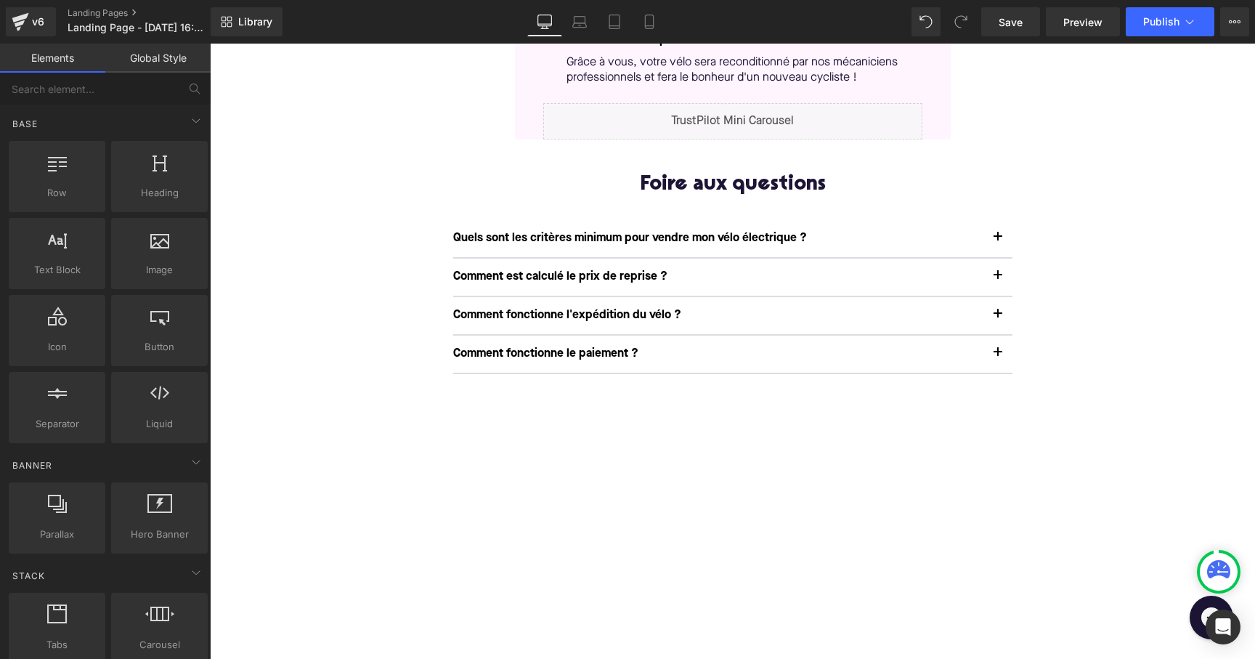
scroll to position [511, 0]
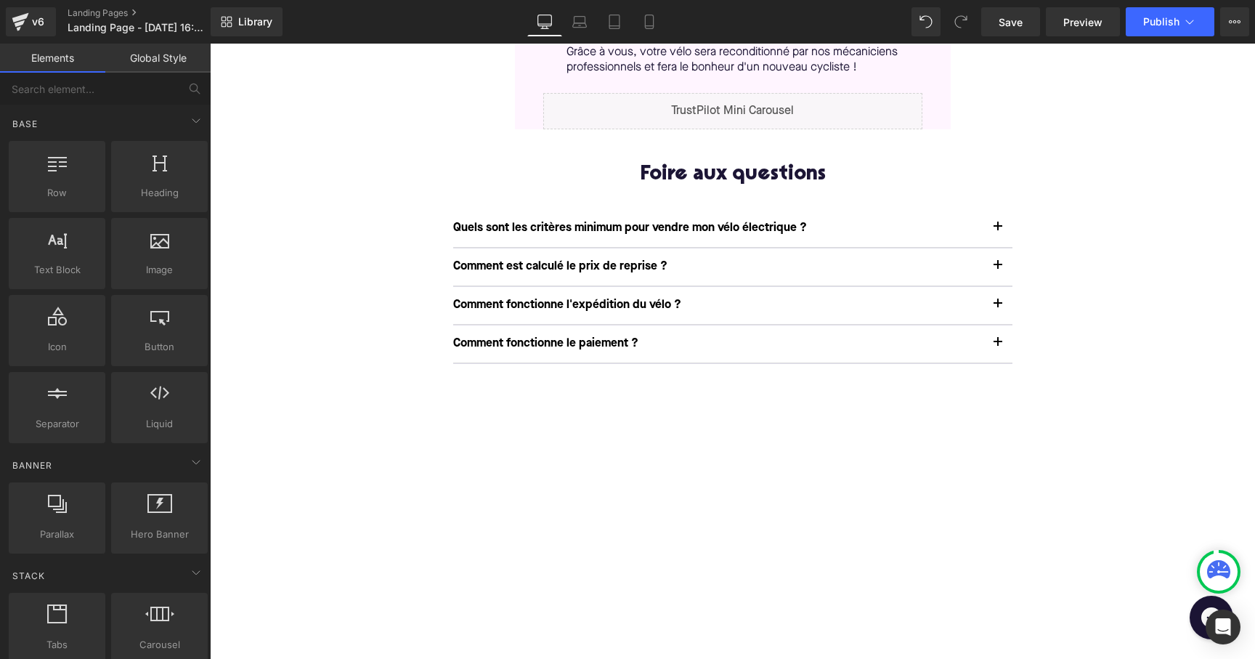
click at [990, 438] on div "Liquid Row Pourquoi vendre mon VAE avec Upway ? Heading Rapide et sans tracas T…" at bounding box center [732, 422] width 1045 height 1533
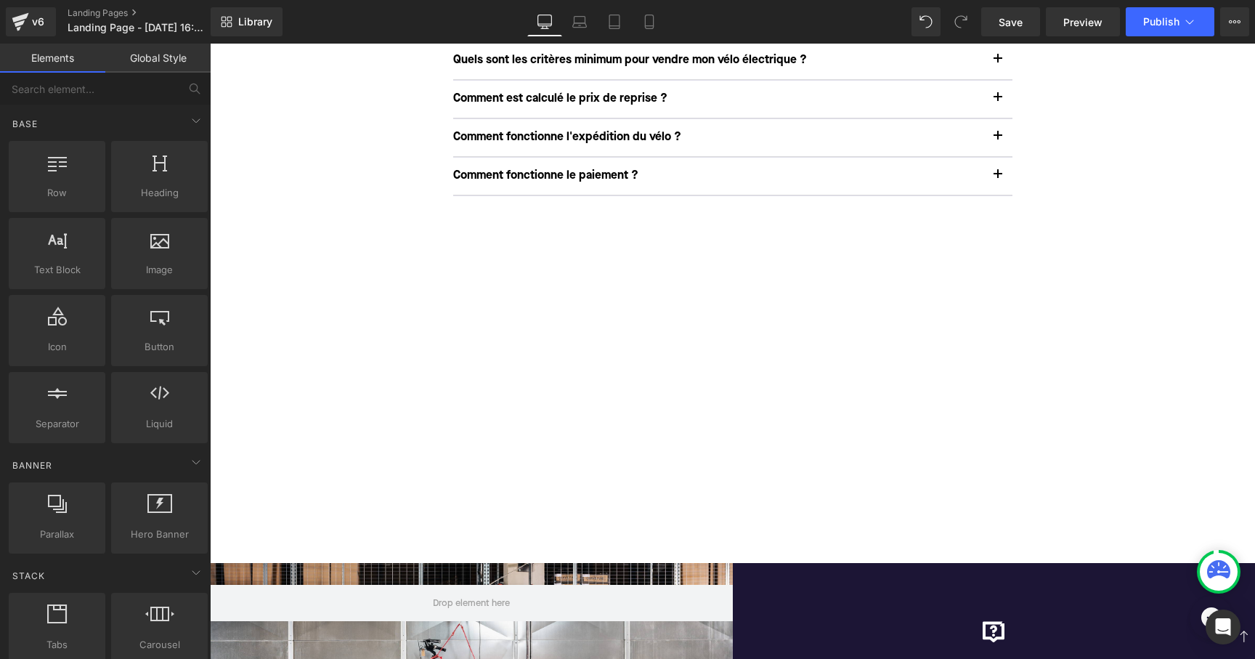
scroll to position [681, 0]
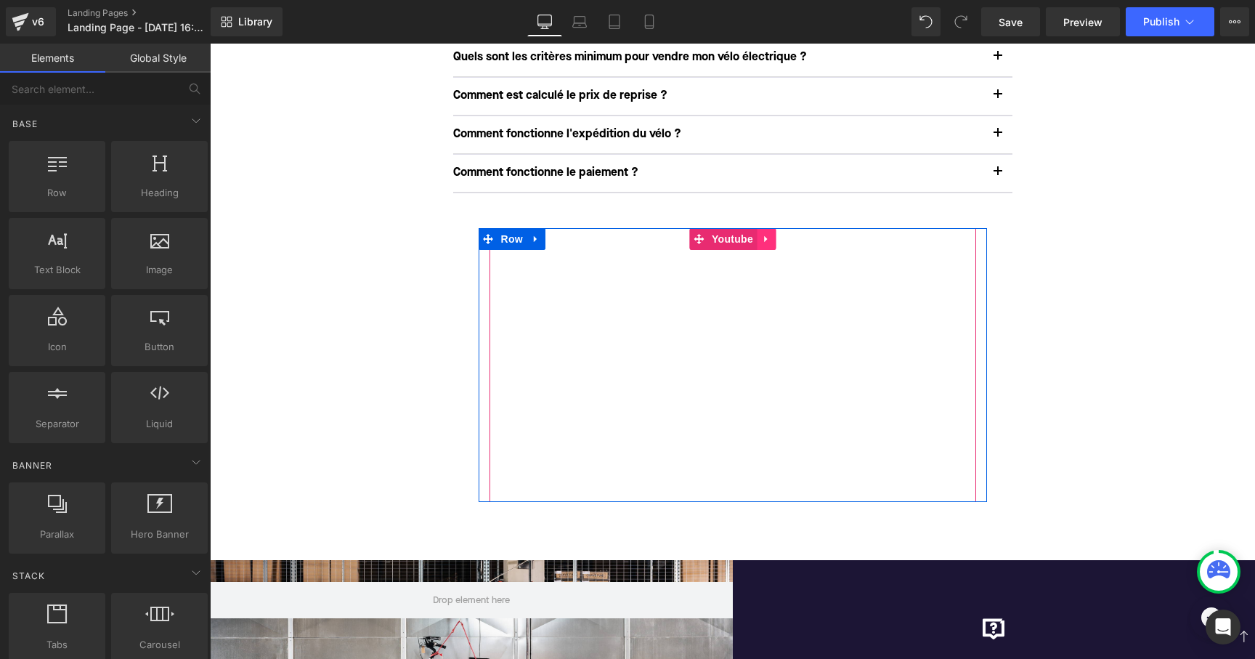
click at [764, 235] on icon at bounding box center [765, 238] width 3 height 7
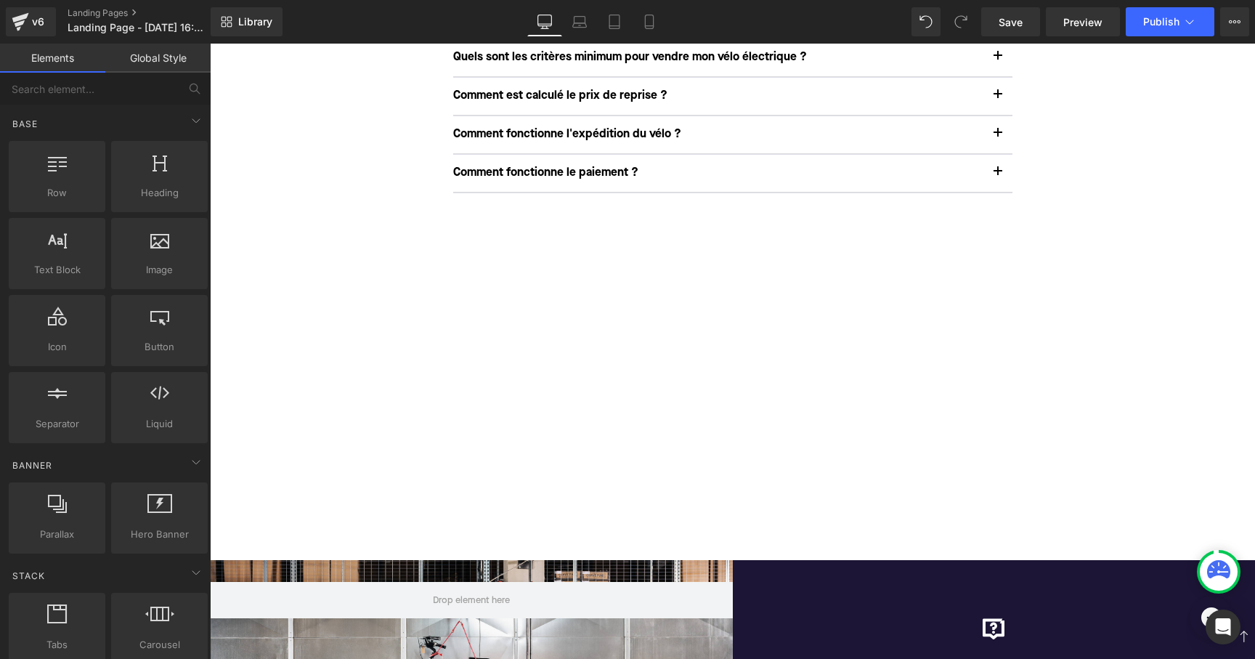
click at [1054, 357] on div "Liquid Row Pourquoi vendre mon VAE avec Upway ? Heading Rapide et sans tracas T…" at bounding box center [732, 251] width 1045 height 1533
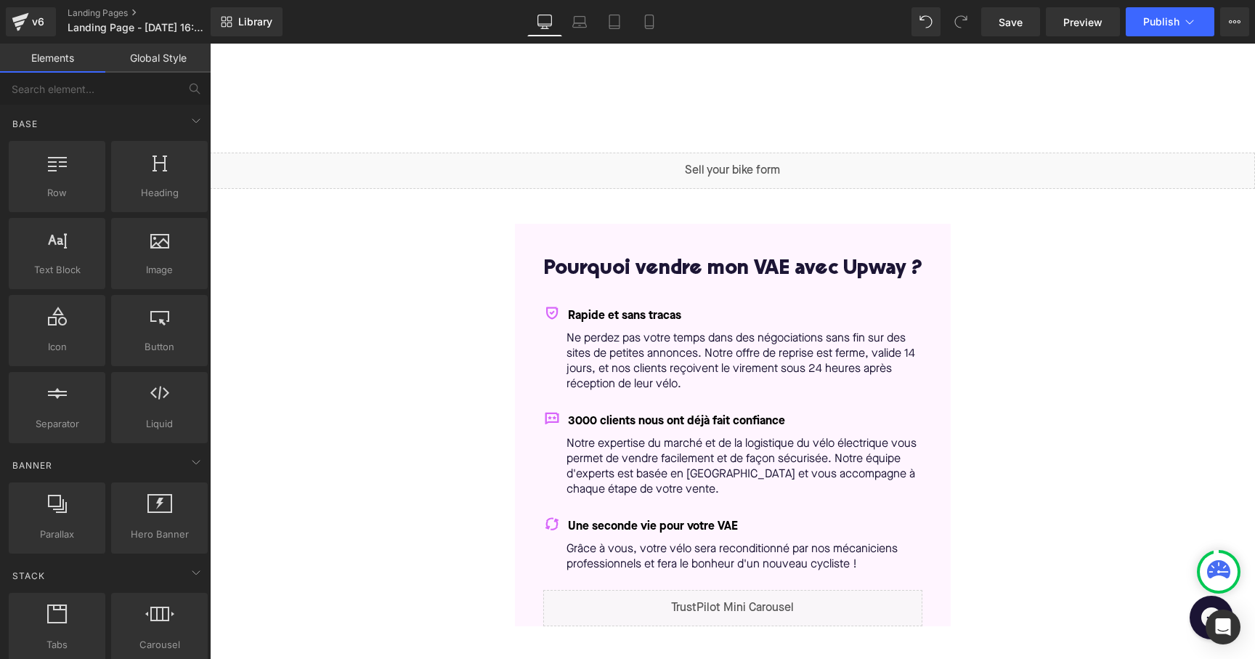
scroll to position [0, 0]
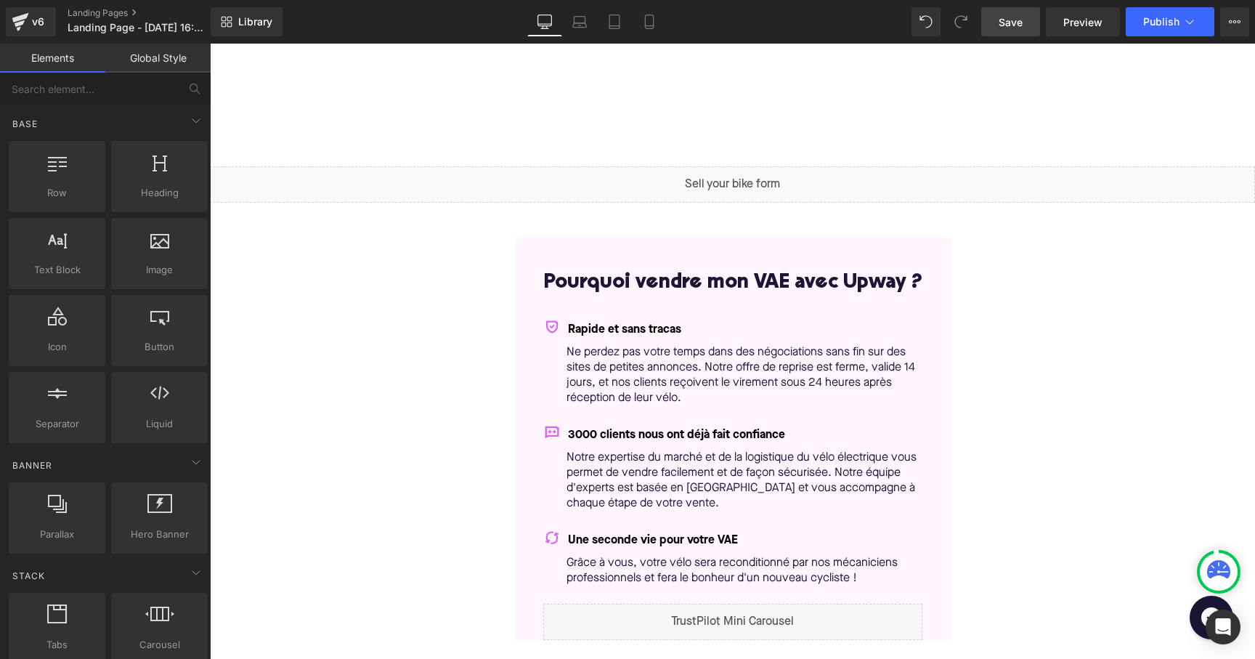
click at [1022, 30] on link "Save" at bounding box center [1010, 21] width 59 height 29
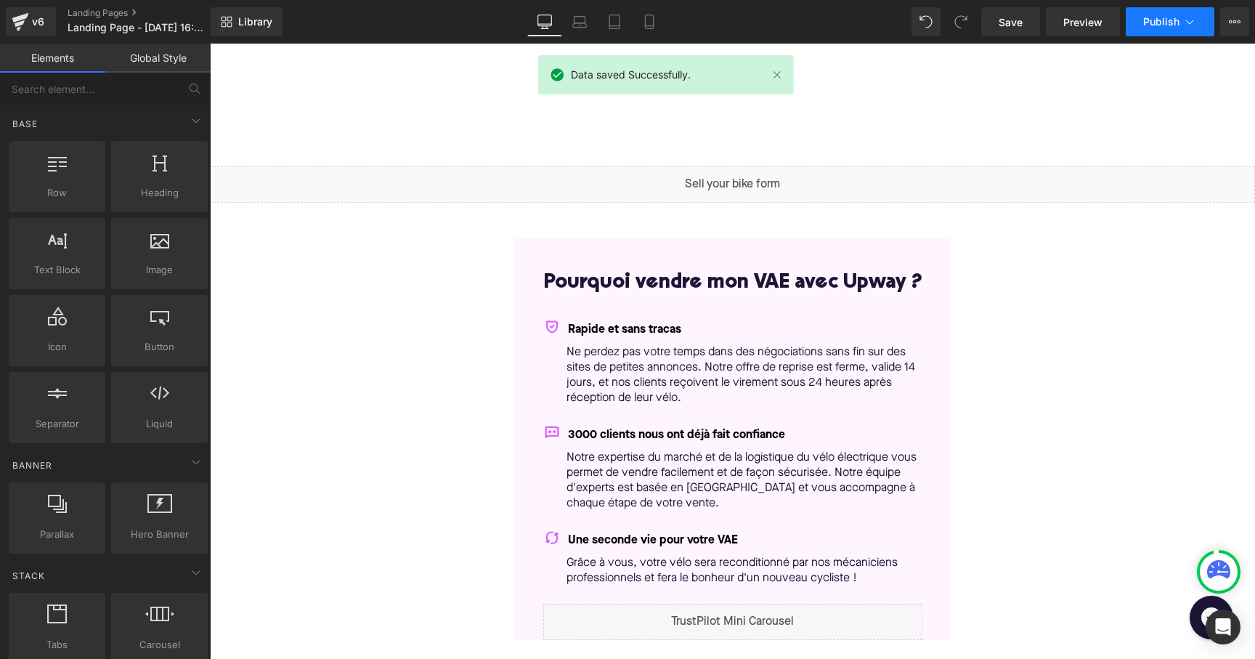
click at [1174, 22] on span "Publish" at bounding box center [1161, 22] width 36 height 12
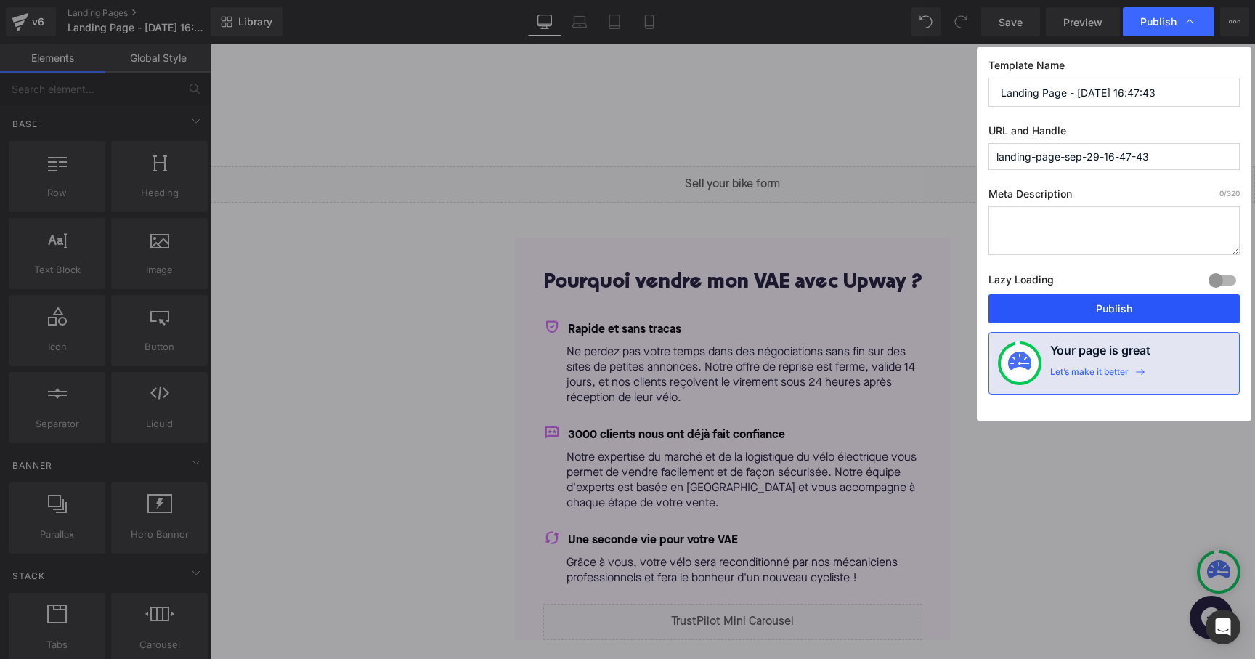
click at [1089, 306] on button "Publish" at bounding box center [1113, 308] width 251 height 29
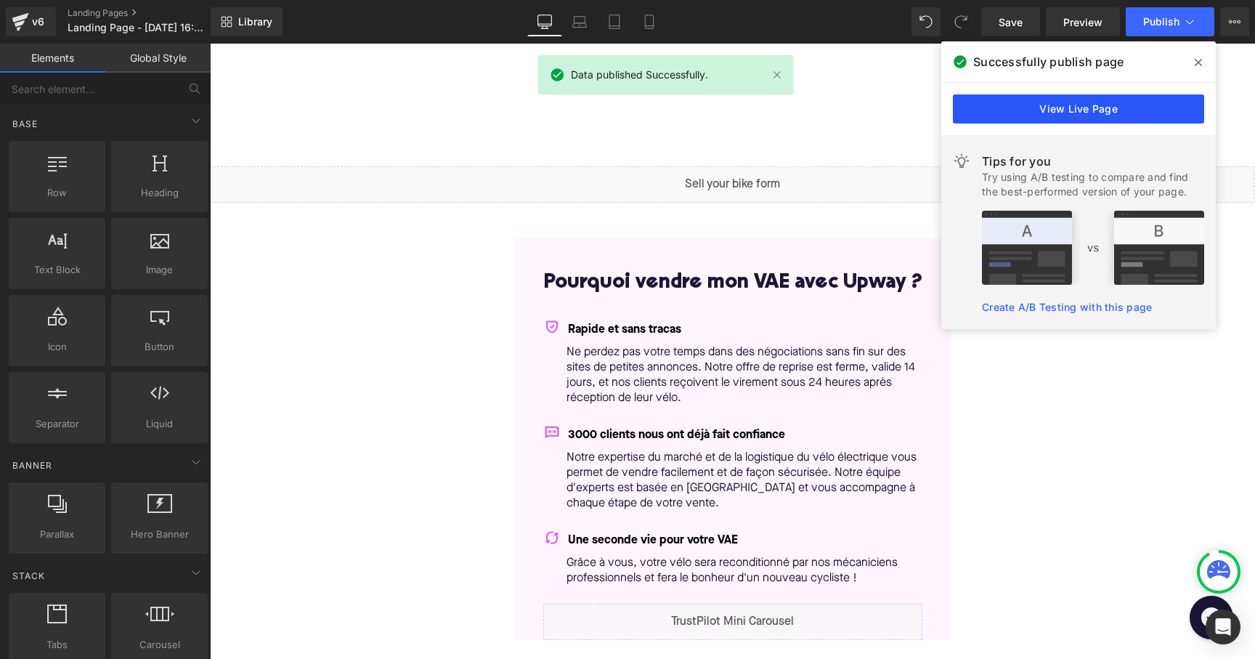
click at [1126, 114] on link "View Live Page" at bounding box center [1078, 108] width 251 height 29
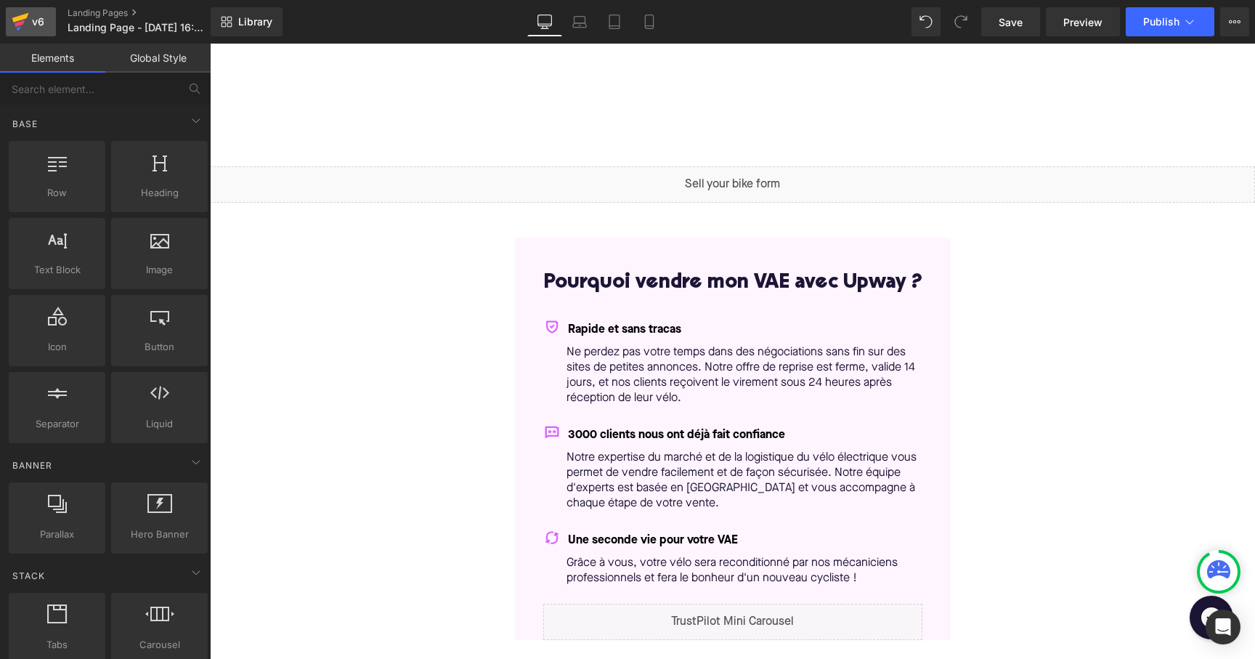
click at [33, 29] on div "v6" at bounding box center [38, 21] width 18 height 19
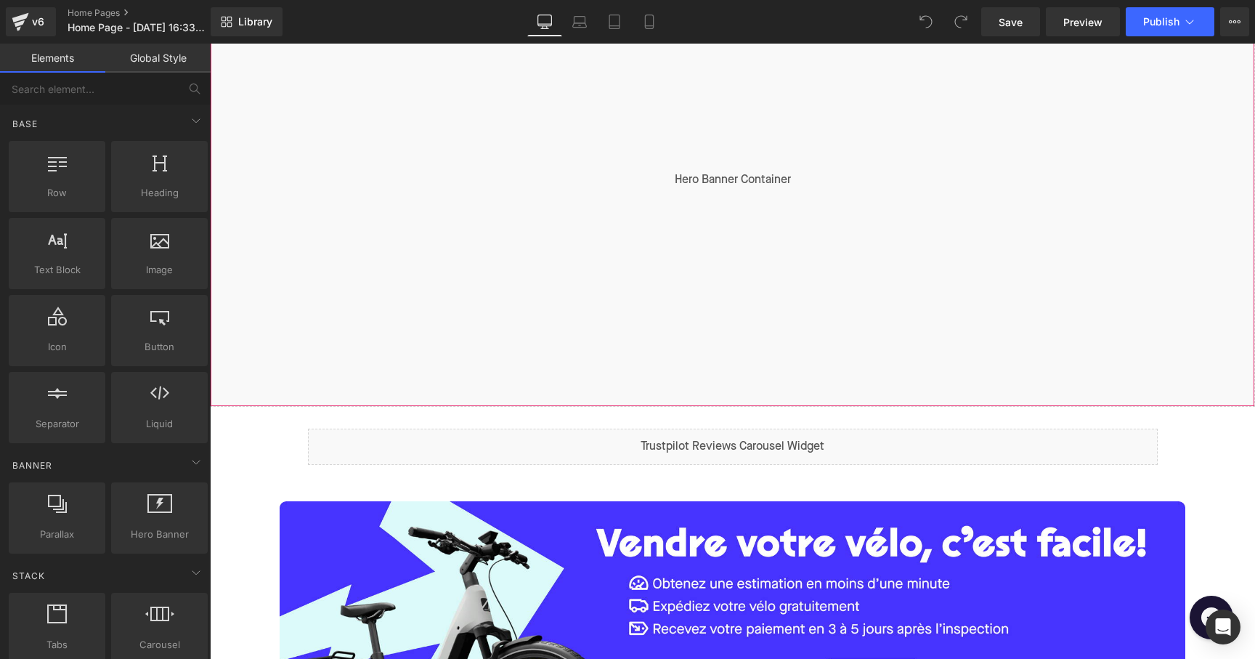
scroll to position [384, 0]
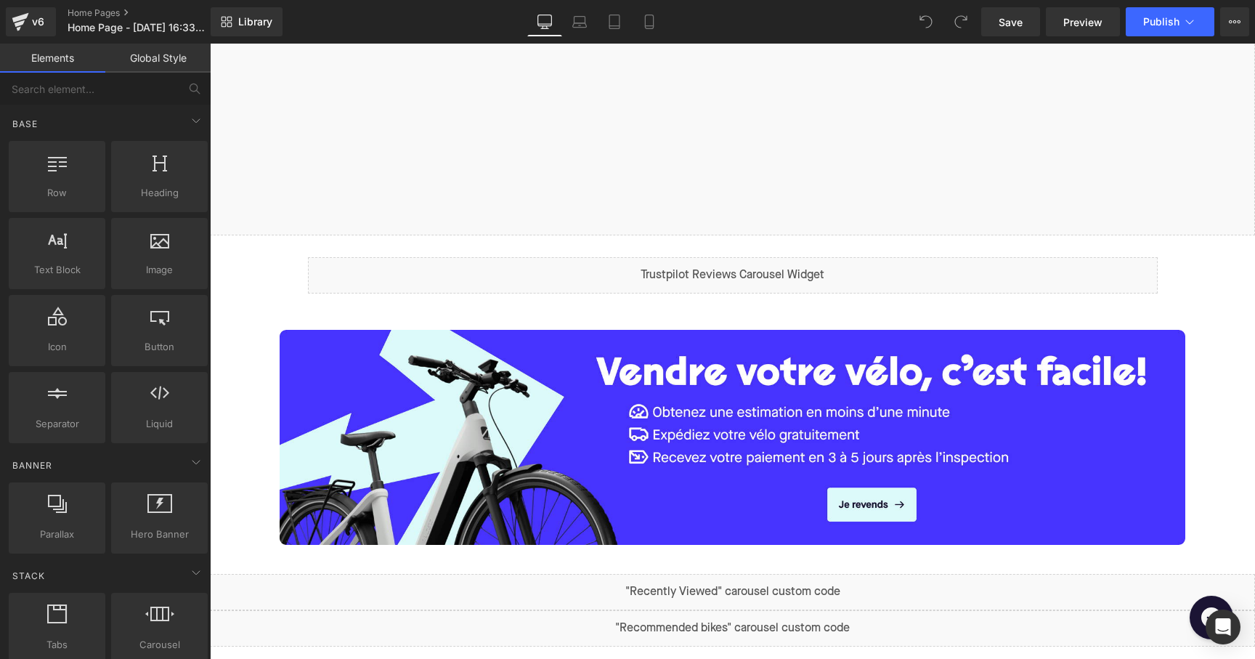
click at [210, 44] on span at bounding box center [210, 44] width 0 height 0
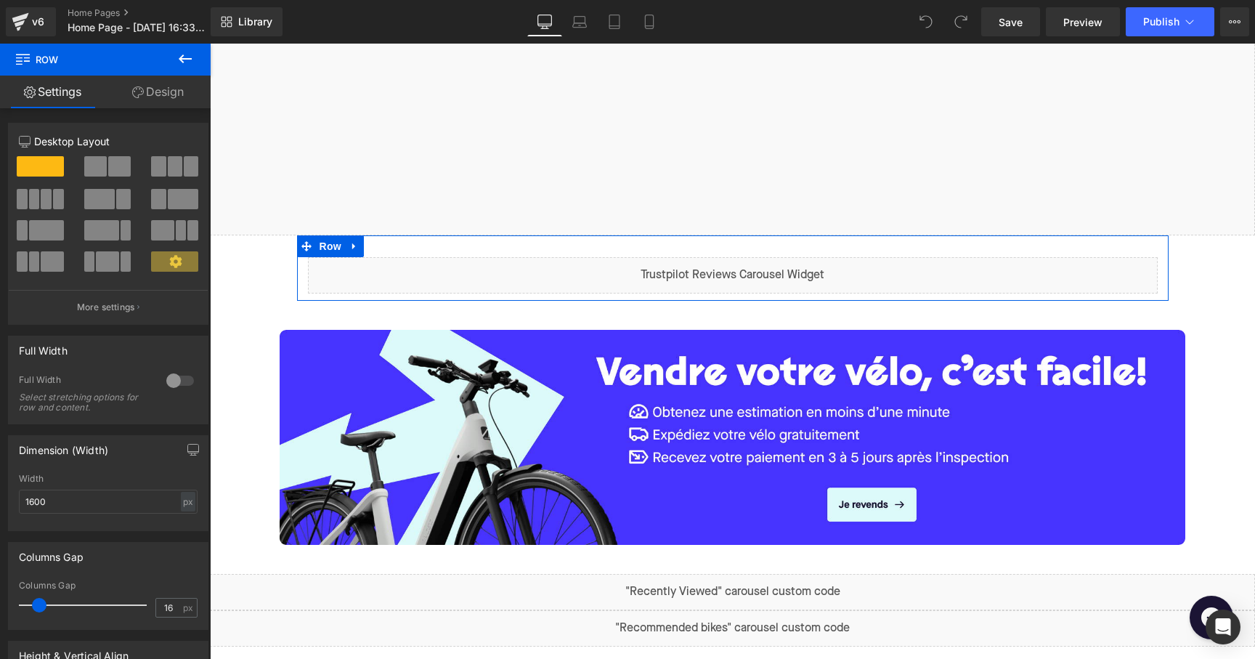
click at [755, 267] on div "Liquid" at bounding box center [733, 275] width 850 height 36
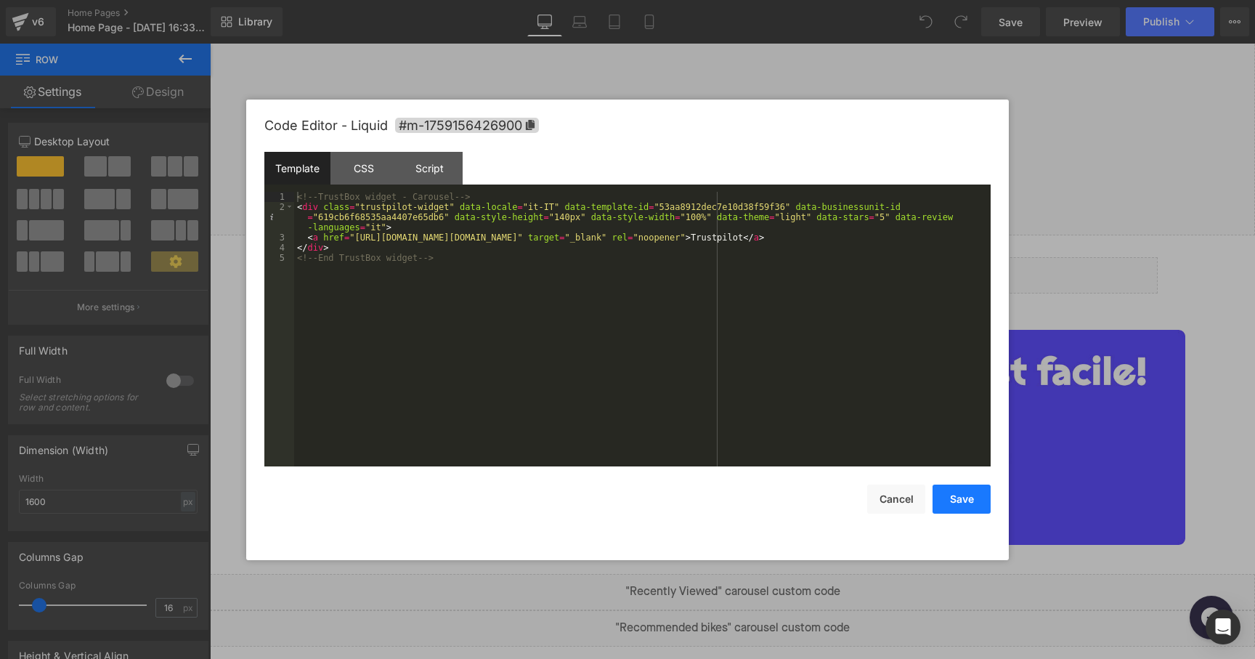
click at [952, 508] on button "Save" at bounding box center [962, 498] width 58 height 29
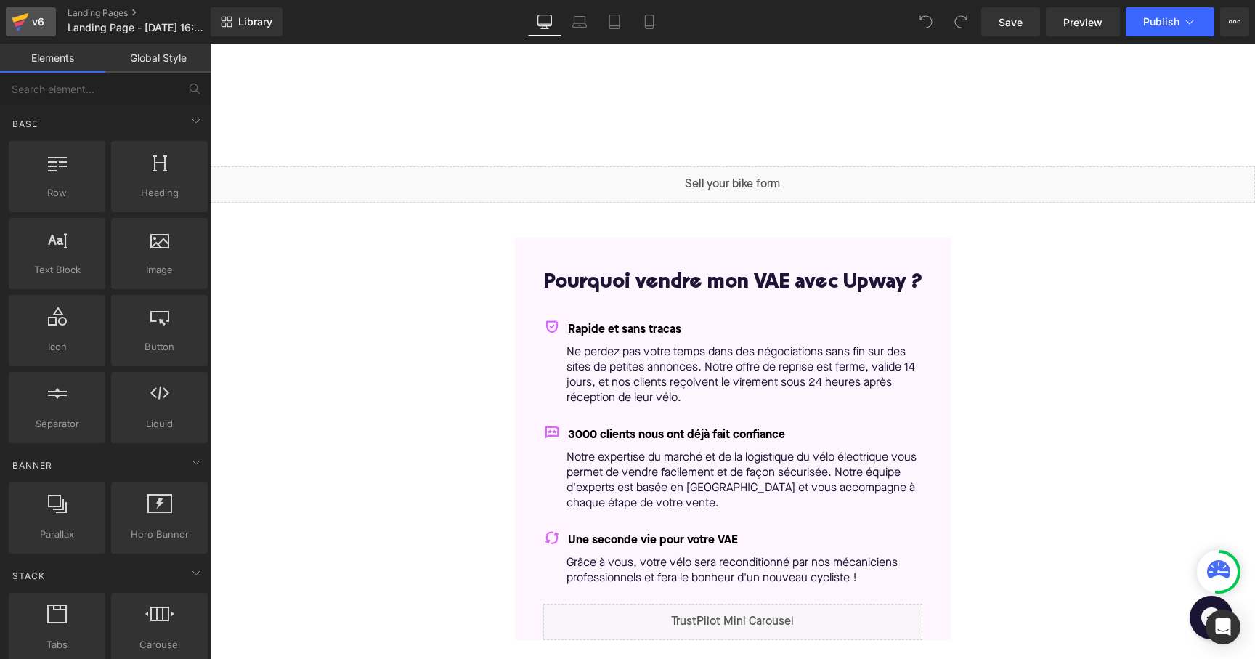
click at [39, 25] on div "v6" at bounding box center [38, 21] width 18 height 19
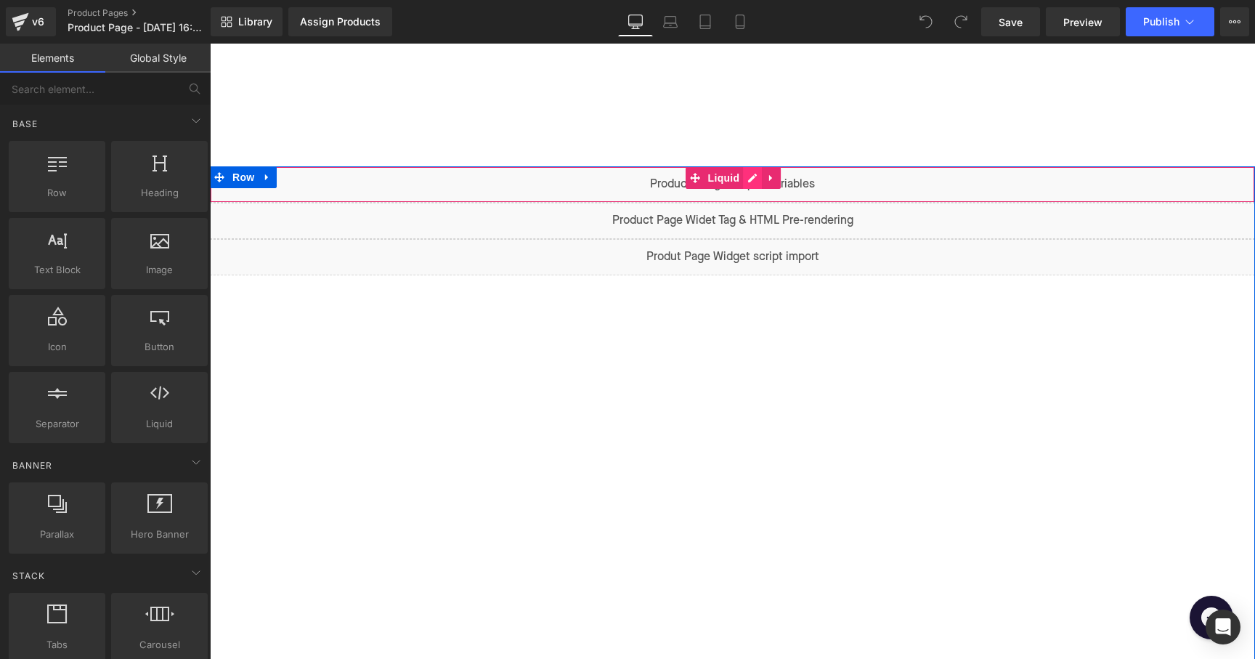
click at [747, 180] on div "Liquid" at bounding box center [732, 184] width 1045 height 36
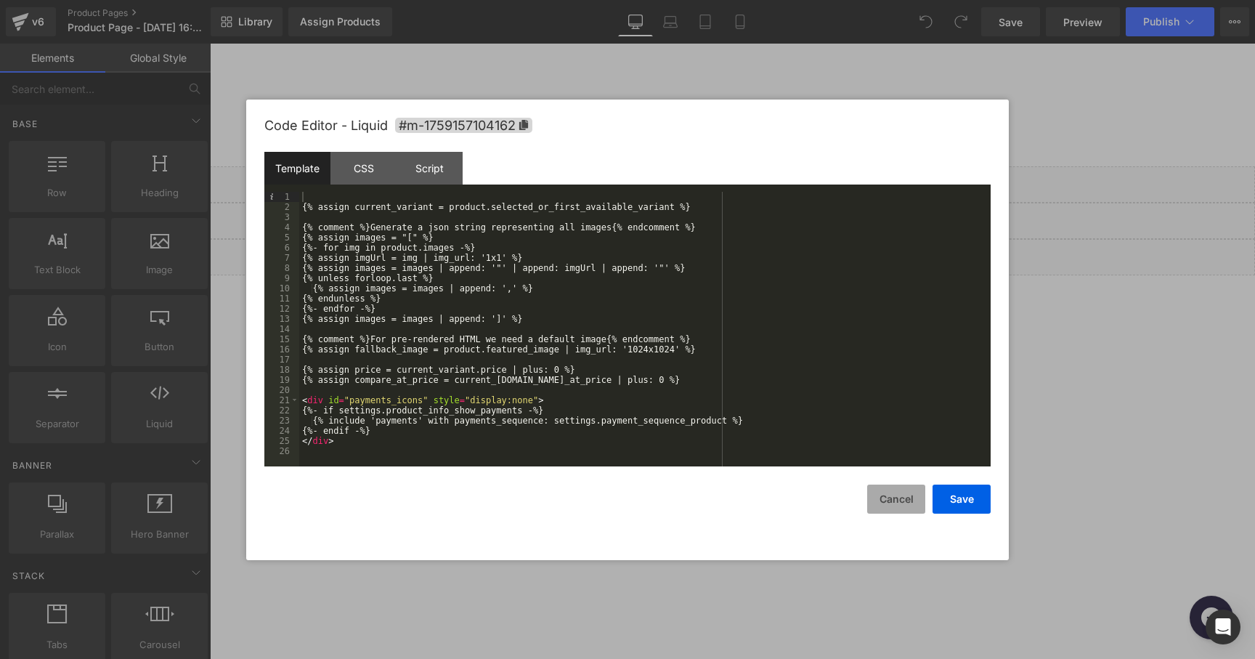
click at [919, 505] on button "Cancel" at bounding box center [896, 498] width 58 height 29
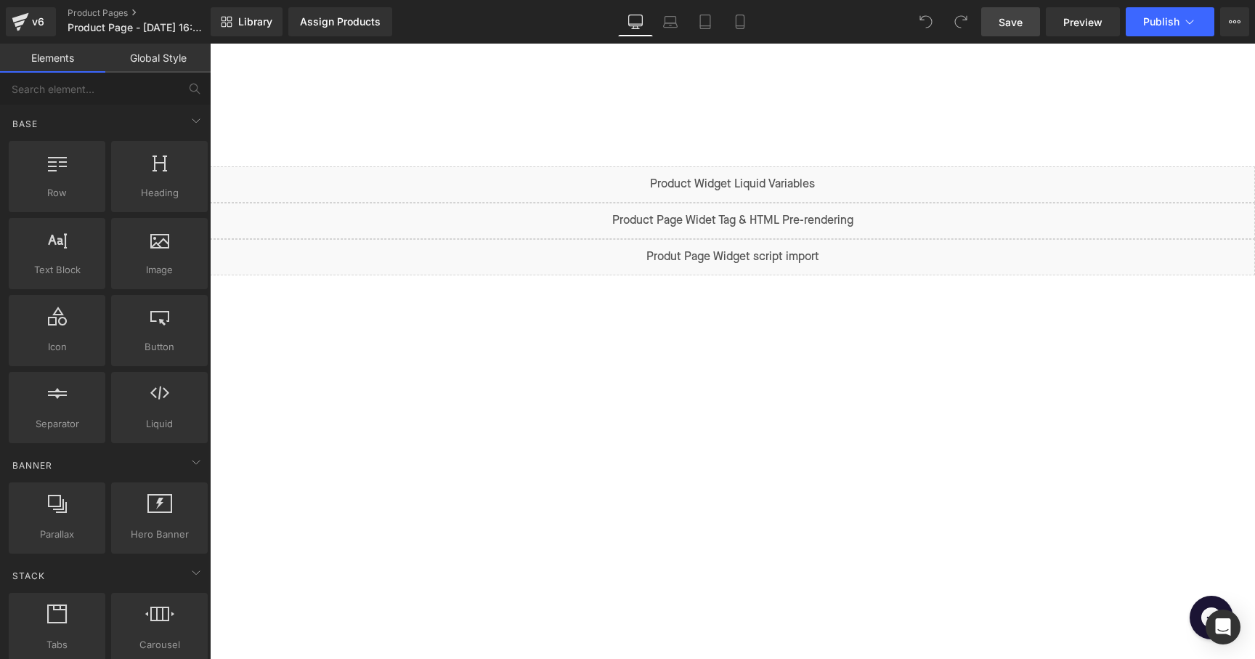
click at [1034, 33] on link "Save" at bounding box center [1010, 21] width 59 height 29
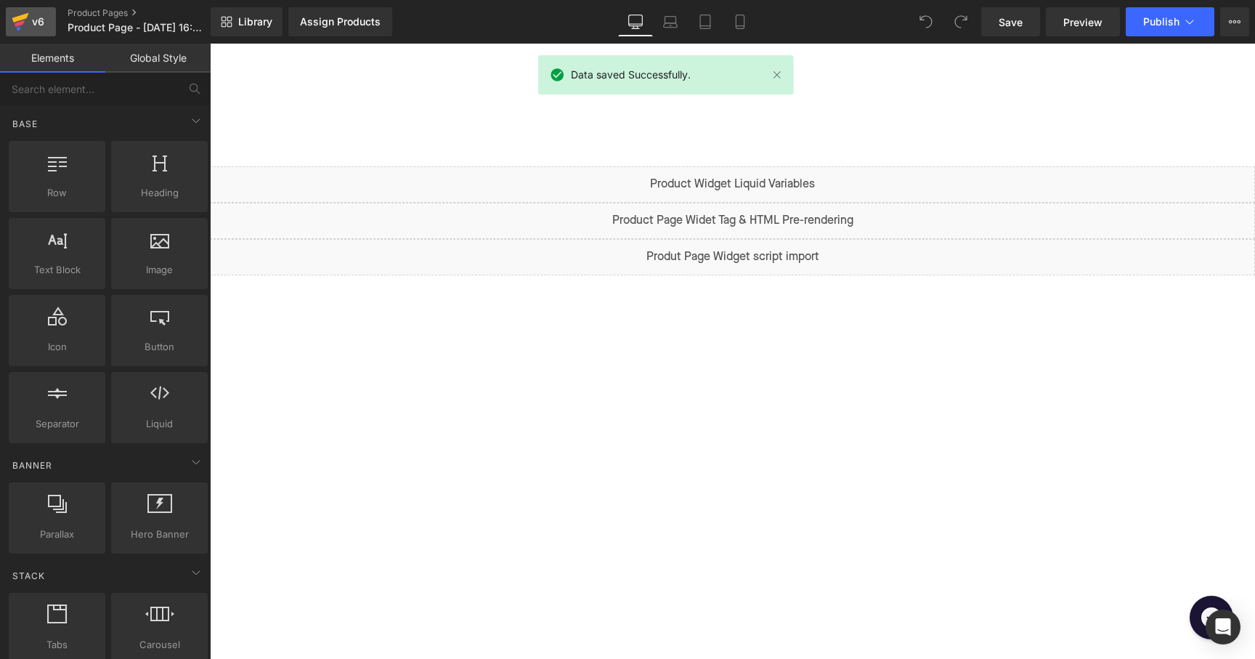
click at [30, 18] on div "v6" at bounding box center [38, 21] width 18 height 19
